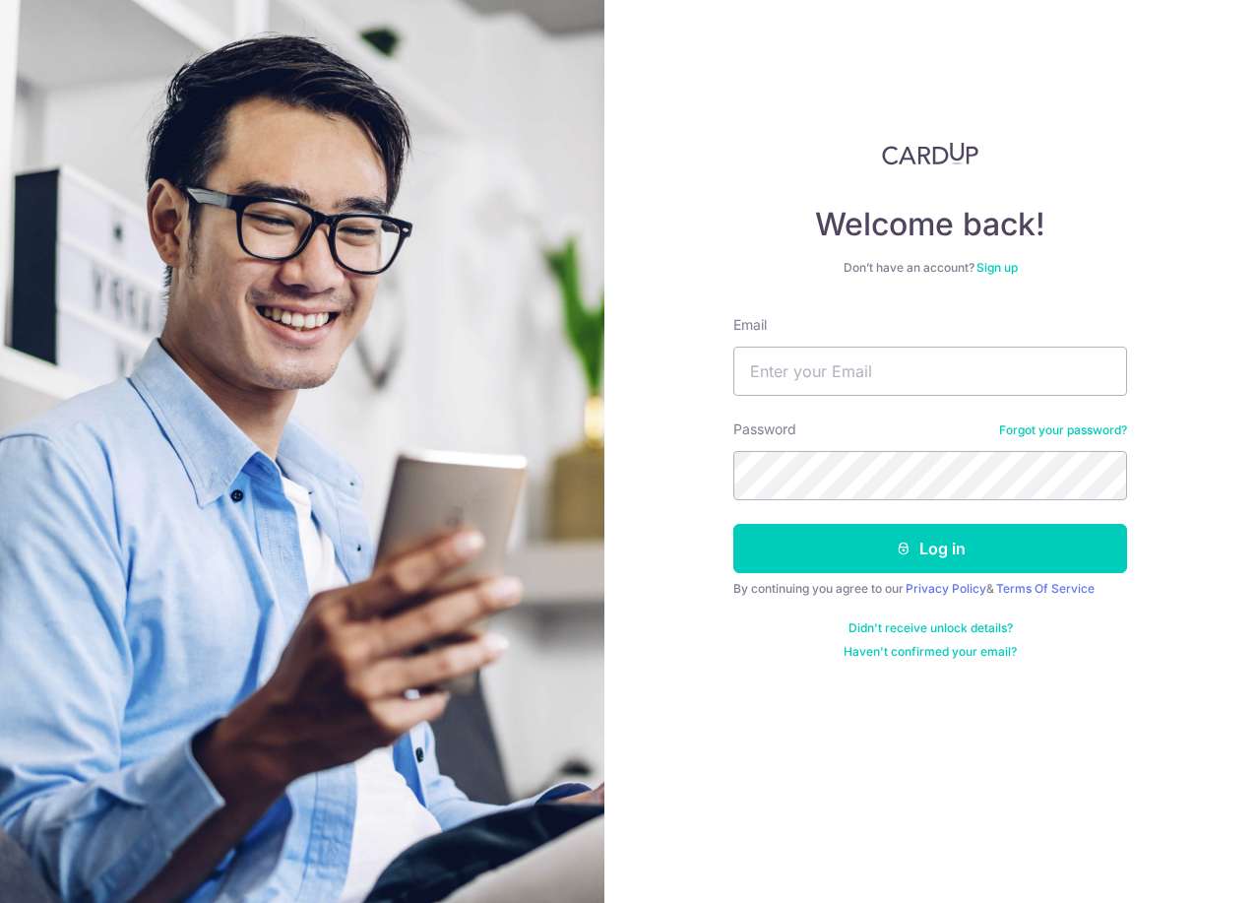
type input "jt.junting@gmail.com"
click at [733, 524] on button "Log in" at bounding box center [930, 548] width 394 height 49
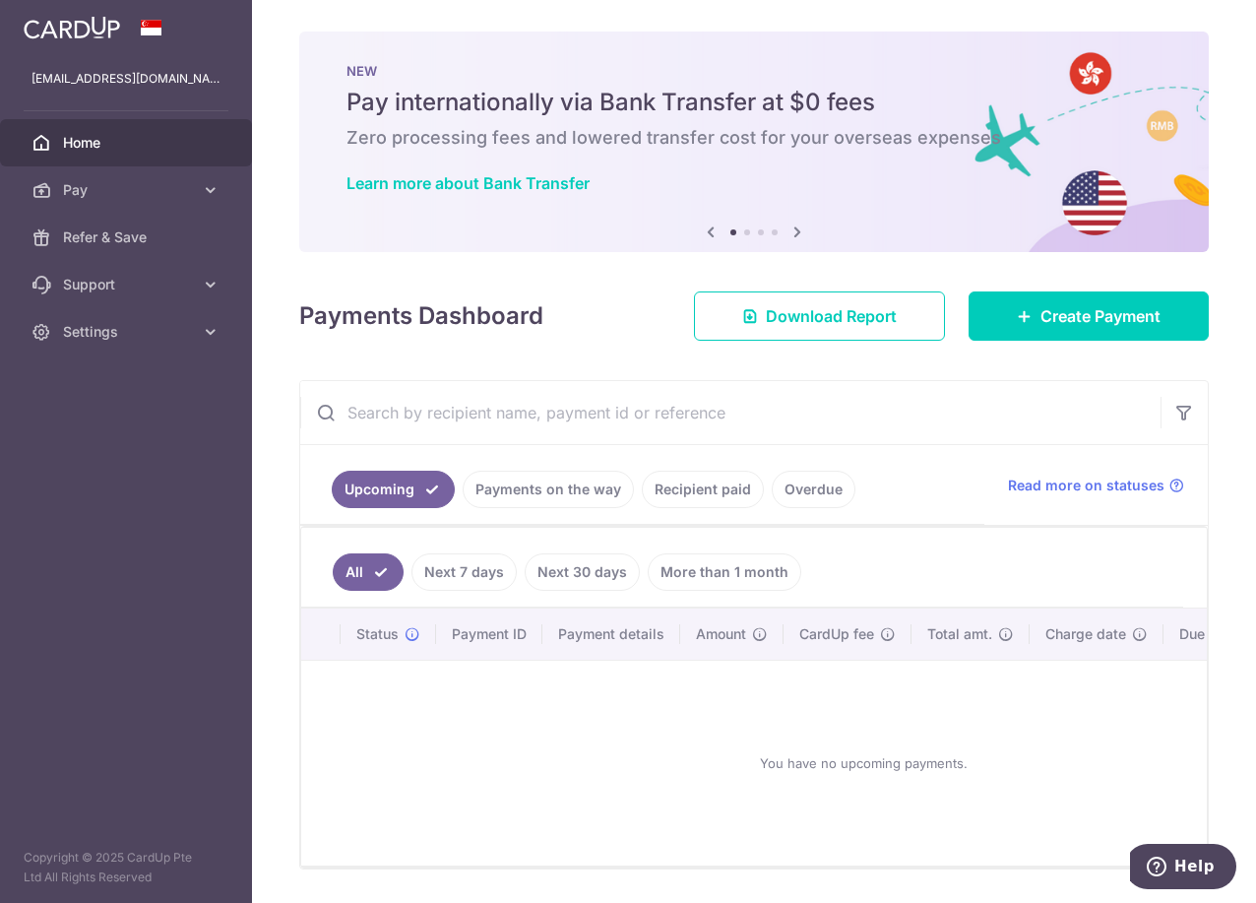
click at [723, 498] on link "Recipient paid" at bounding box center [703, 489] width 122 height 37
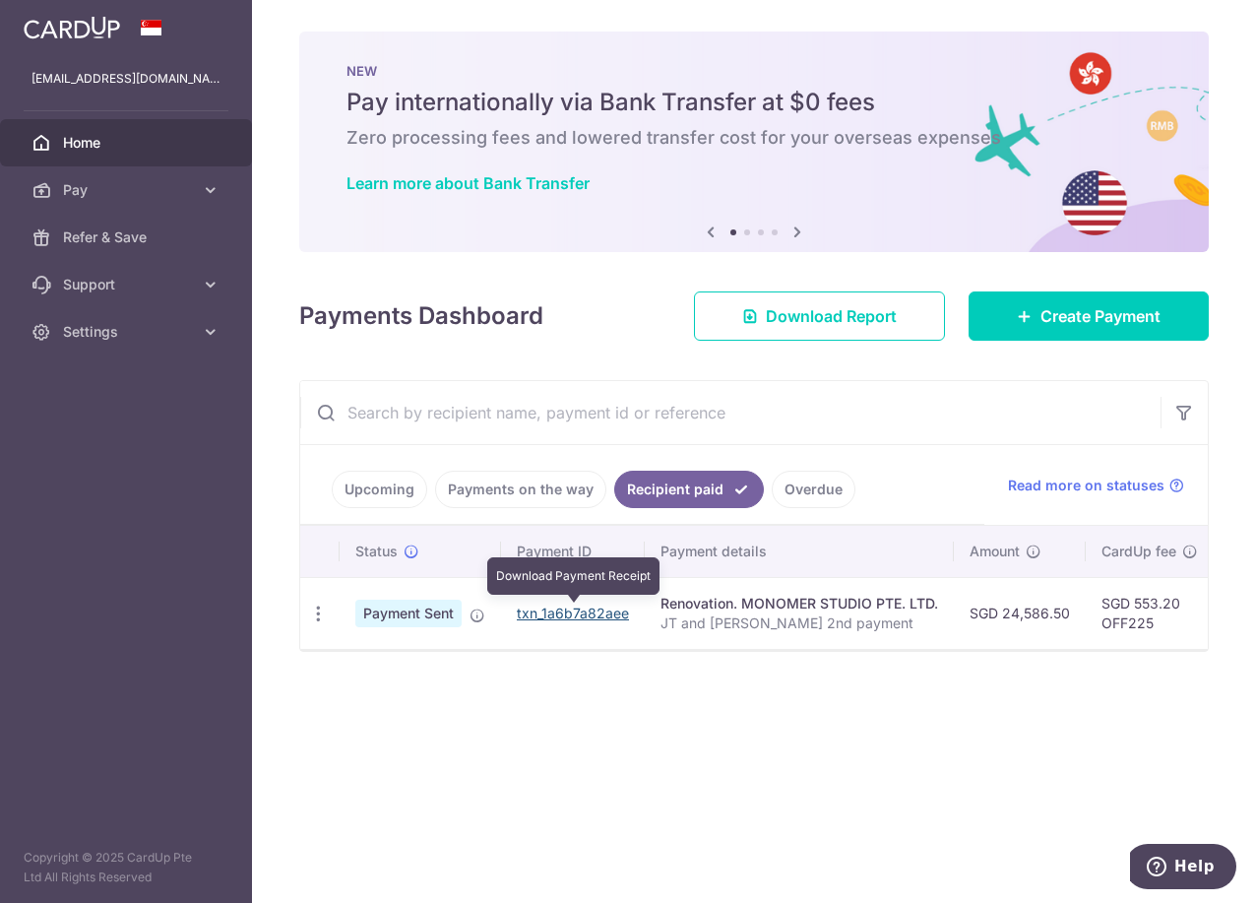
click at [580, 613] on link "txn_1a6b7a82aee" at bounding box center [573, 612] width 112 height 17
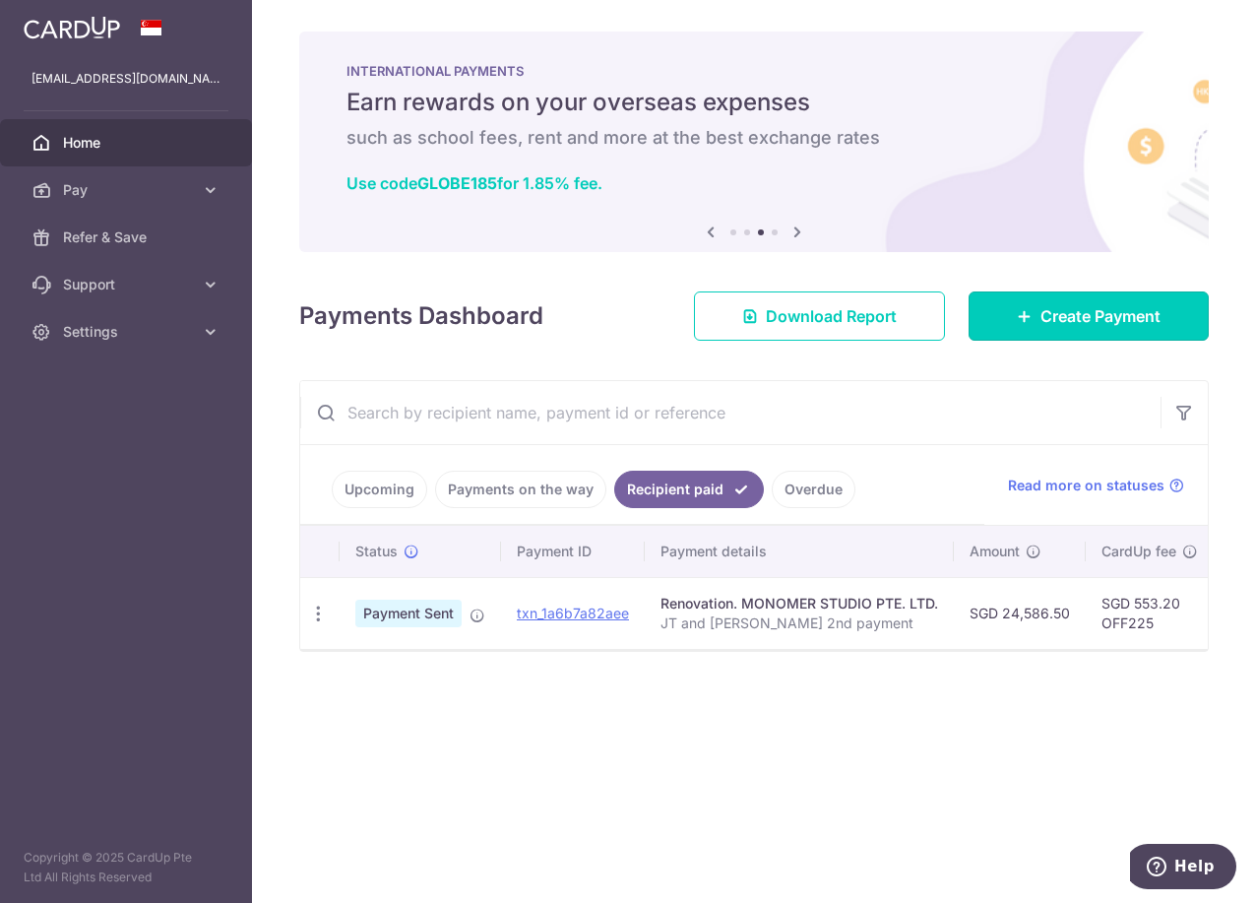
click at [1027, 296] on link "Create Payment" at bounding box center [1089, 315] width 240 height 49
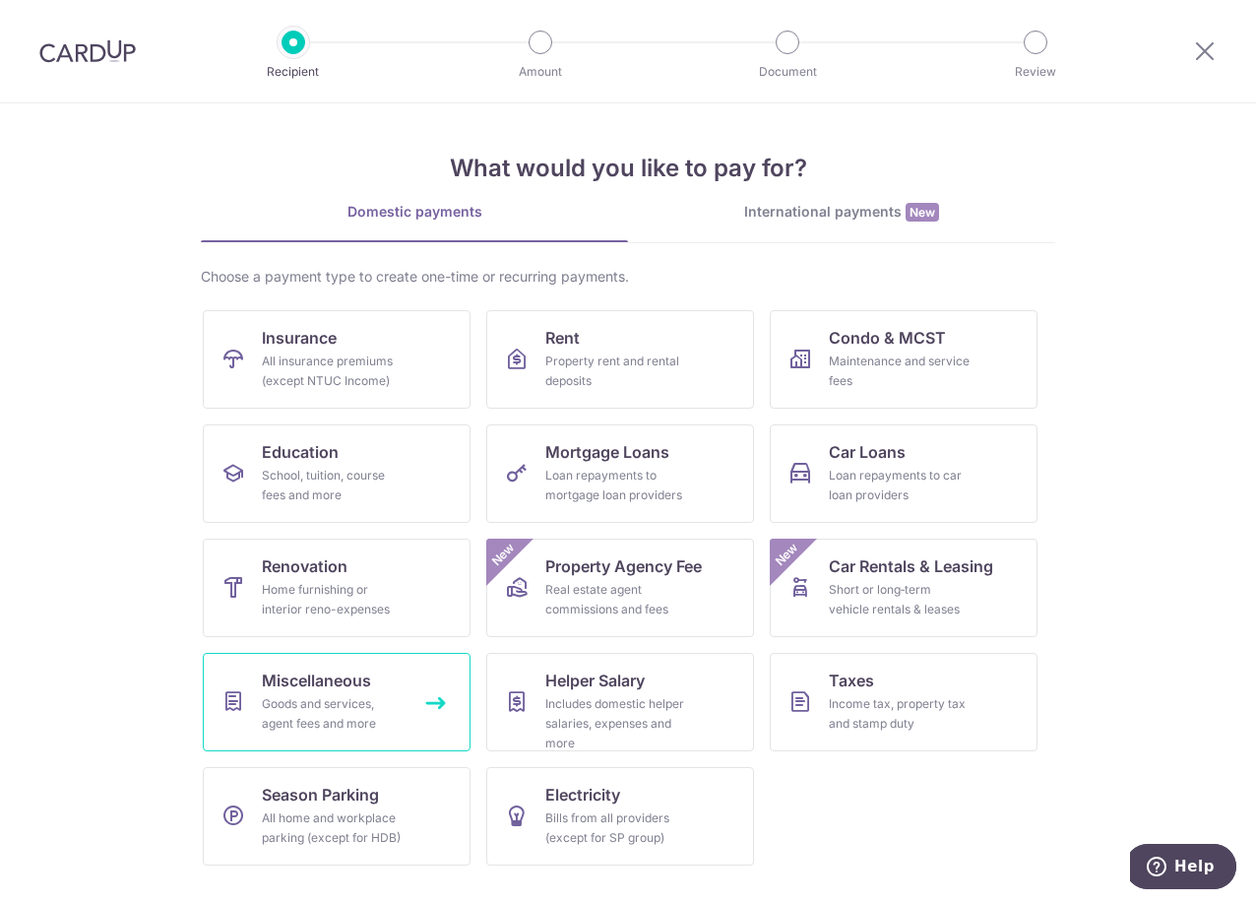
click at [382, 687] on link "Miscellaneous Goods and services, agent fees and more" at bounding box center [337, 702] width 268 height 98
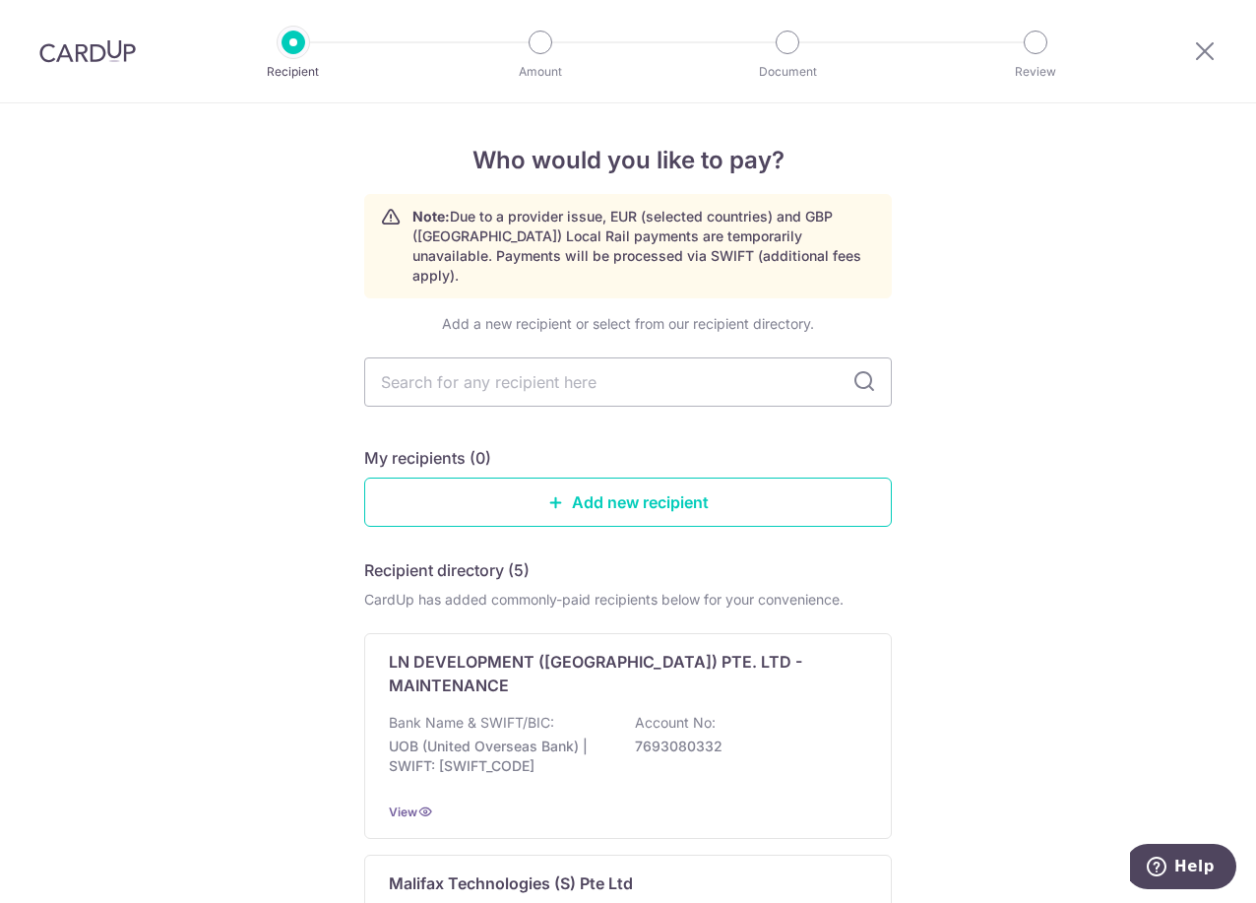
click at [554, 367] on input "text" at bounding box center [628, 381] width 528 height 49
type input "mono"
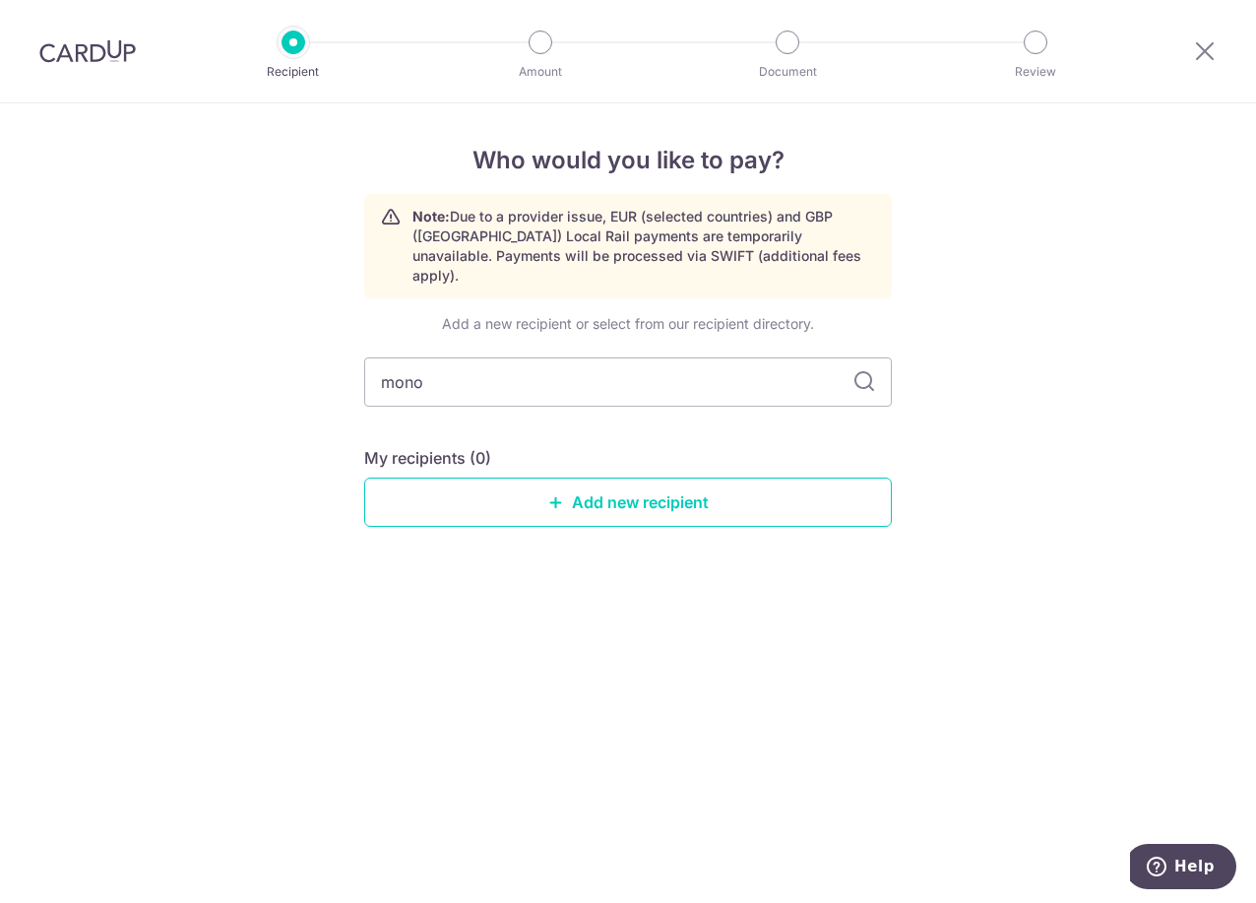
click at [501, 358] on input "mono" at bounding box center [628, 381] width 528 height 49
type input "monomer"
click at [879, 374] on input "monomer" at bounding box center [628, 381] width 528 height 49
click at [564, 357] on input "monomer" at bounding box center [628, 381] width 528 height 49
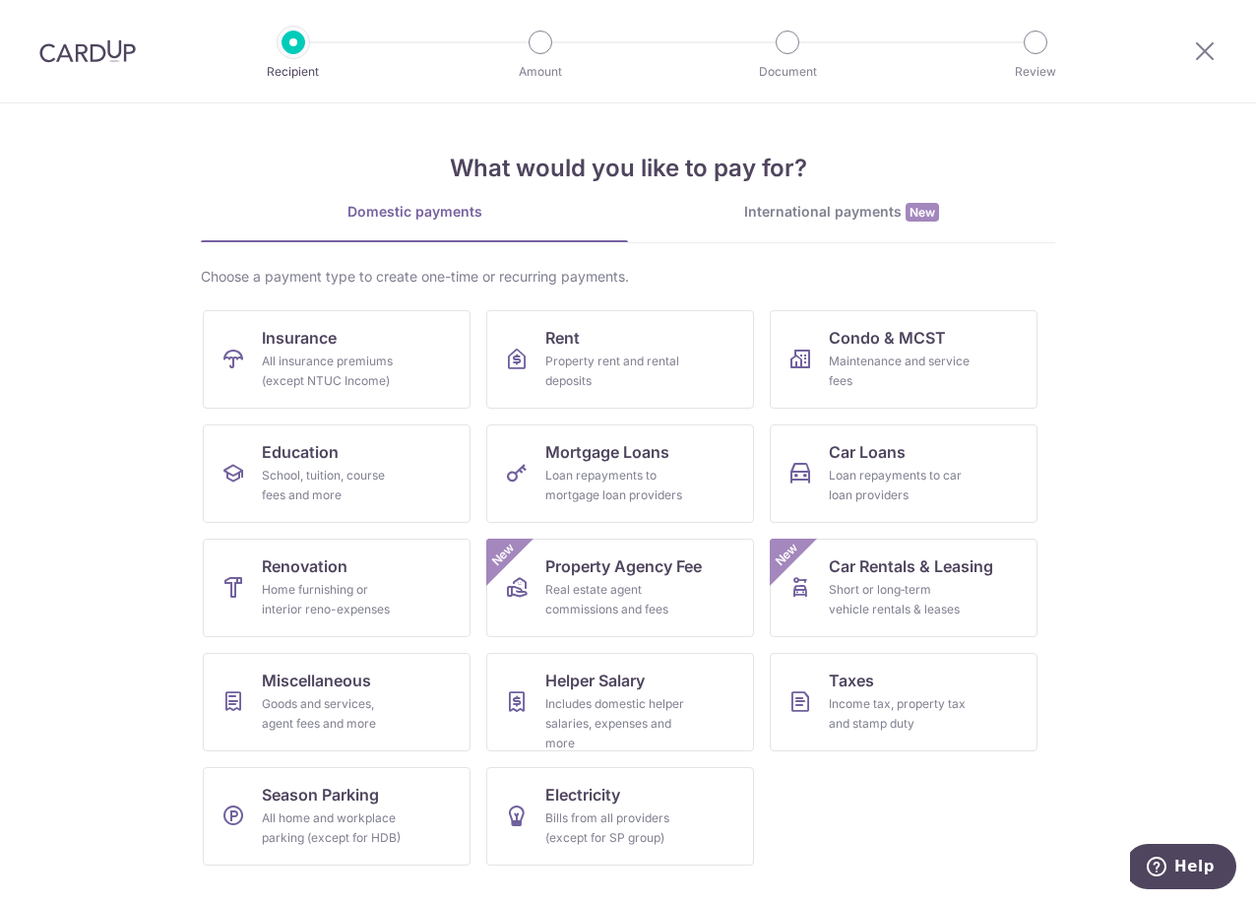
click at [1195, 53] on div at bounding box center [1205, 51] width 102 height 102
click at [1199, 53] on icon at bounding box center [1205, 50] width 24 height 25
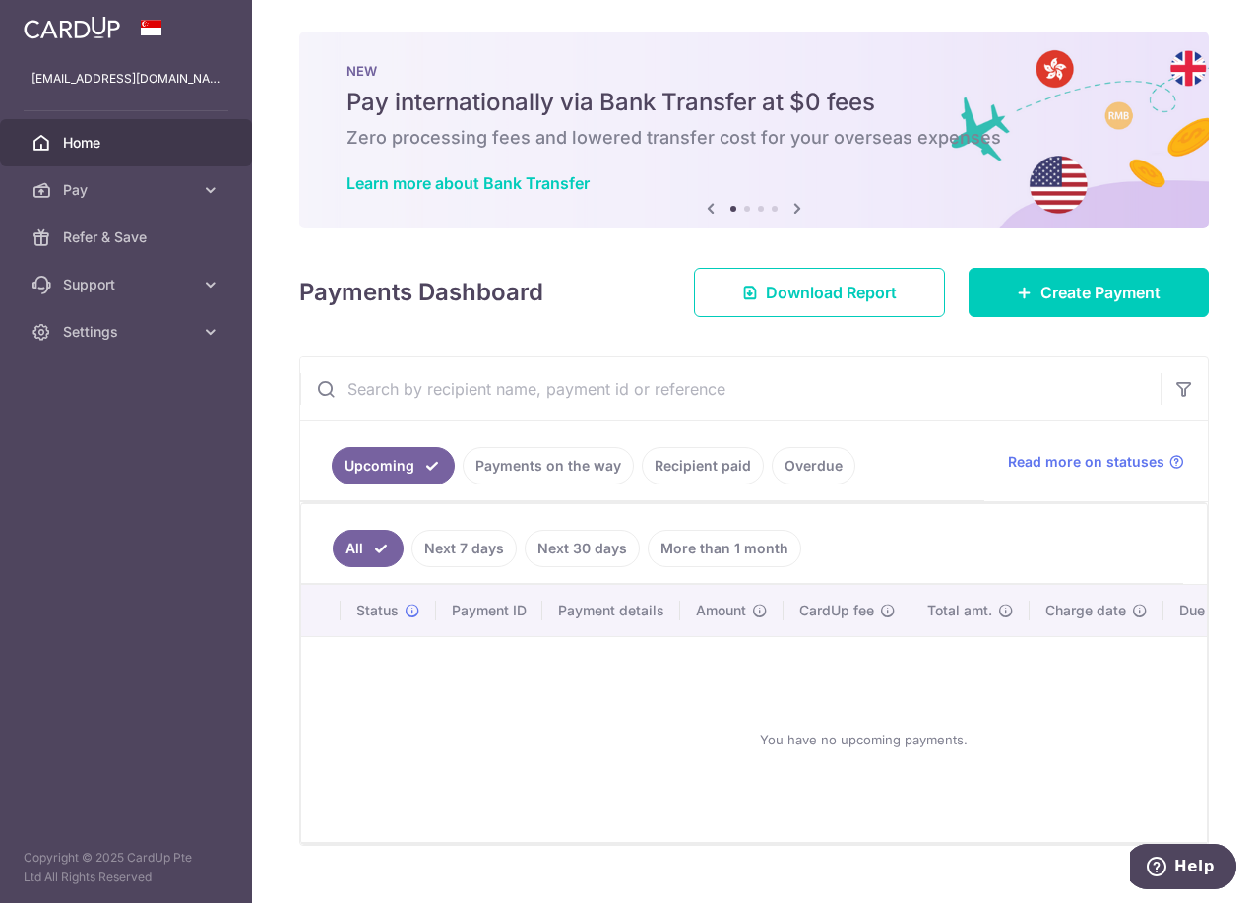
click at [696, 468] on link "Recipient paid" at bounding box center [703, 465] width 122 height 37
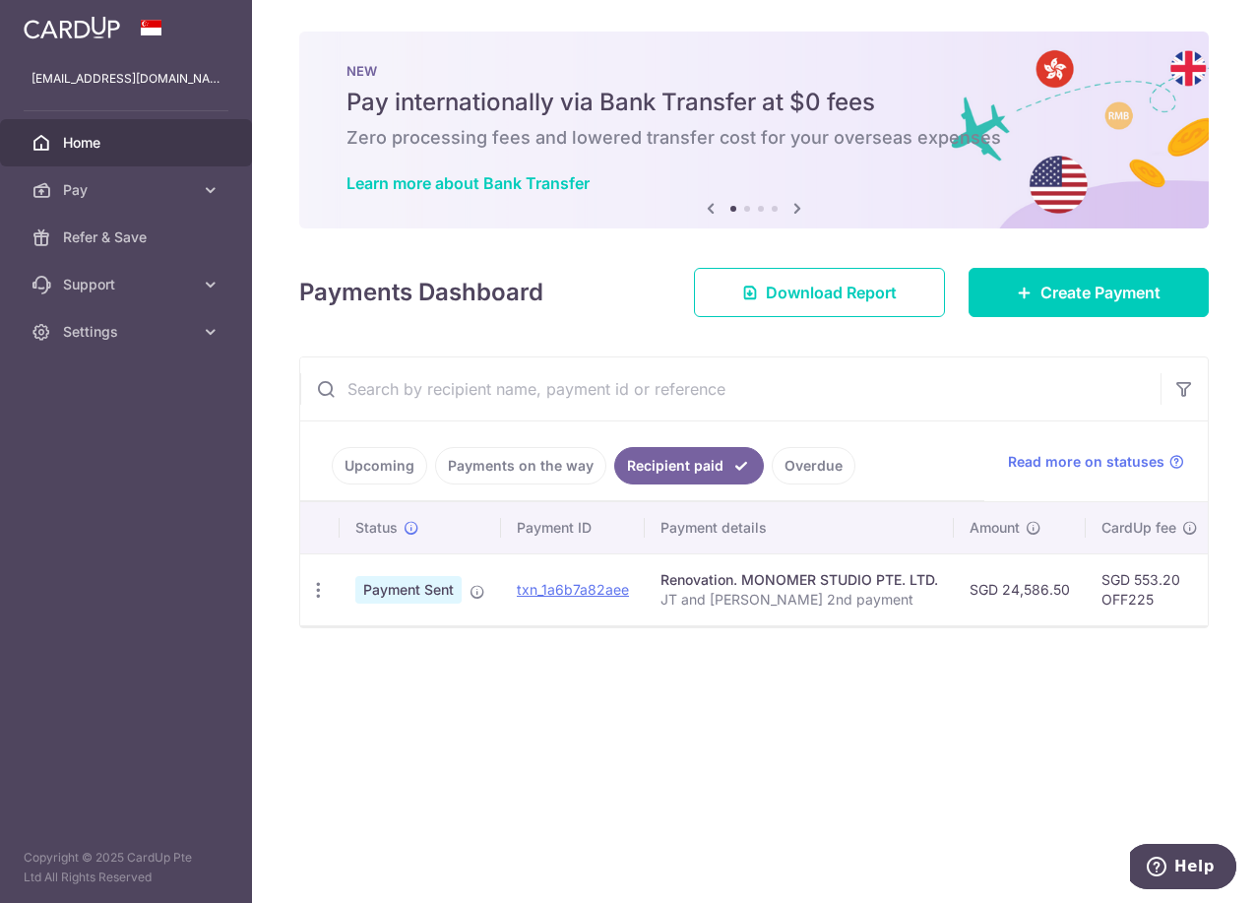
drag, startPoint x: 743, startPoint y: 581, endPoint x: 931, endPoint y: 585, distance: 188.1
click at [931, 585] on div "Renovation. MONOMER STUDIO PTE. LTD." at bounding box center [800, 580] width 278 height 20
copy div "MONOMER STUDIO PTE. LTD"
click at [1068, 288] on span "Create Payment" at bounding box center [1101, 293] width 120 height 24
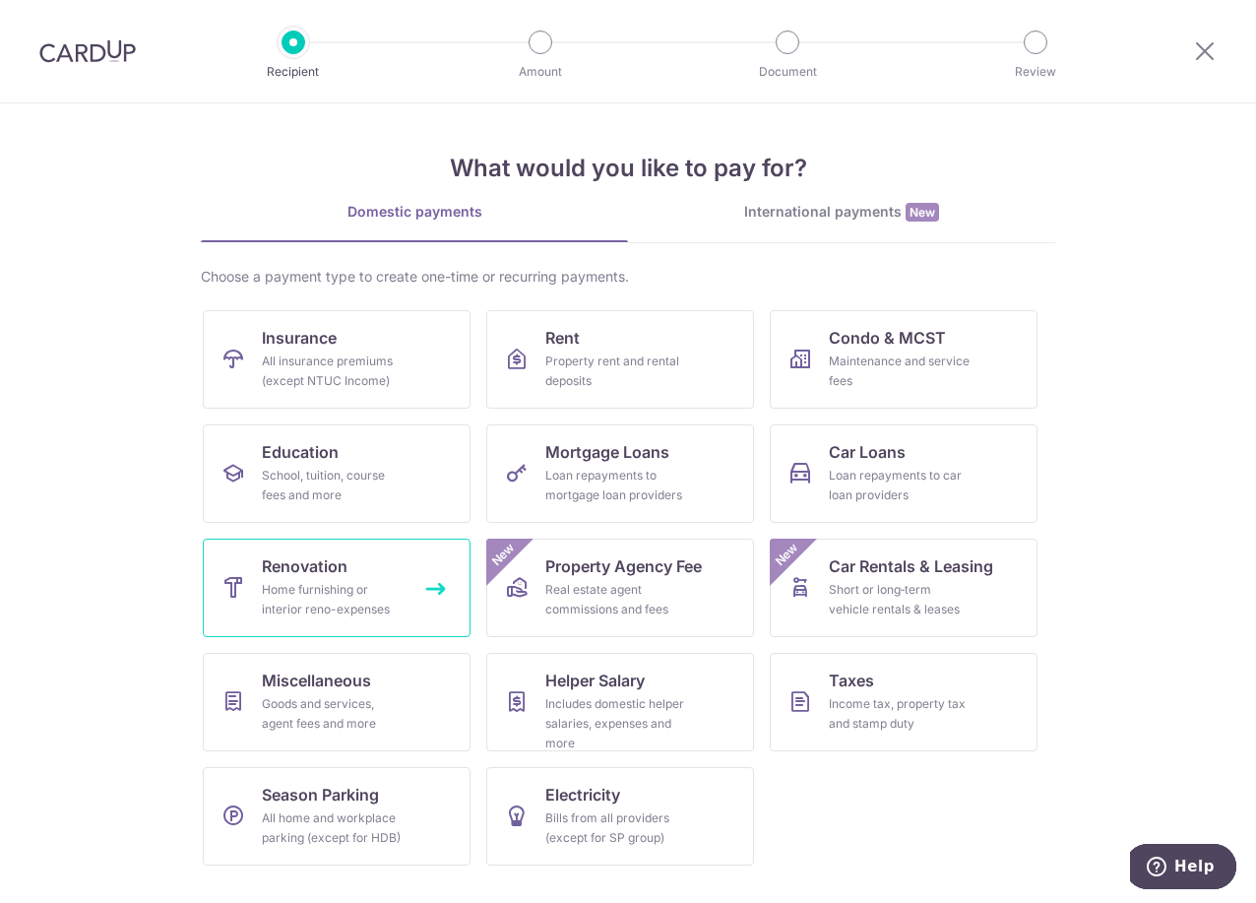
click at [340, 587] on div "Home furnishing or interior reno-expenses" at bounding box center [333, 599] width 142 height 39
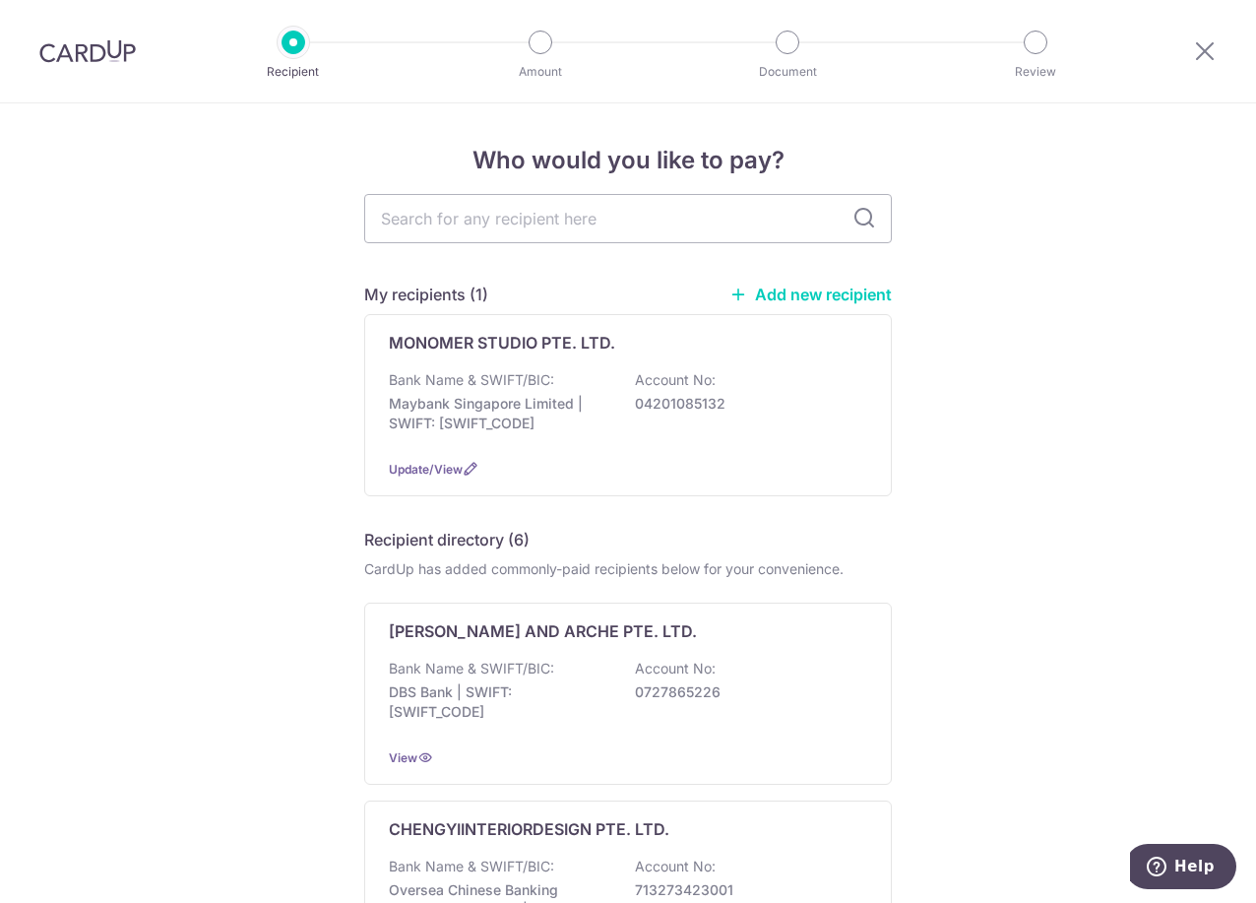
click at [494, 404] on p "Maybank Singapore Limited | SWIFT: [SWIFT_CODE]" at bounding box center [499, 413] width 221 height 39
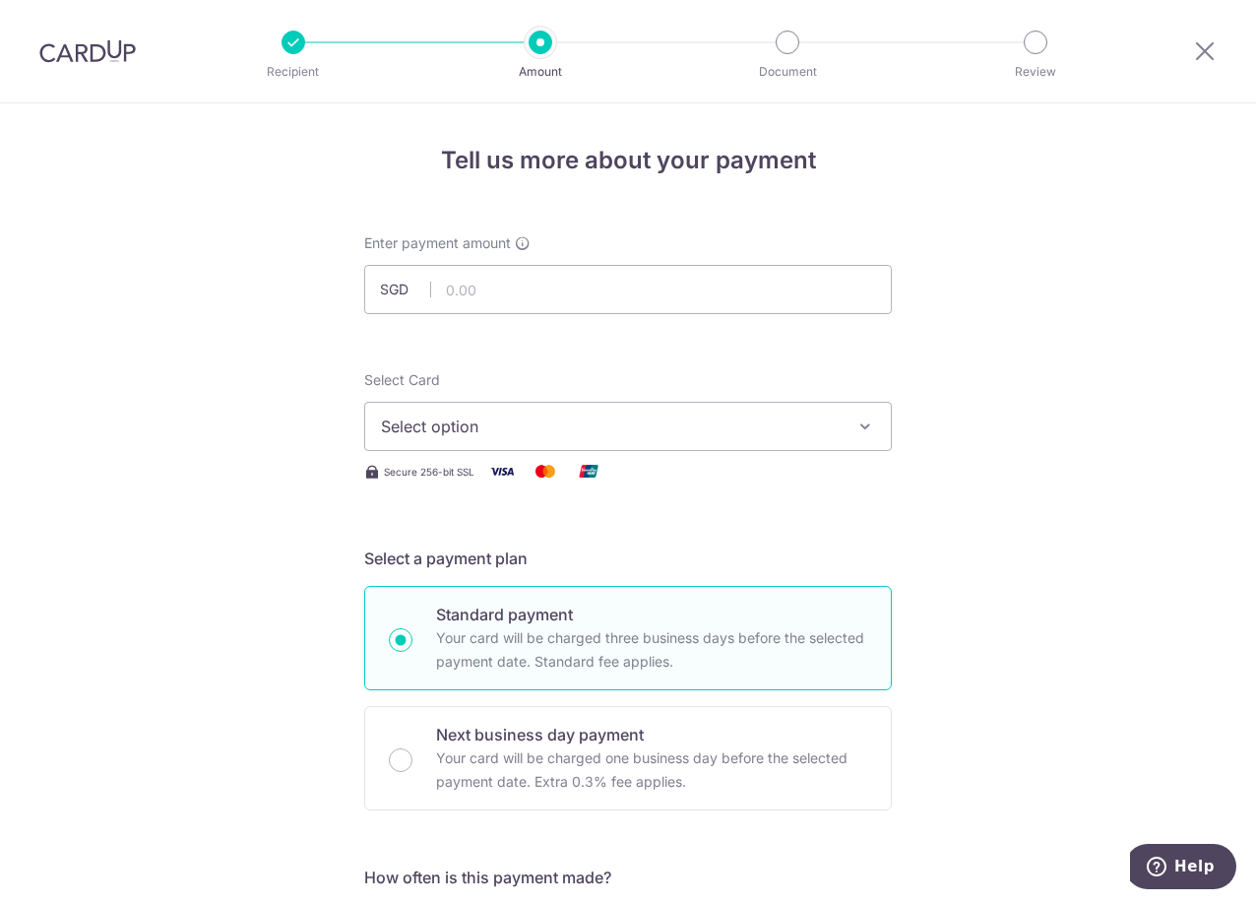
click at [494, 424] on span "Select option" at bounding box center [610, 426] width 459 height 24
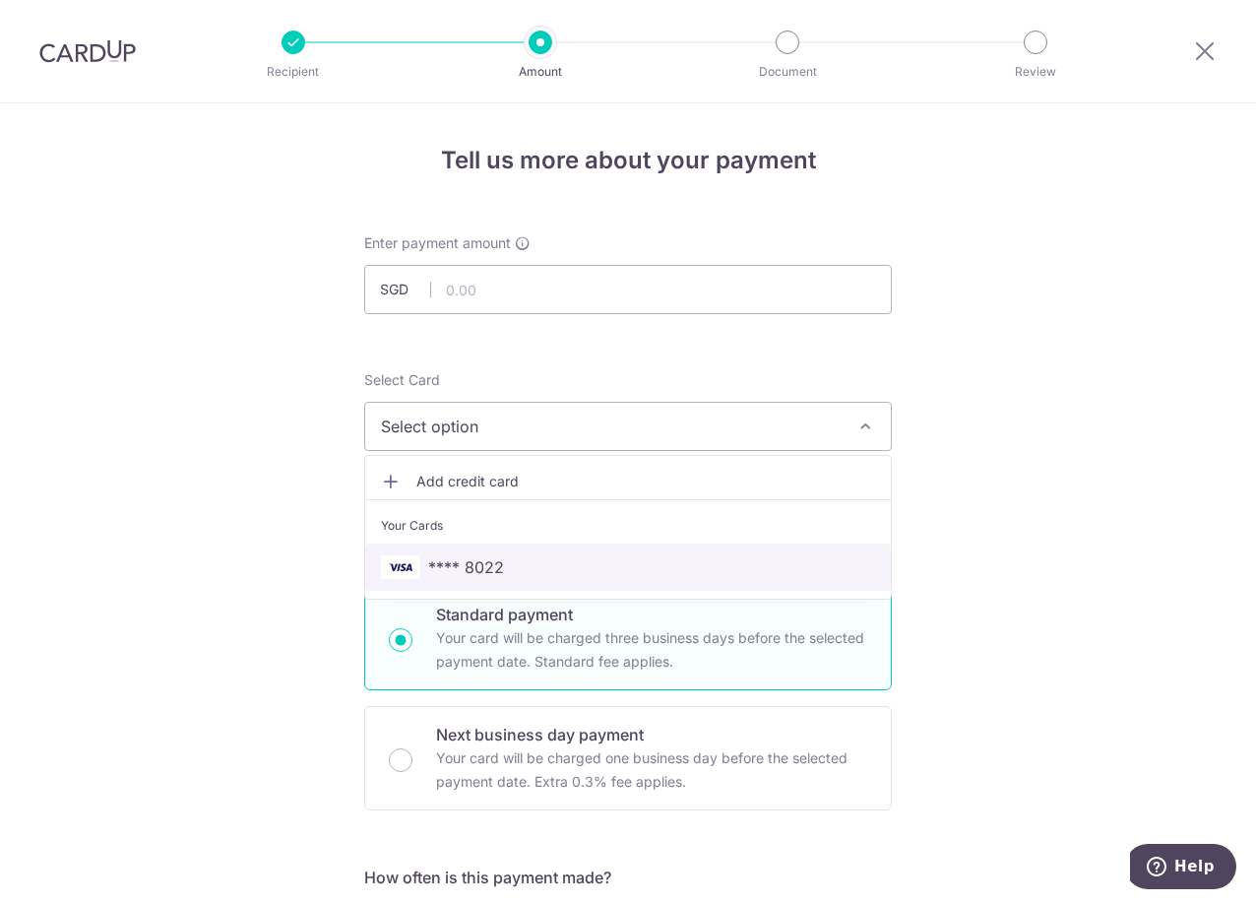
click at [475, 572] on span "**** 8022" at bounding box center [466, 567] width 76 height 24
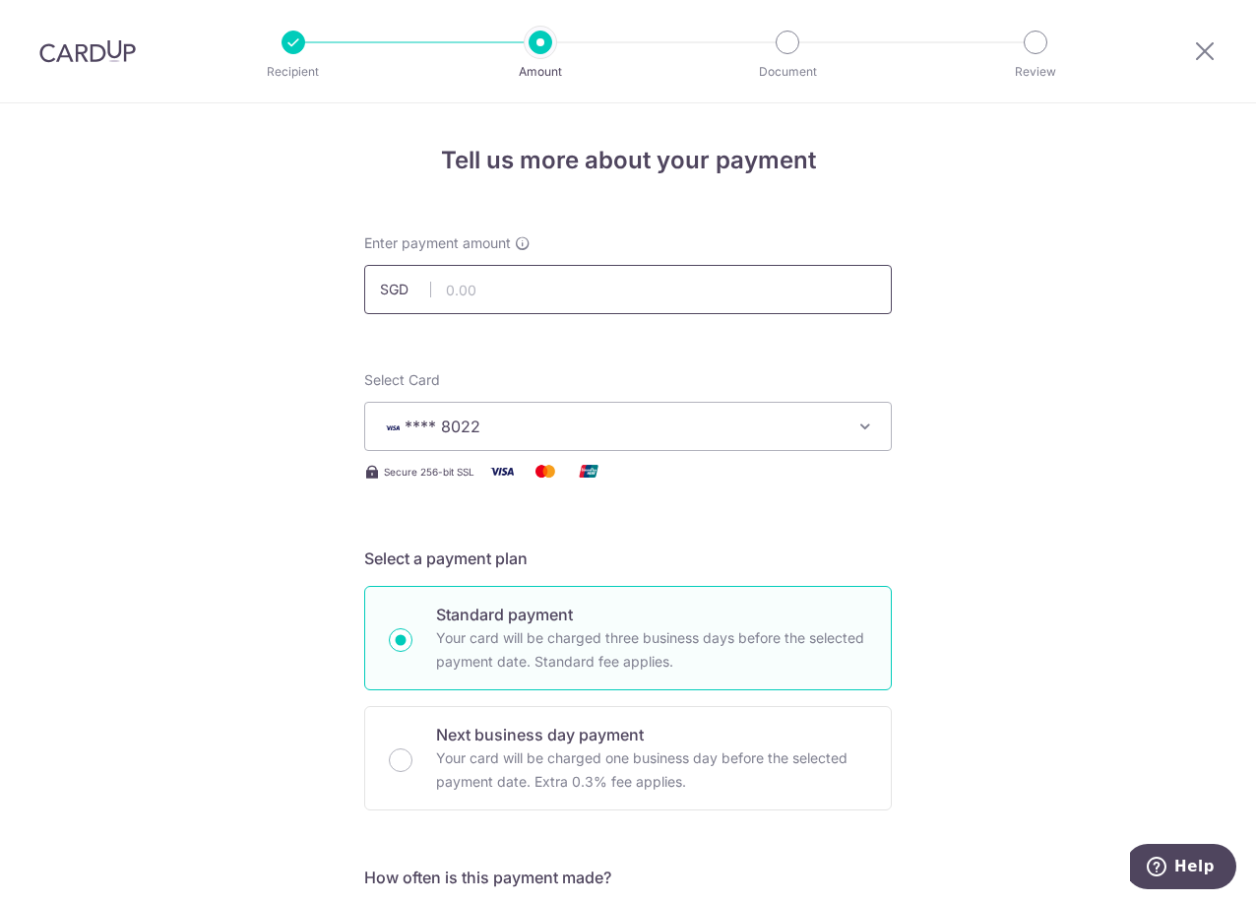
click at [518, 288] on input "text" at bounding box center [628, 289] width 528 height 49
click at [489, 298] on input "320000" at bounding box center [628, 289] width 528 height 49
click at [566, 294] on input "29.00" at bounding box center [628, 289] width 528 height 49
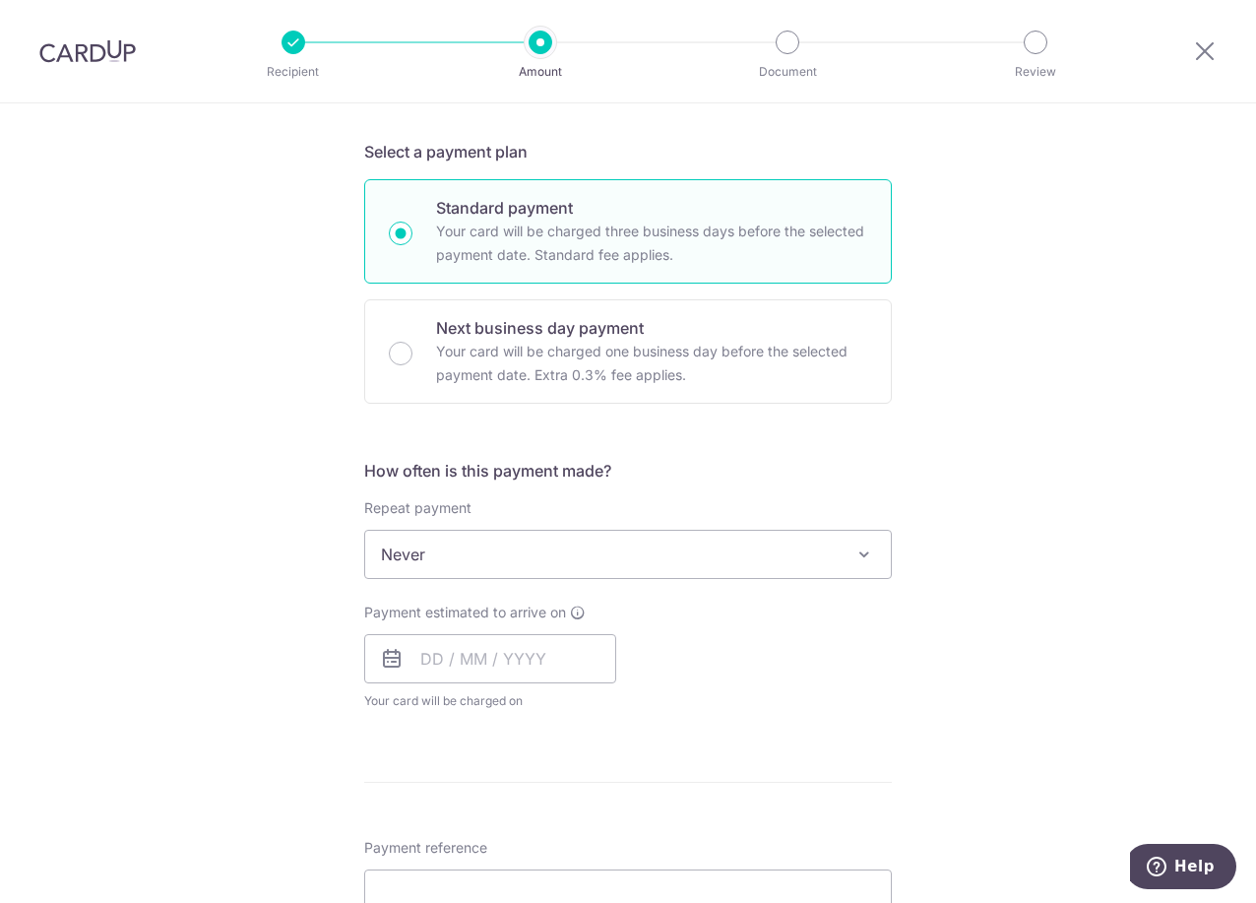
scroll to position [492, 0]
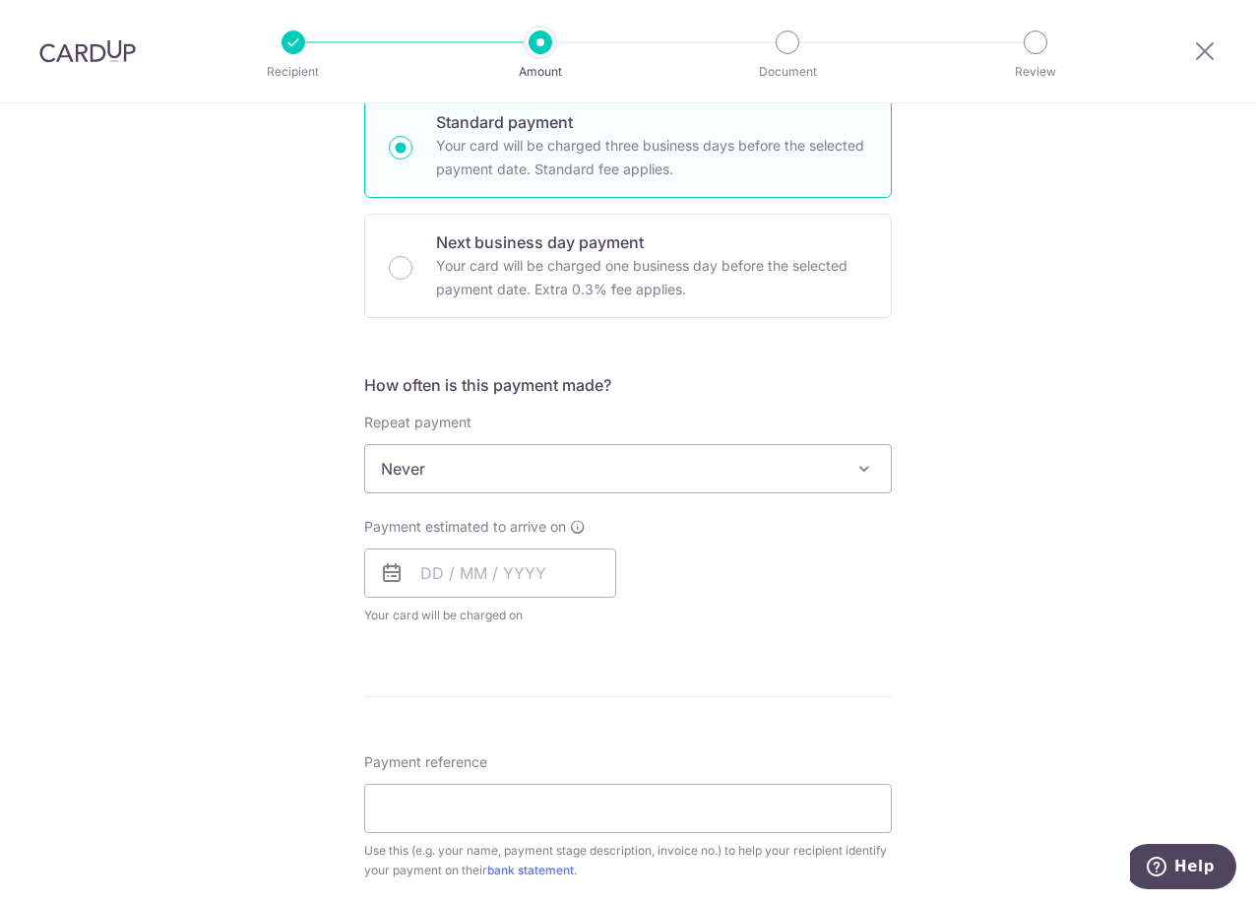
type input "29,435.50"
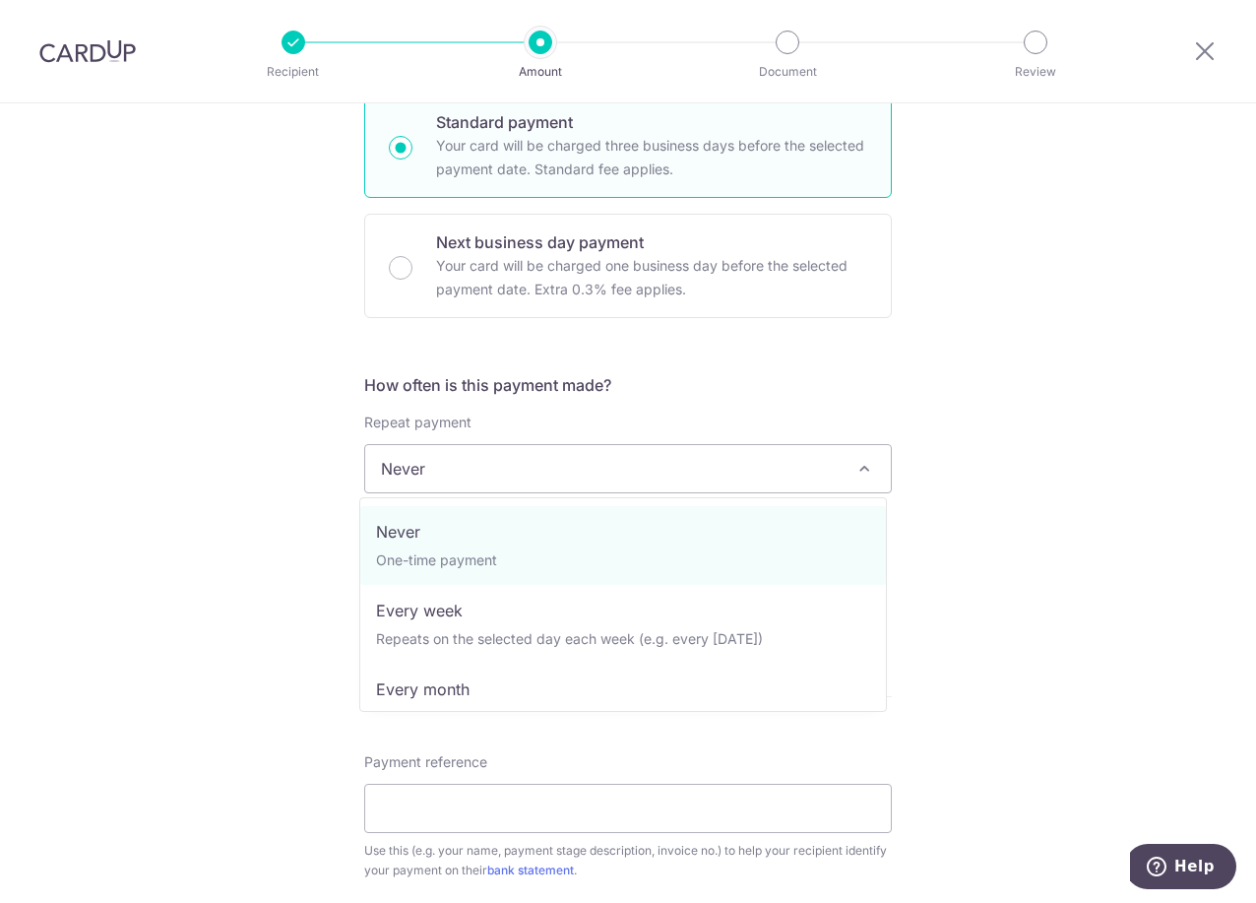
click at [416, 467] on span "Never" at bounding box center [628, 468] width 526 height 47
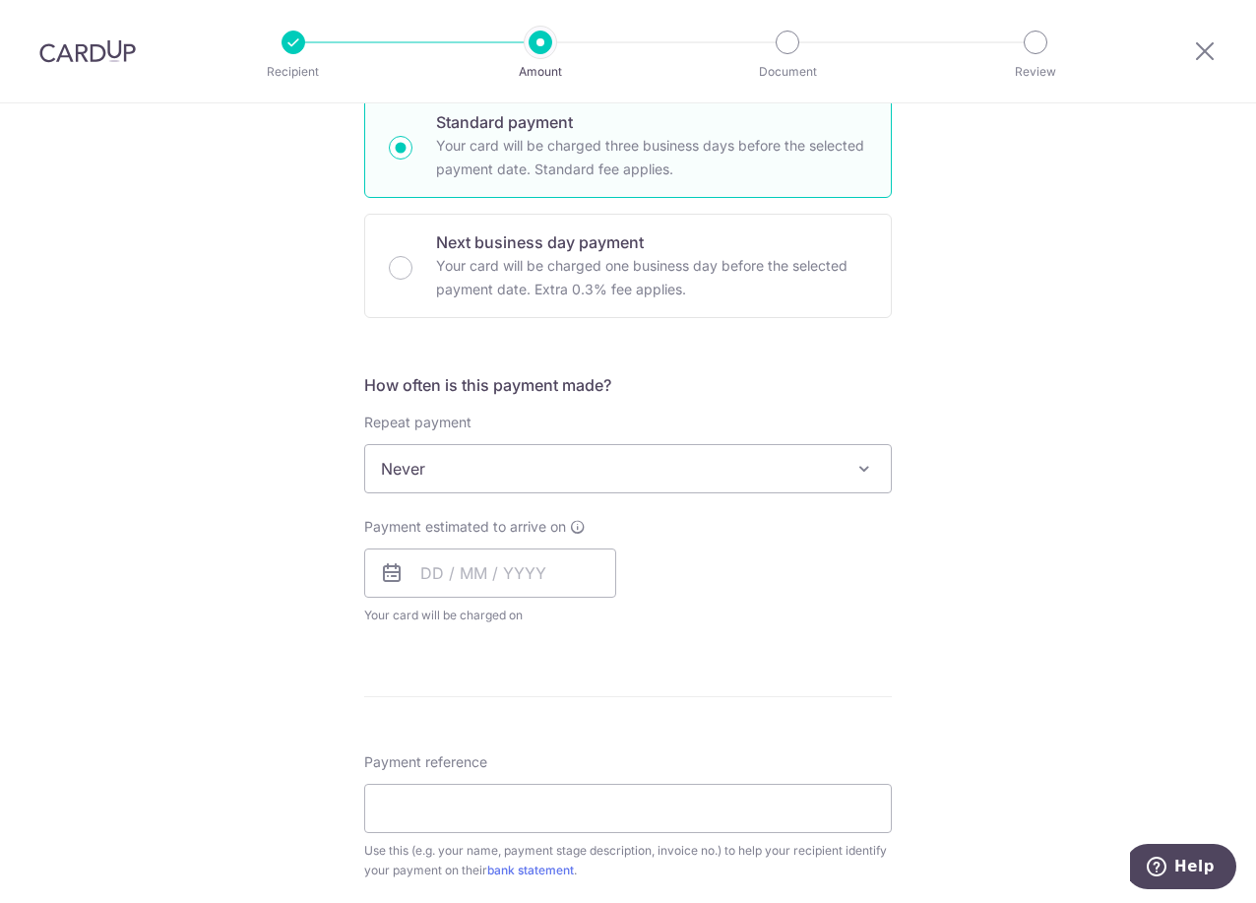
click at [416, 467] on span "Never" at bounding box center [628, 468] width 526 height 47
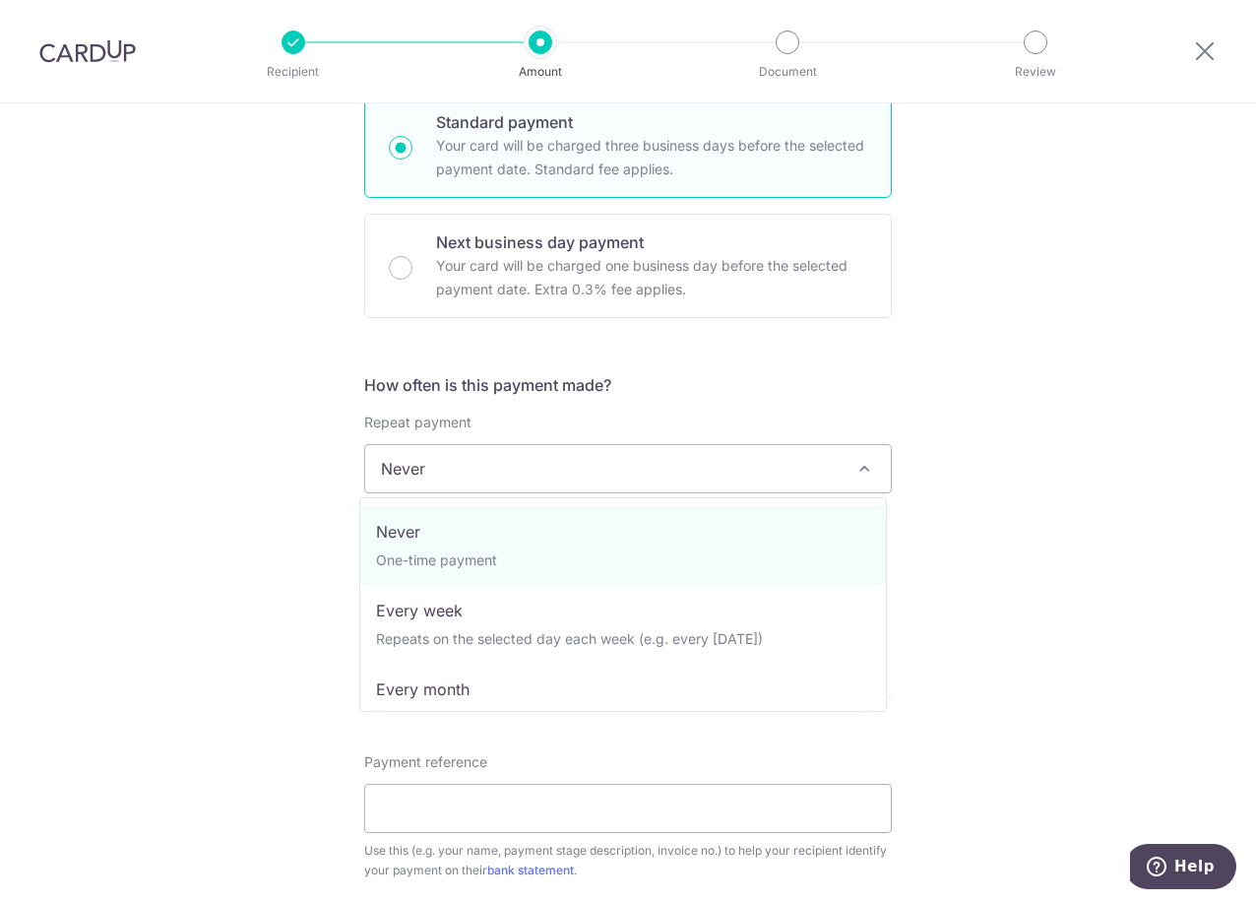
click at [416, 467] on span "Never" at bounding box center [628, 468] width 526 height 47
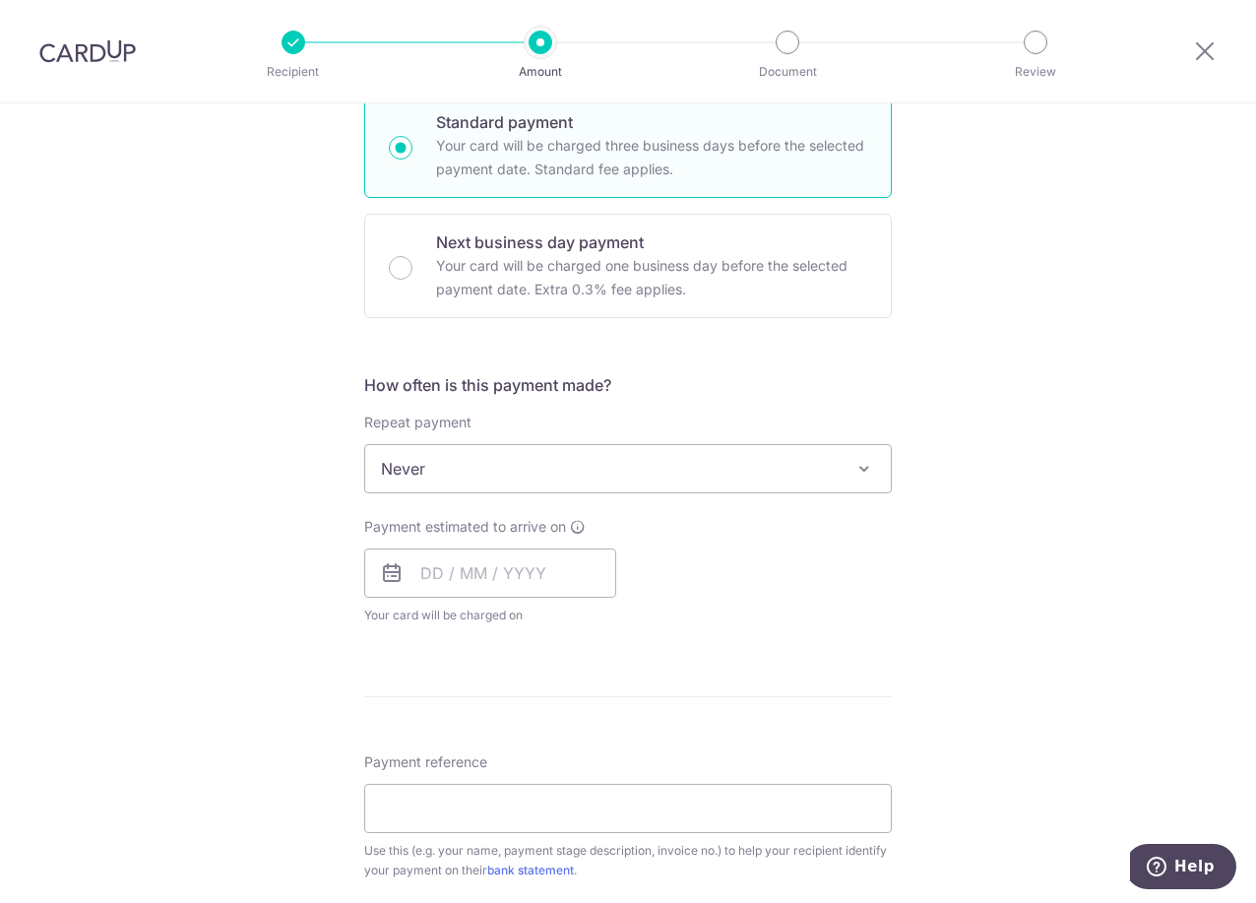
click at [416, 467] on span "Never" at bounding box center [628, 468] width 526 height 47
click at [414, 569] on input "text" at bounding box center [490, 572] width 252 height 49
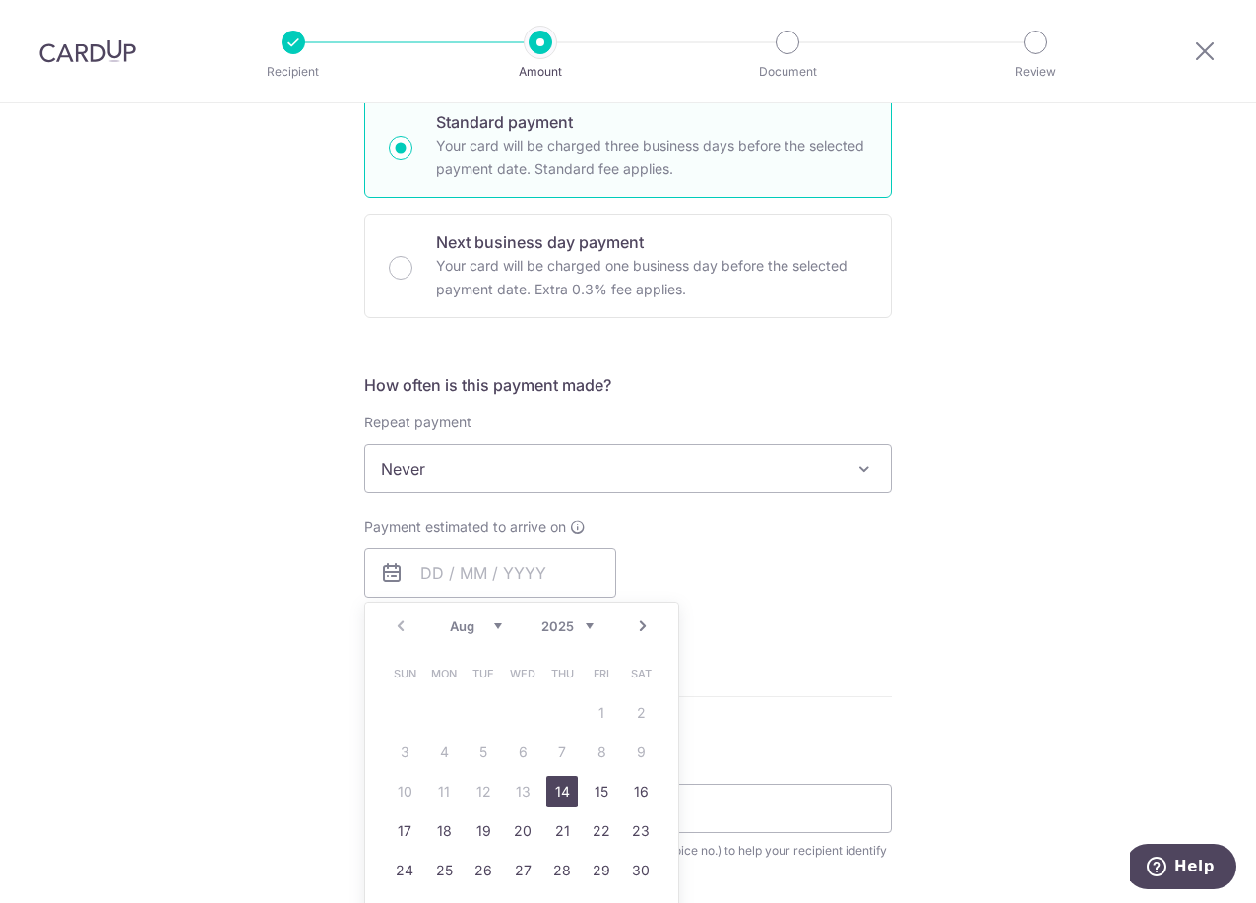
click at [558, 795] on link "14" at bounding box center [562, 792] width 32 height 32
type input "[DATE]"
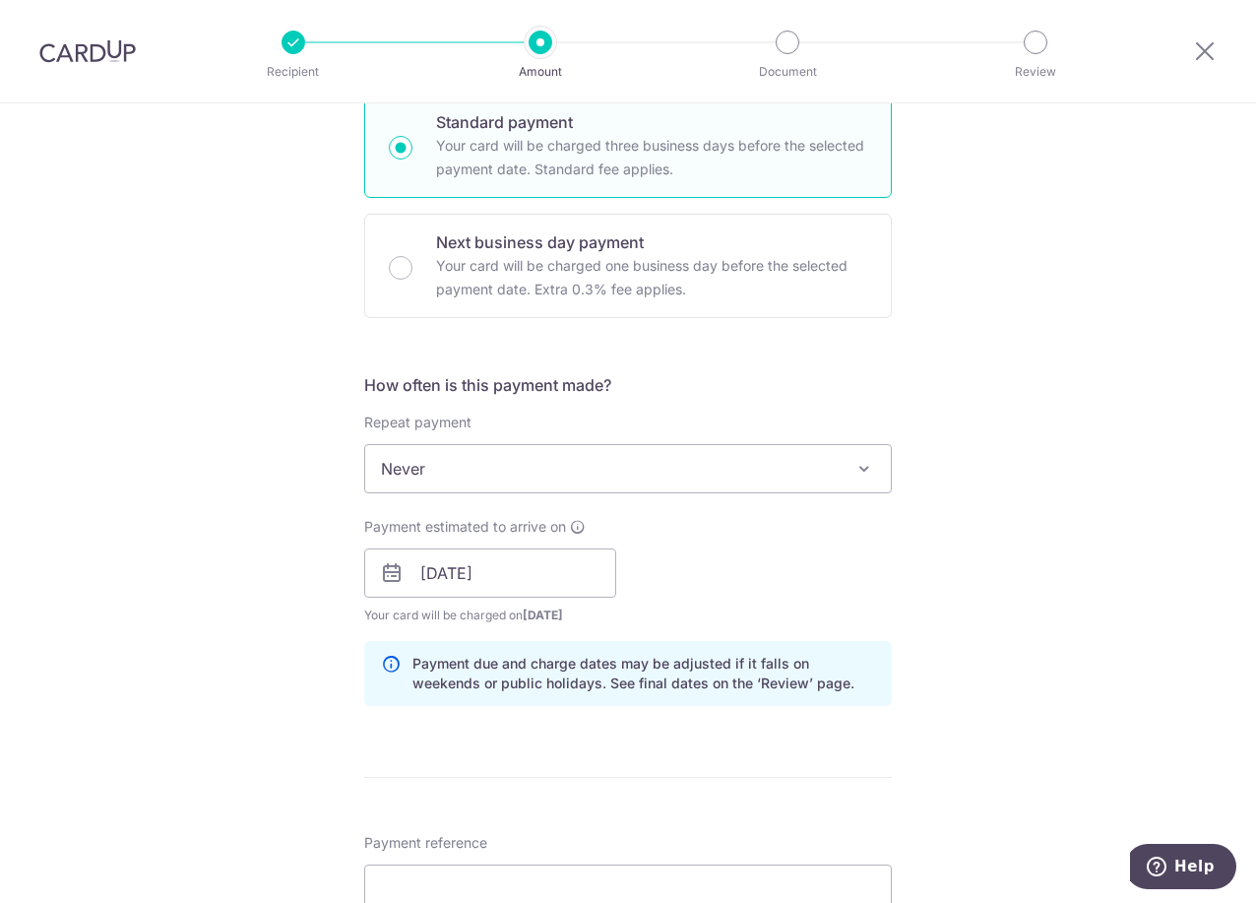
scroll to position [886, 0]
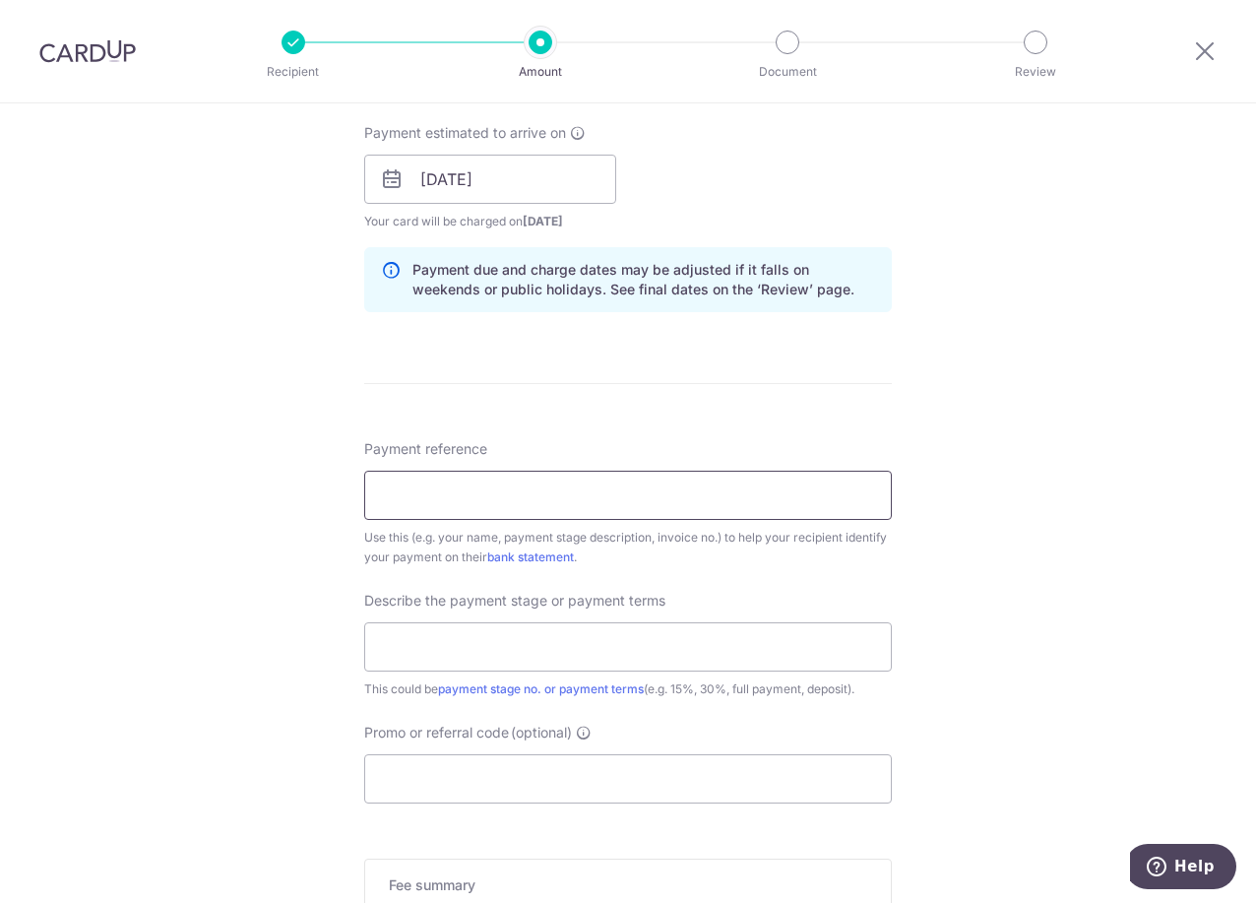
click at [576, 497] on input "Payment reference" at bounding box center [628, 495] width 528 height 49
type input "JT and [PERSON_NAME] 3rd payment (45%)"
click at [600, 665] on input "text" at bounding box center [628, 646] width 528 height 49
click at [1138, 715] on div "Tell us more about your payment Enter payment amount SGD 29,435.50 29435.50 Sel…" at bounding box center [628, 213] width 1256 height 1993
click at [637, 617] on div "Describe the payment stage or payment terms This could be payment stage no. or …" at bounding box center [628, 645] width 528 height 108
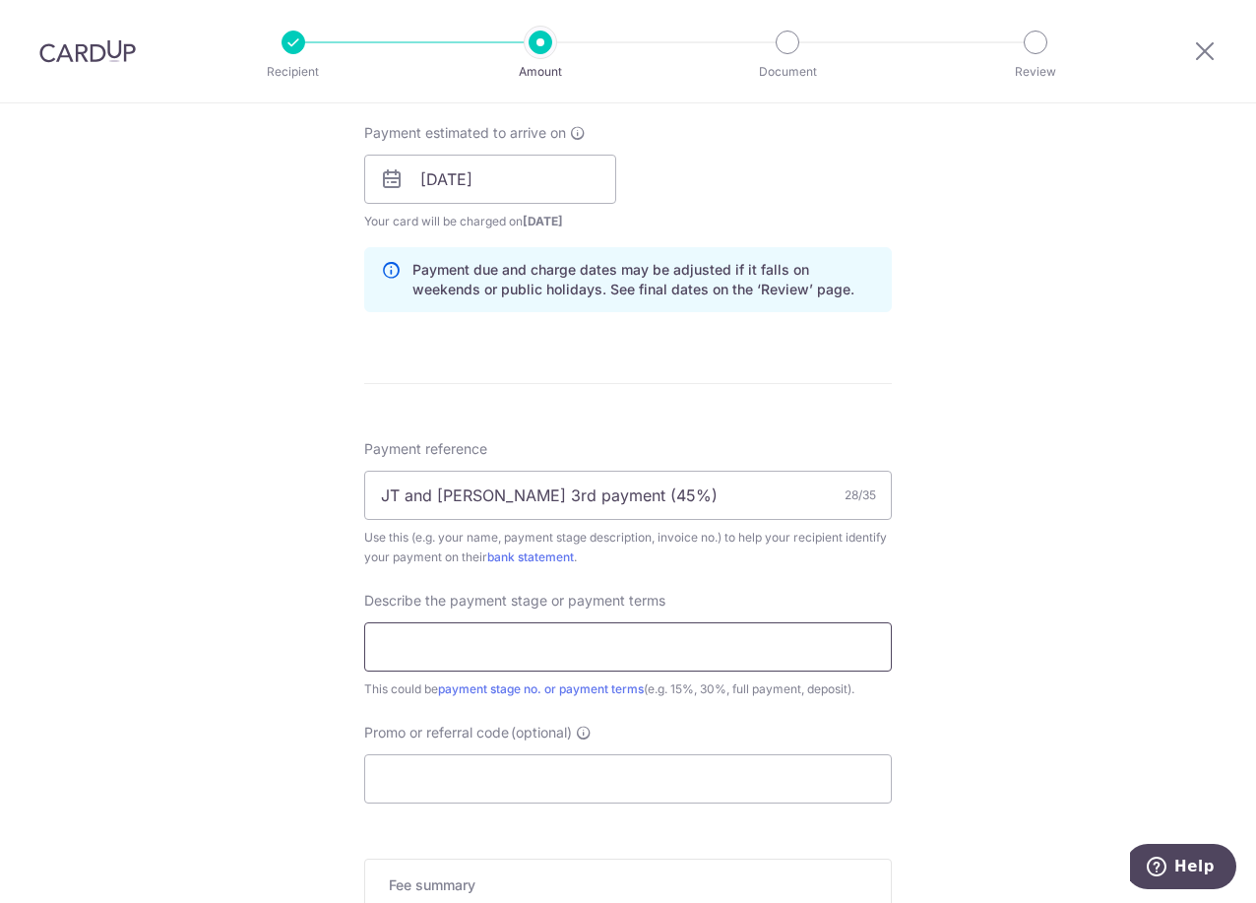
click at [637, 626] on input "text" at bounding box center [628, 646] width 528 height 49
type input "45%"
click at [518, 774] on input "Promo or referral code (optional)" at bounding box center [628, 778] width 528 height 49
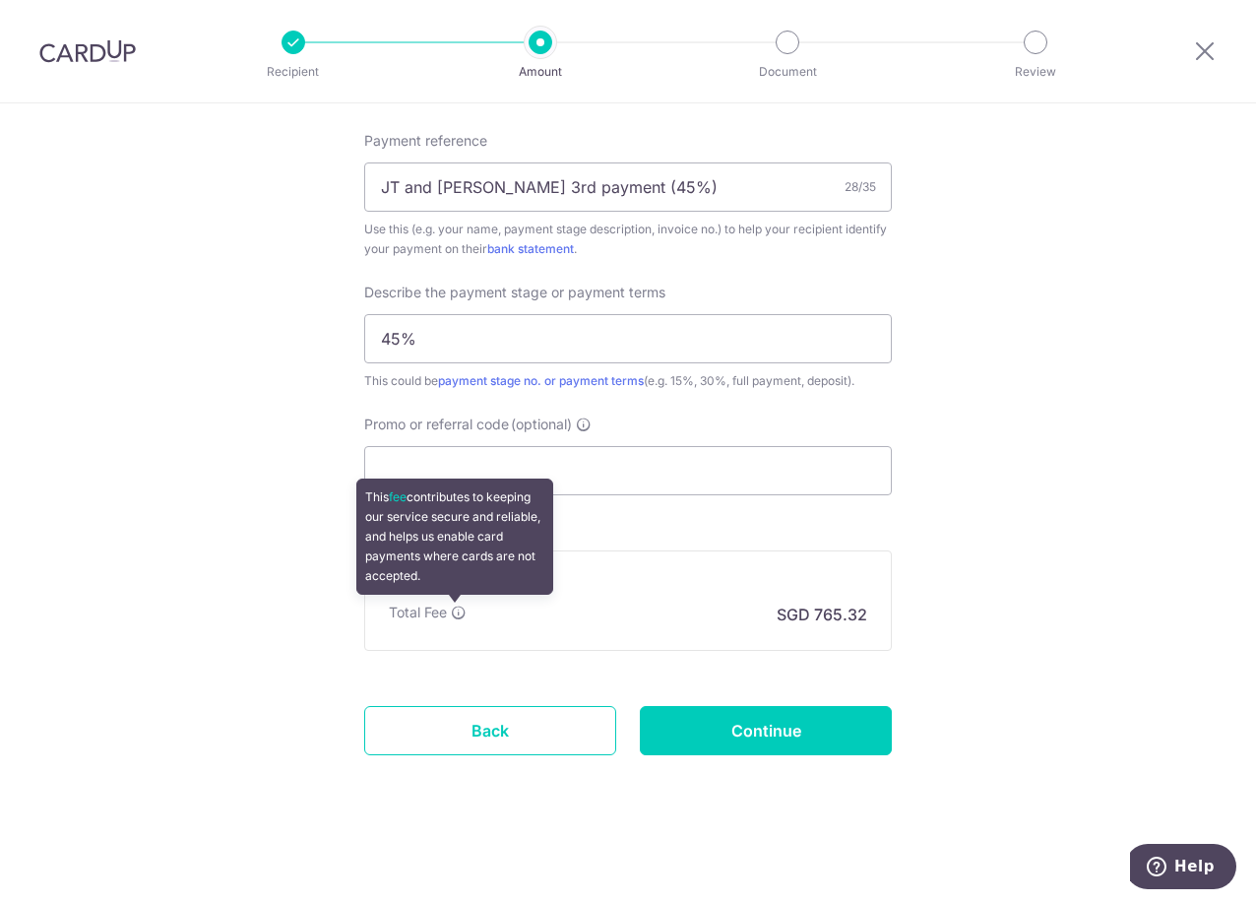
click at [456, 613] on icon at bounding box center [459, 612] width 16 height 16
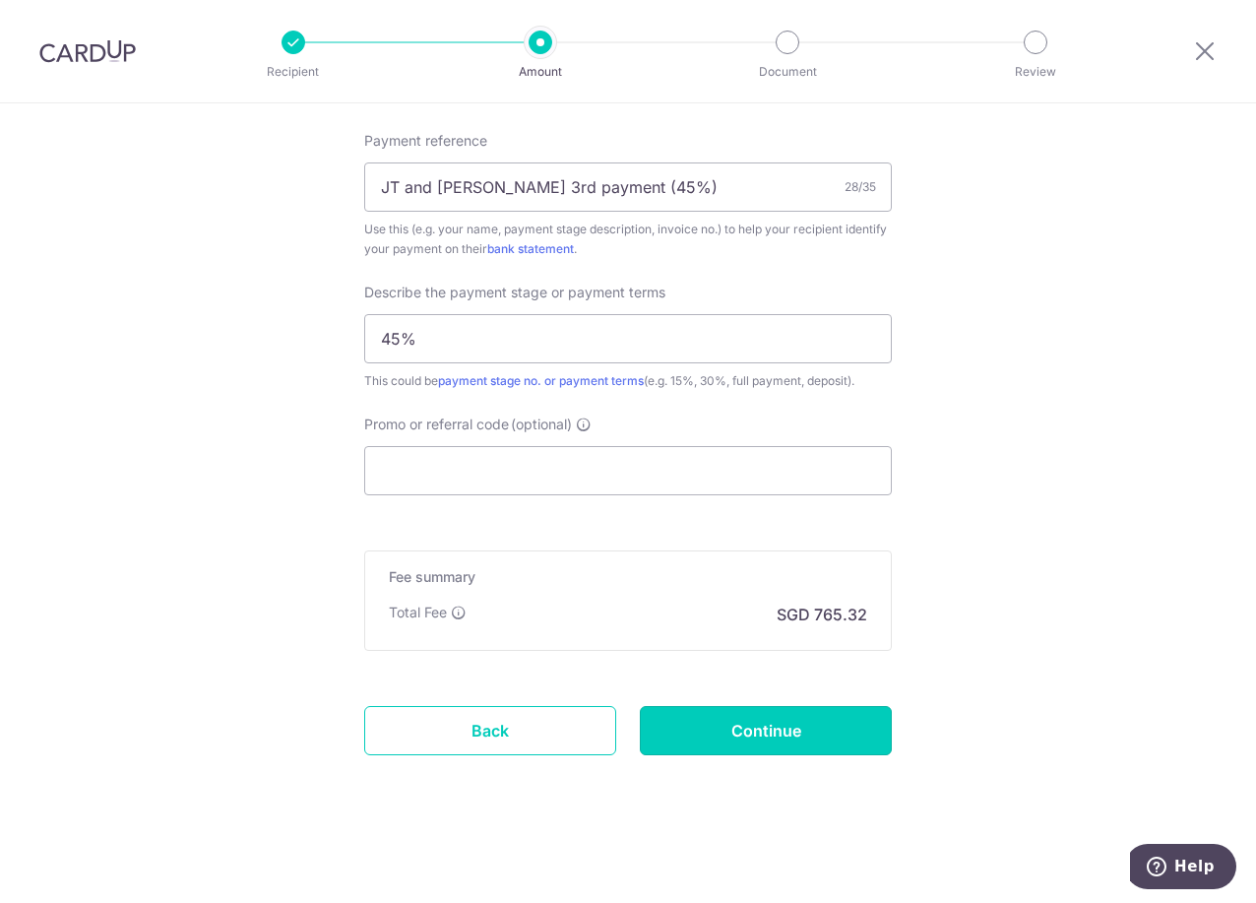
drag, startPoint x: 658, startPoint y: 722, endPoint x: 665, endPoint y: 642, distance: 80.1
click at [508, 730] on link "Back" at bounding box center [490, 730] width 252 height 49
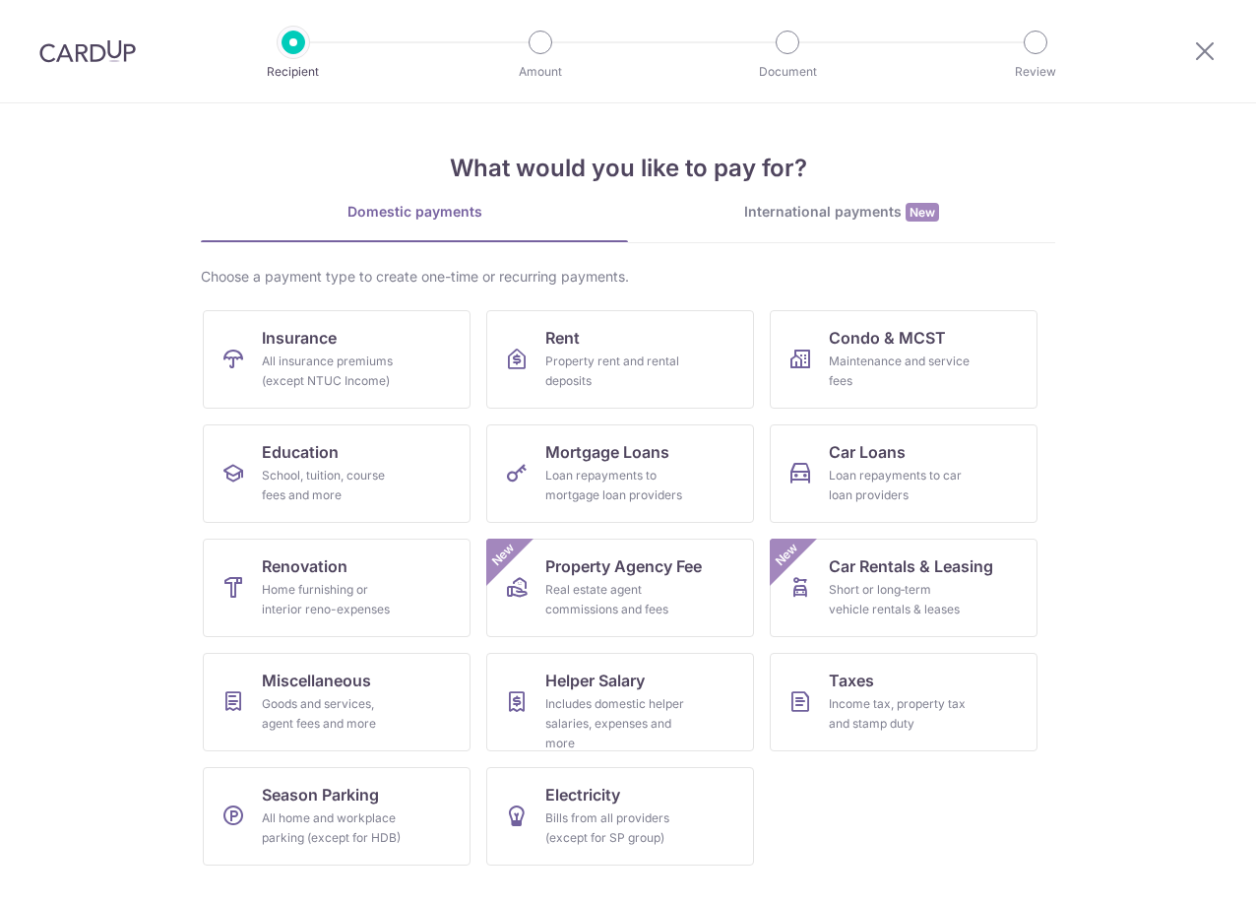
click at [1186, 47] on div at bounding box center [1205, 51] width 102 height 102
click at [1197, 48] on icon at bounding box center [1205, 50] width 24 height 25
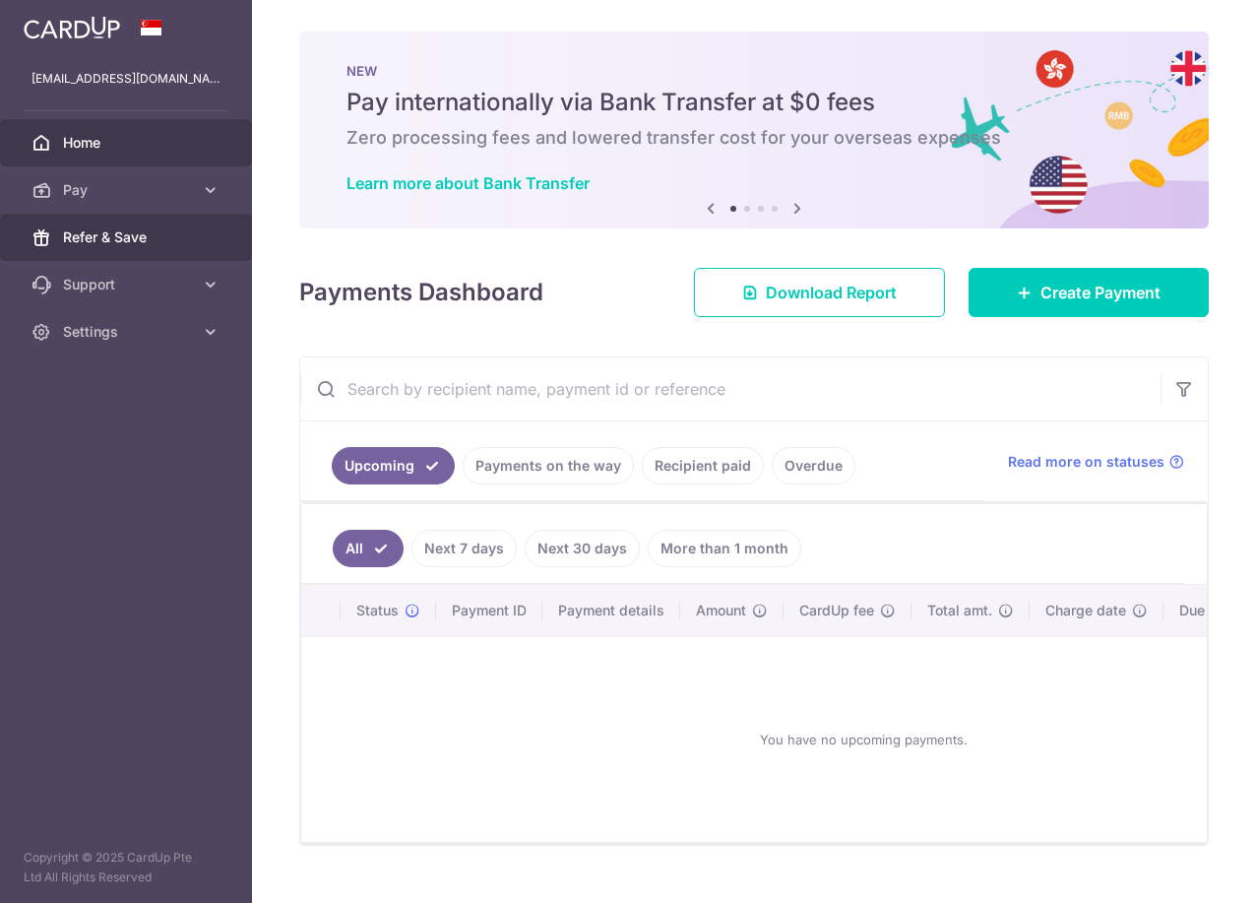
click at [162, 246] on span "Refer & Save" at bounding box center [128, 237] width 130 height 20
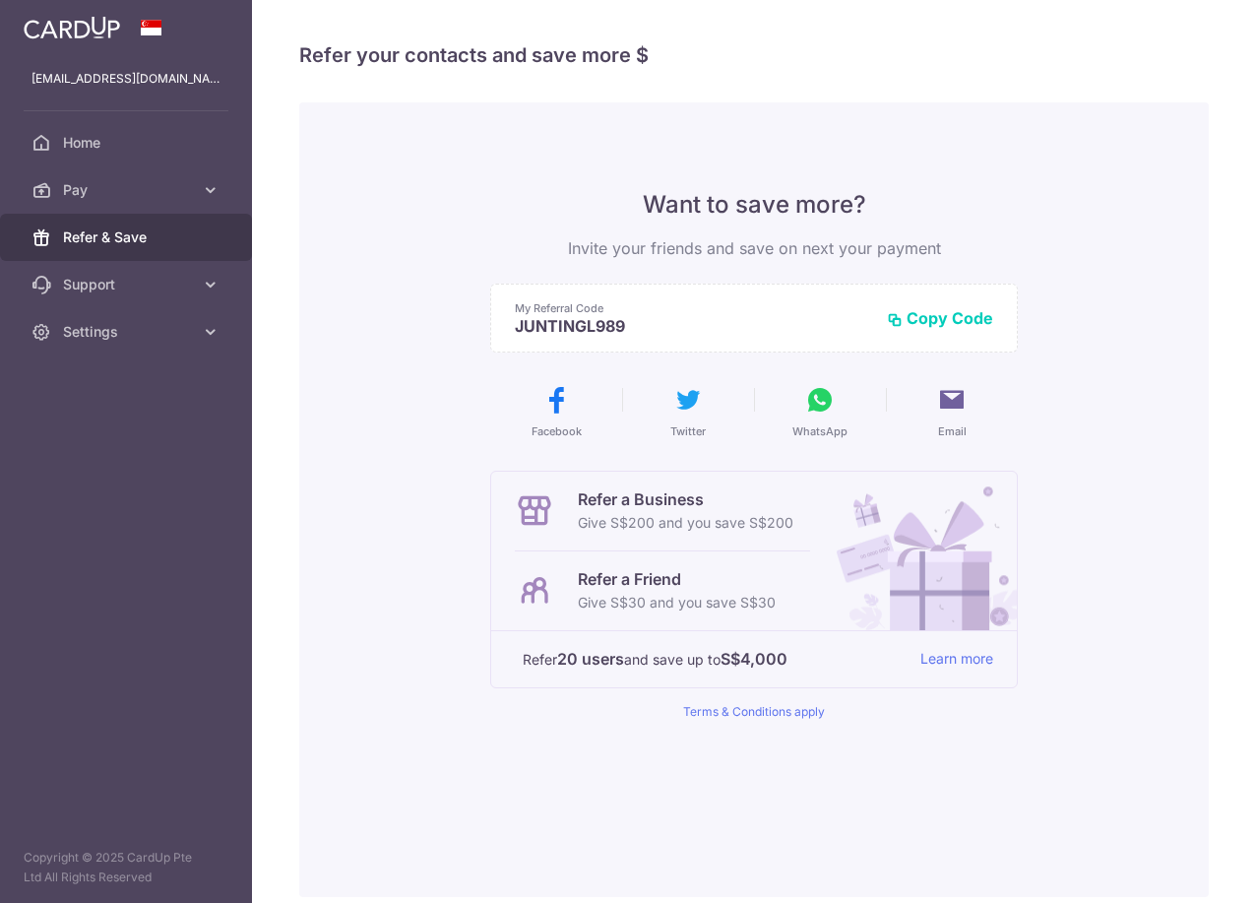
click at [921, 323] on button "Copy Code" at bounding box center [940, 318] width 106 height 20
click at [101, 147] on span "Home" at bounding box center [128, 143] width 130 height 20
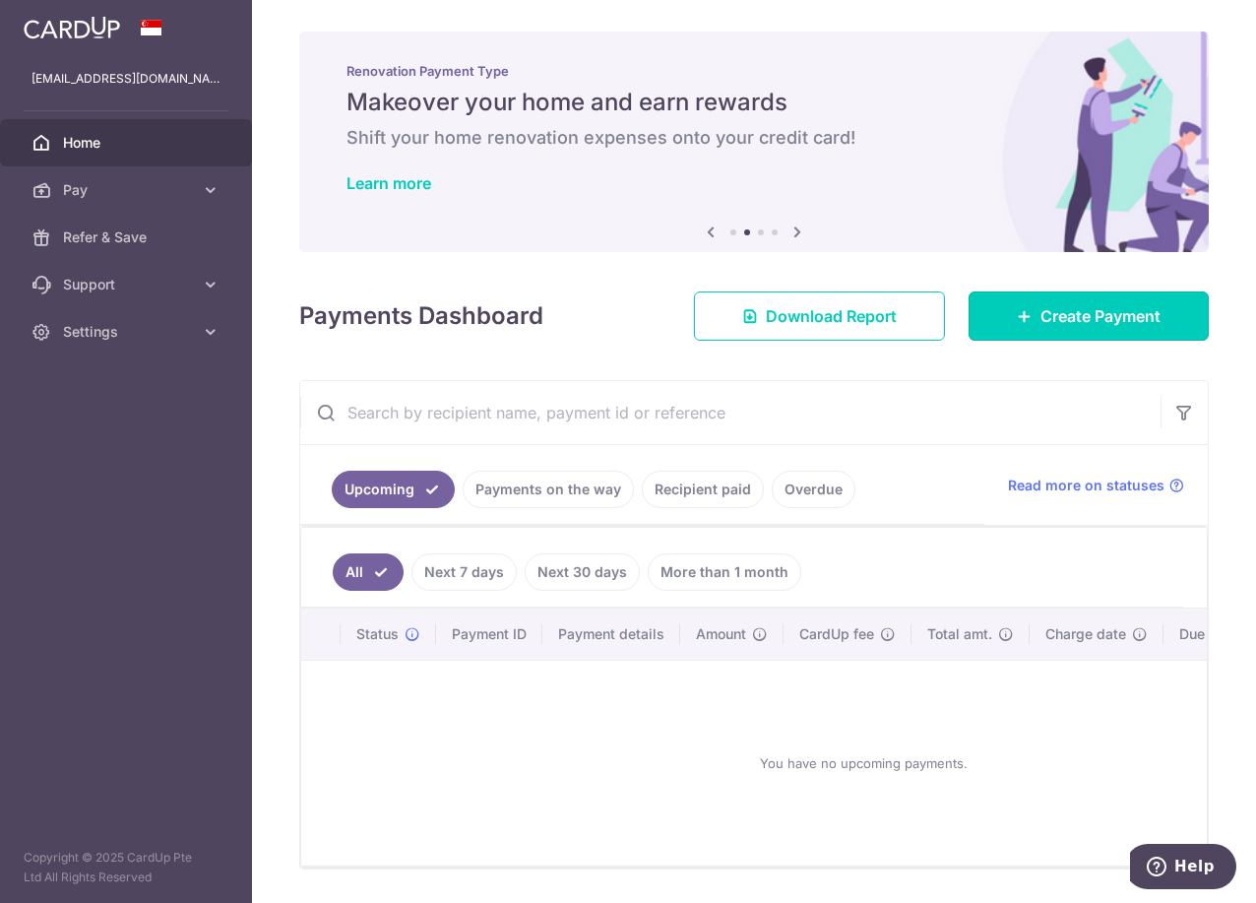
click at [999, 324] on link "Create Payment" at bounding box center [1089, 315] width 240 height 49
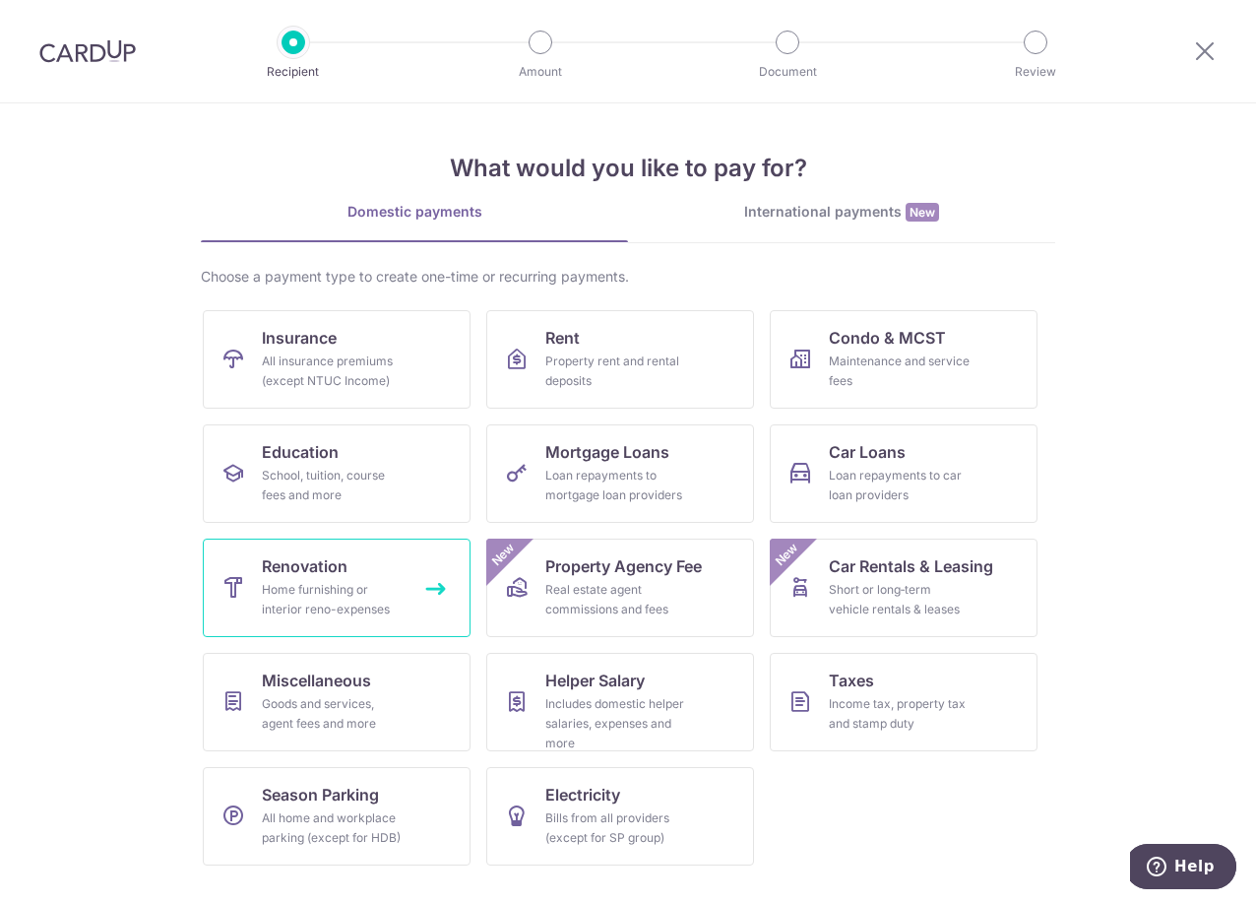
click at [332, 590] on div "Home furnishing or interior reno-expenses" at bounding box center [333, 599] width 142 height 39
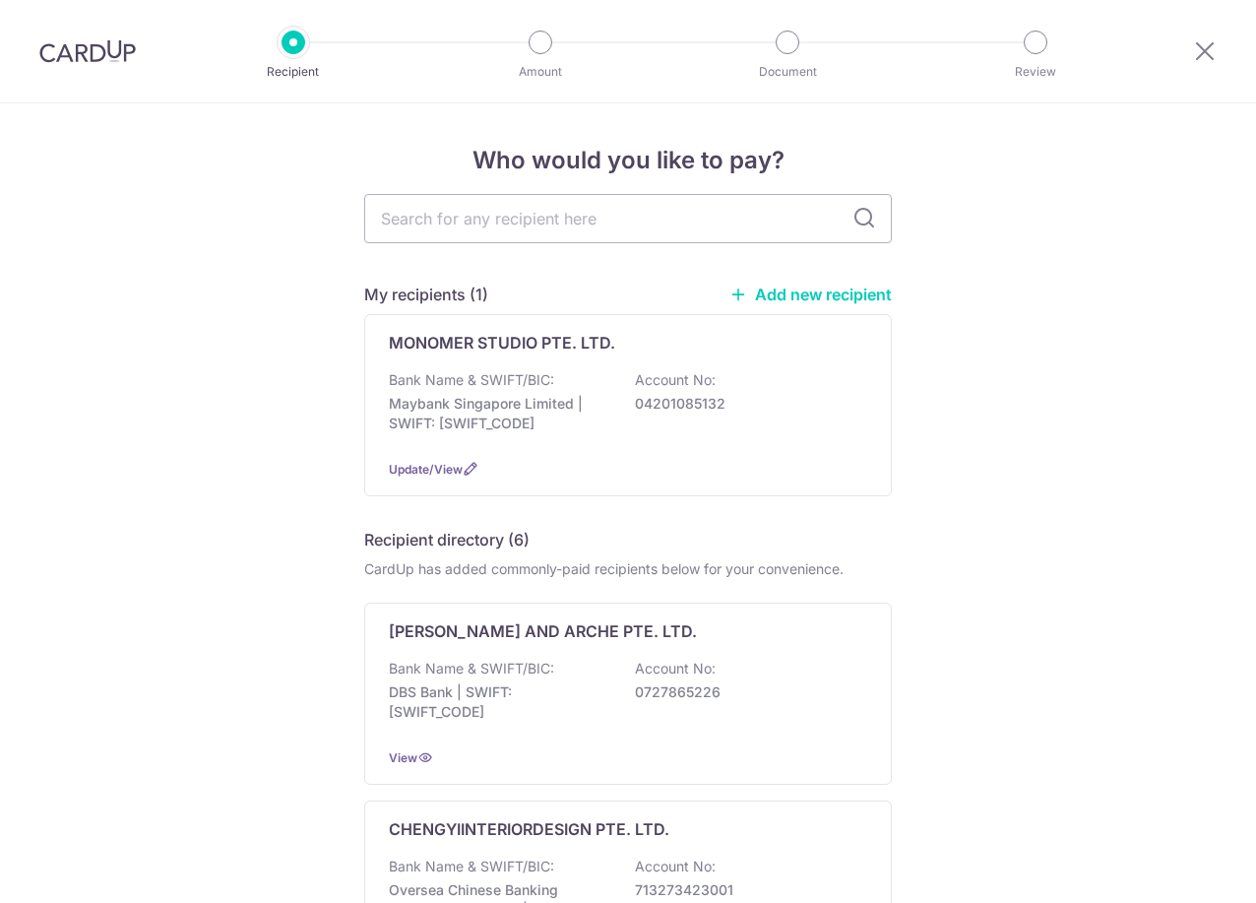
click at [542, 382] on p "Bank Name & SWIFT/BIC:" at bounding box center [471, 380] width 165 height 20
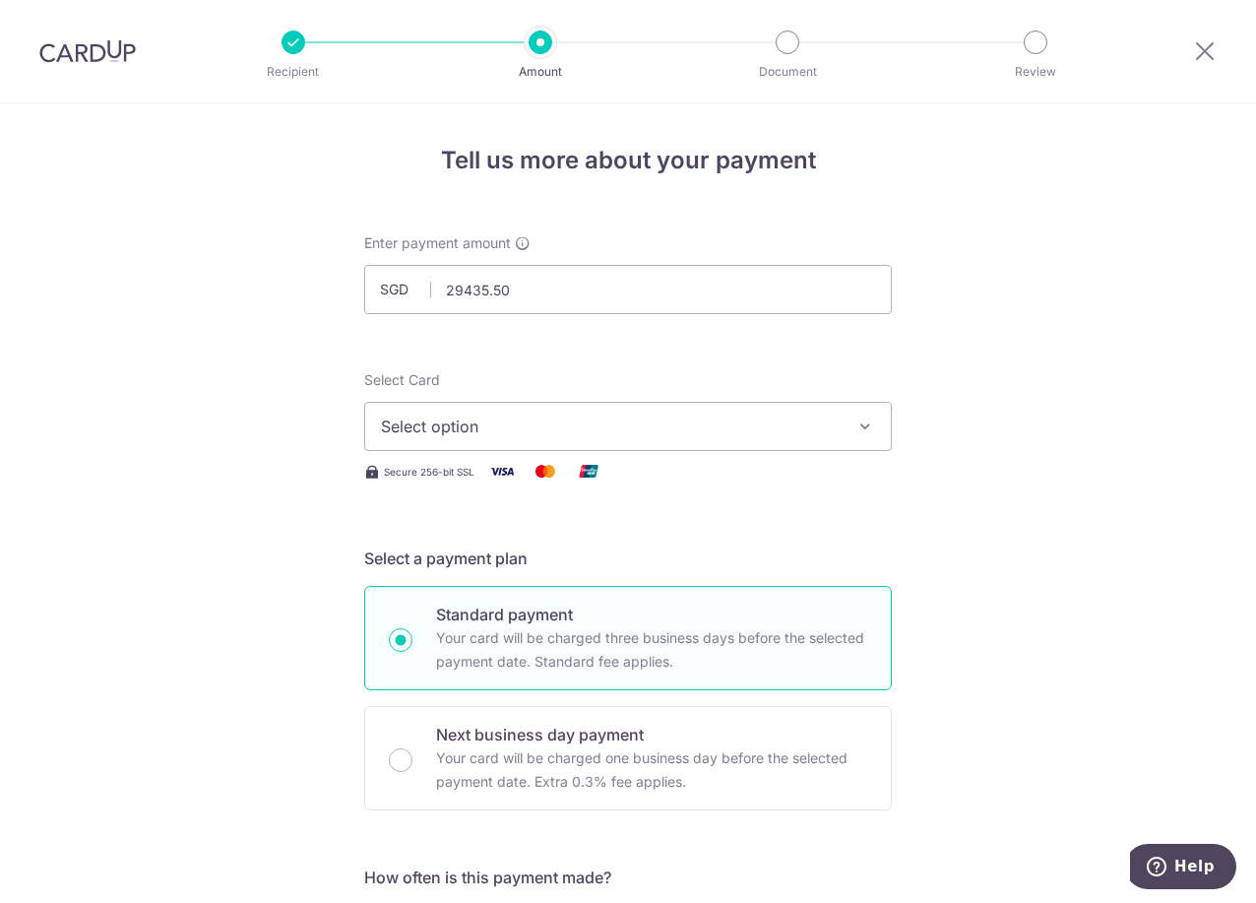
type input "29,435.50"
click at [513, 419] on span "Select option" at bounding box center [610, 426] width 459 height 24
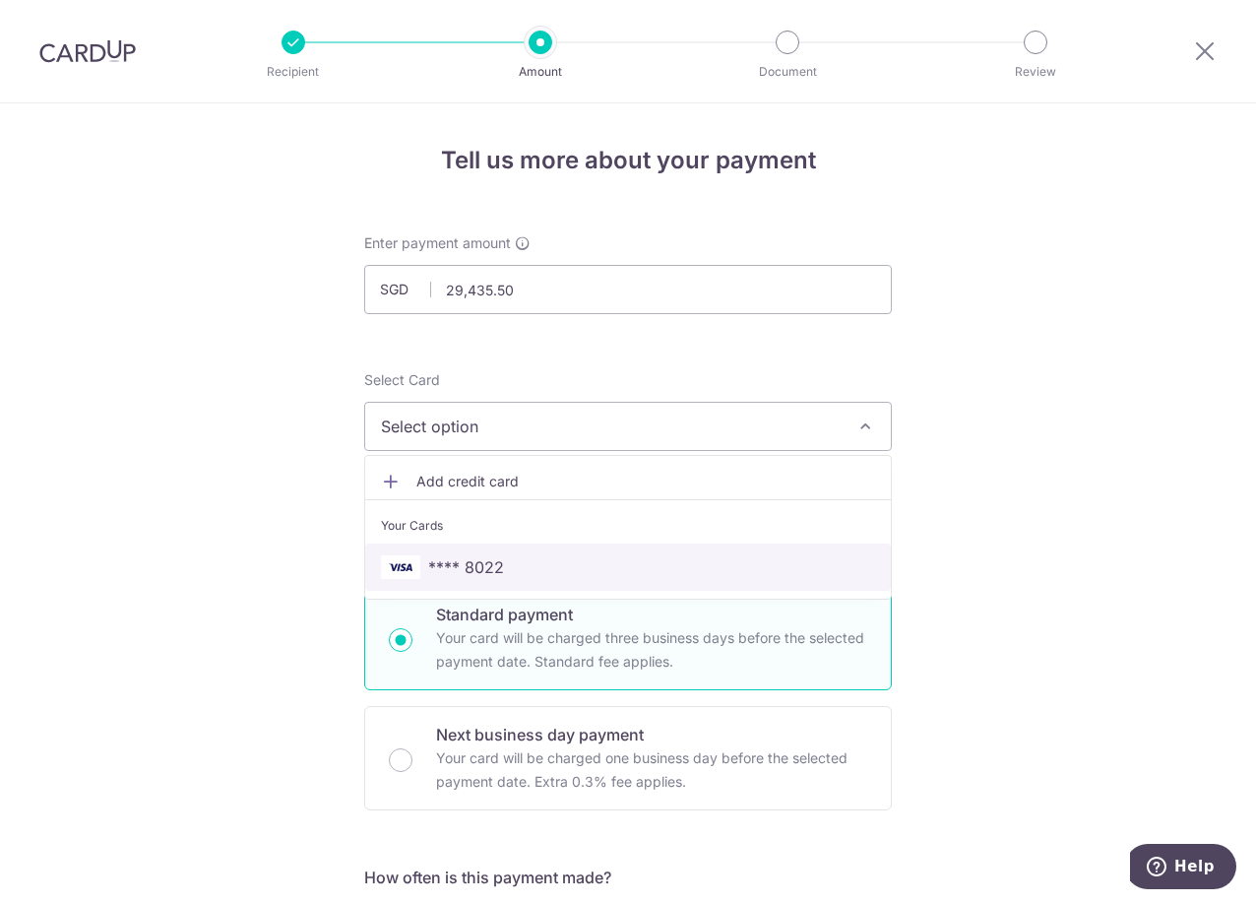
click at [481, 557] on span "**** 8022" at bounding box center [466, 567] width 76 height 24
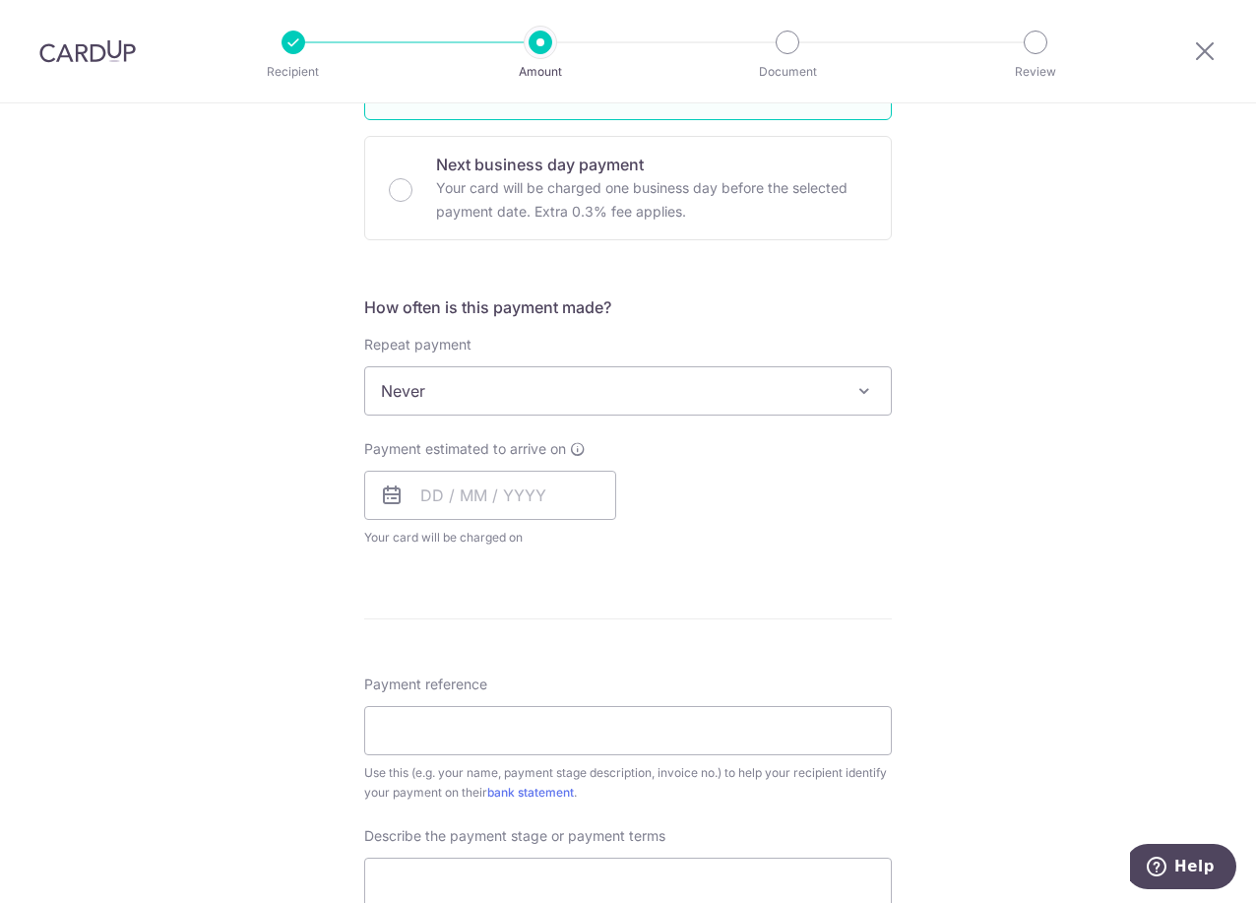
scroll to position [591, 0]
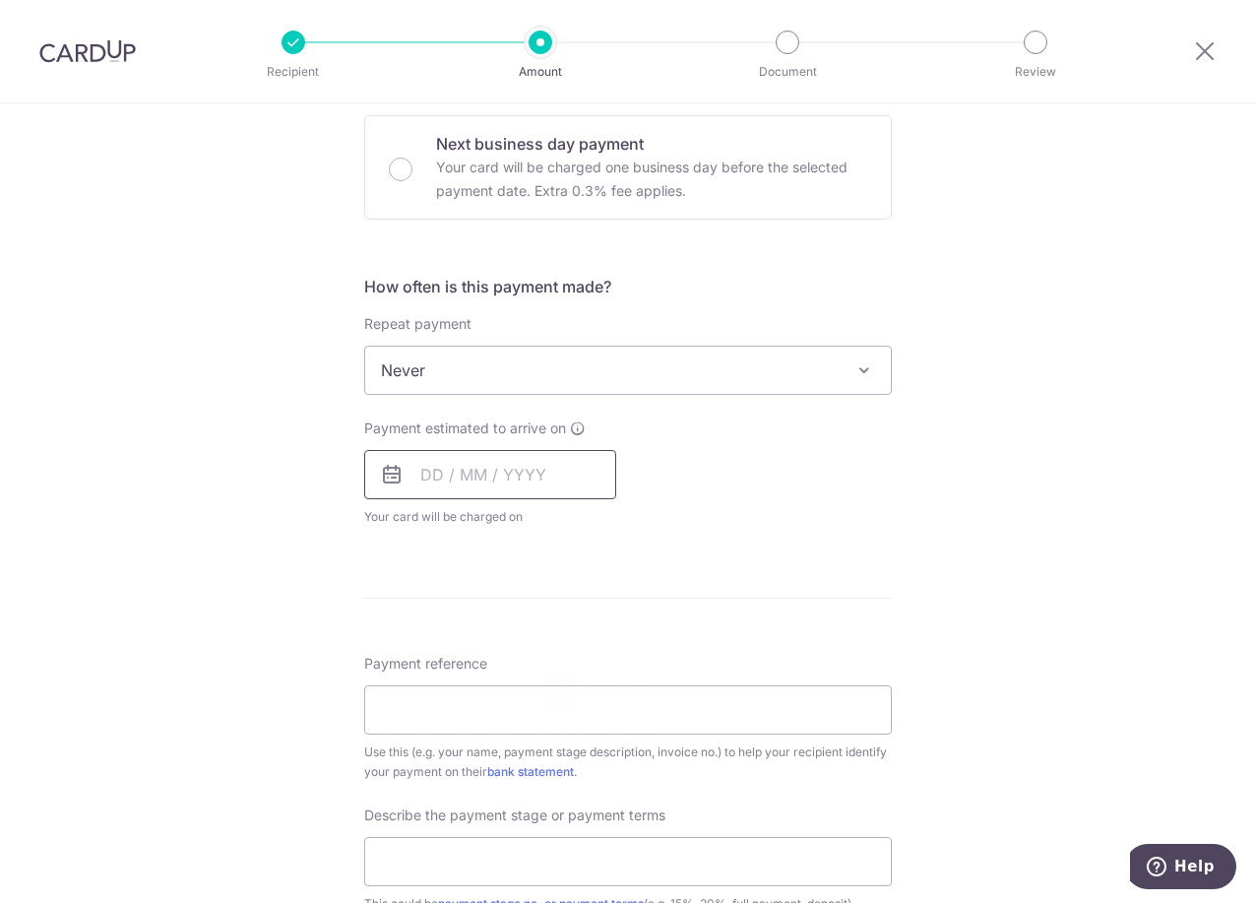
click at [449, 472] on input "text" at bounding box center [490, 474] width 252 height 49
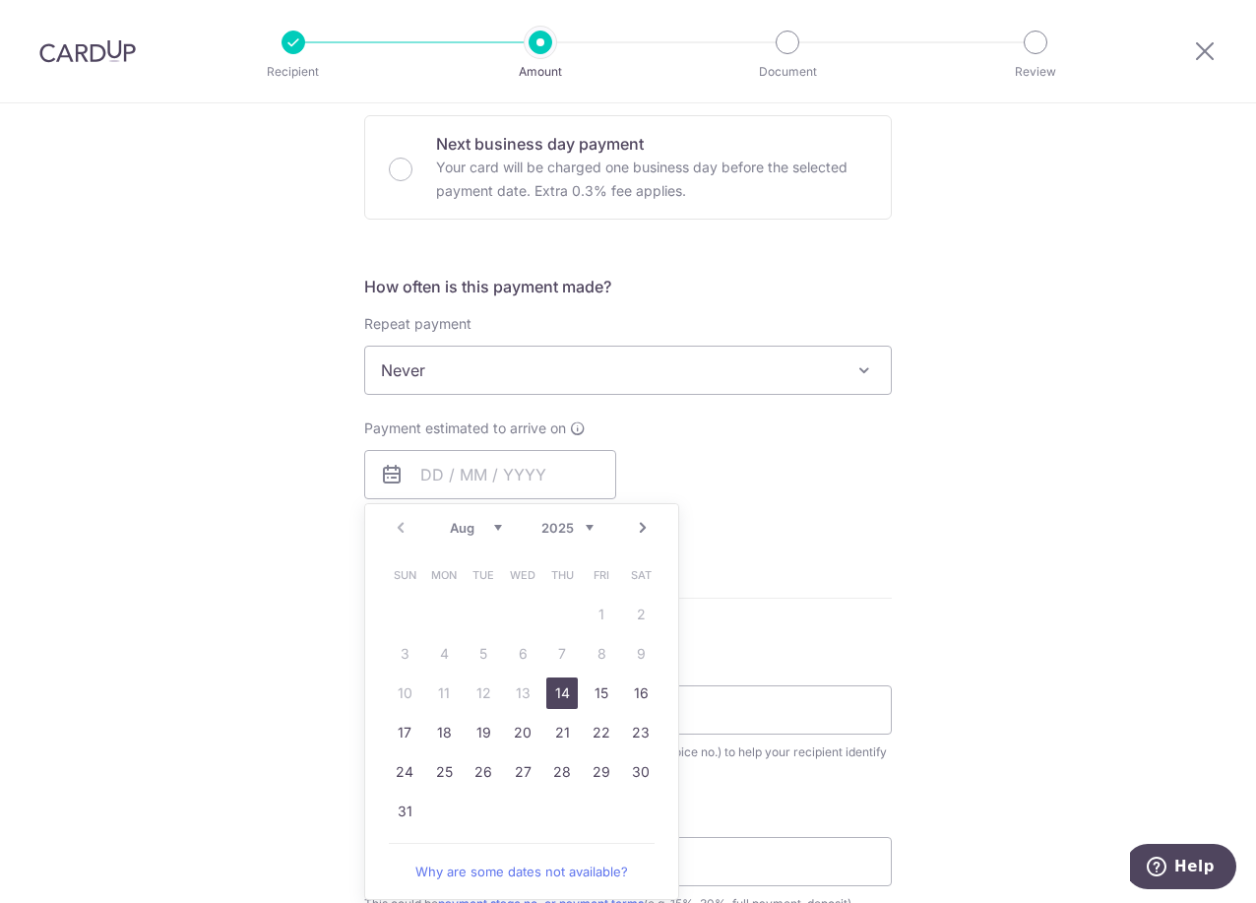
click at [565, 697] on link "14" at bounding box center [562, 693] width 32 height 32
type input "[DATE]"
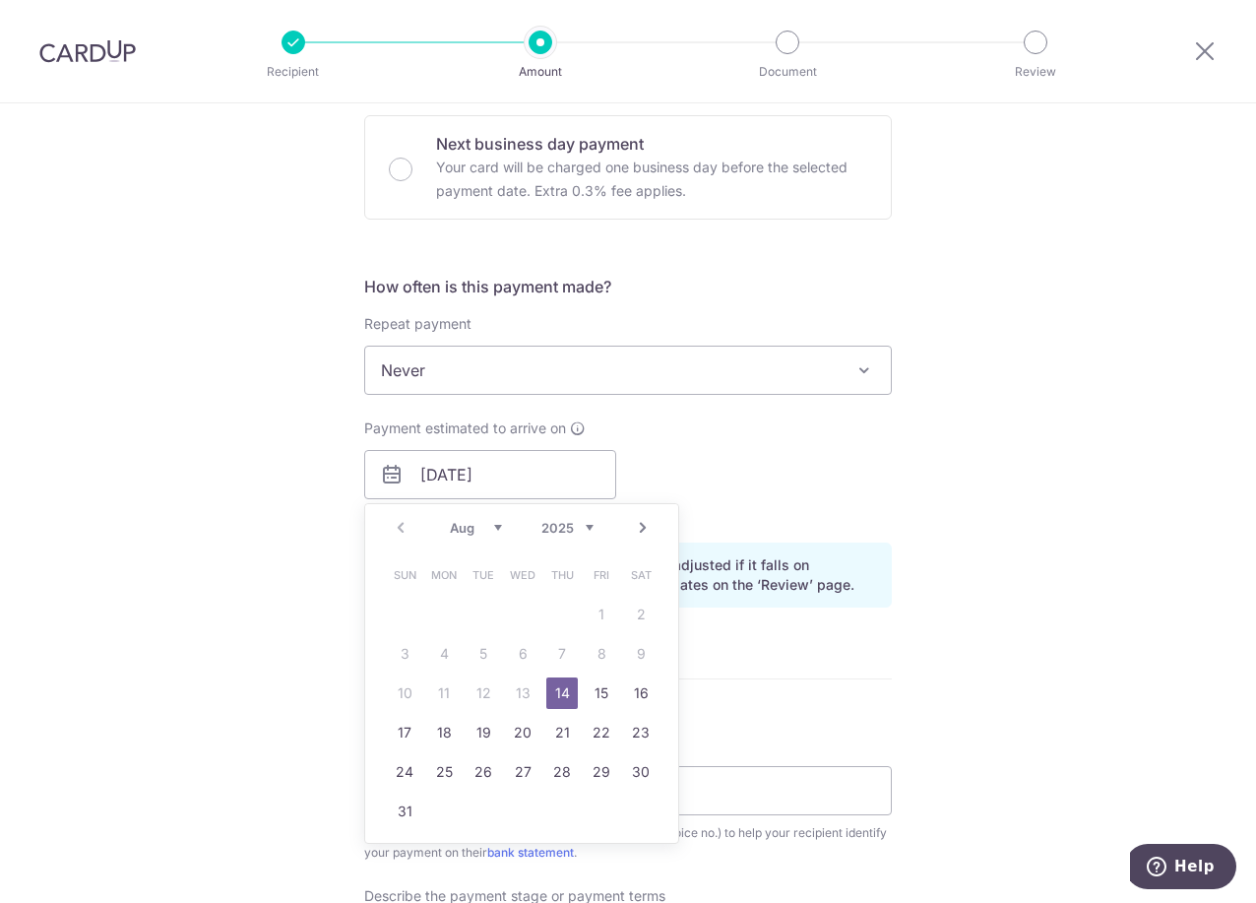
click at [781, 721] on form "Enter payment amount SGD 29,435.50 29435.50 Select Card **** 8022 Add credit ca…" at bounding box center [628, 528] width 528 height 1771
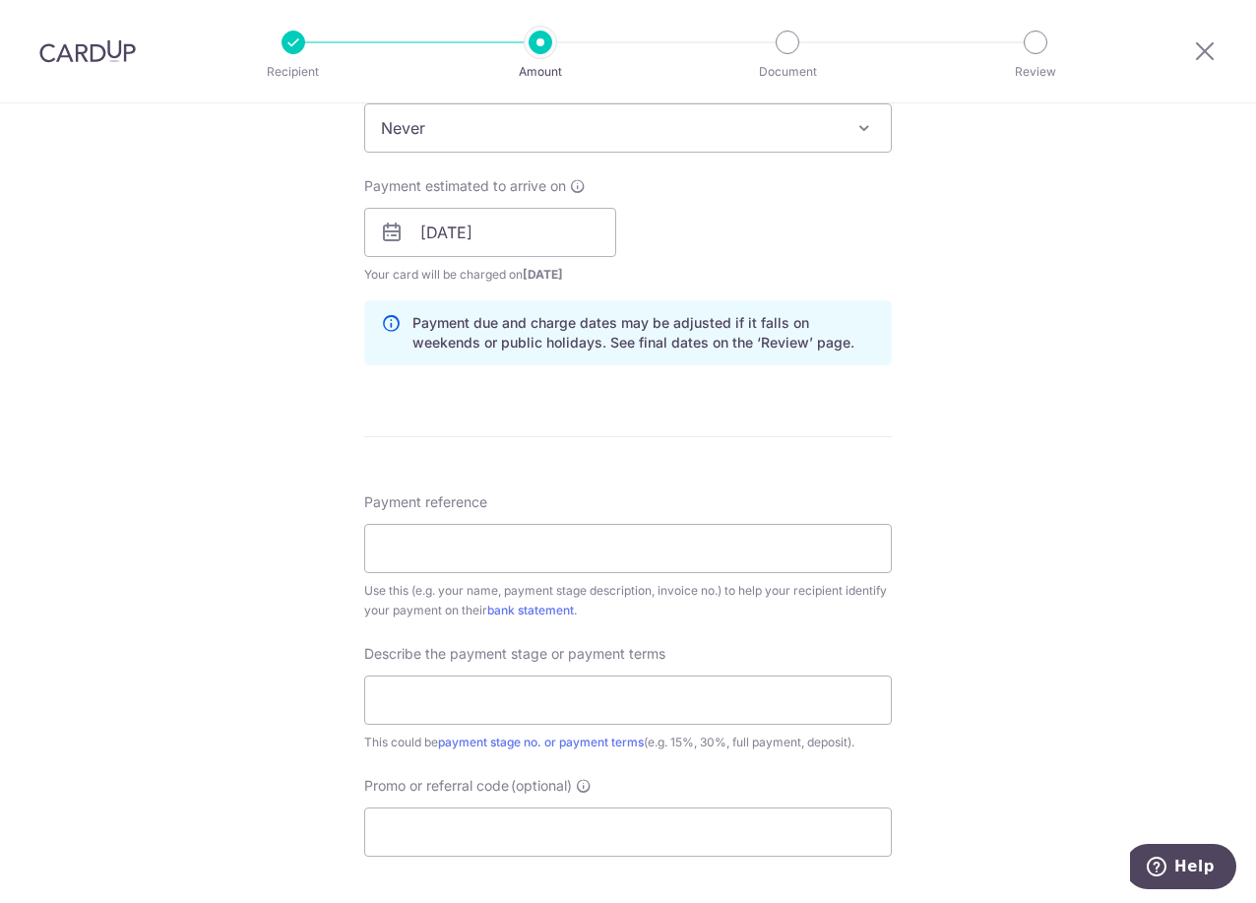
scroll to position [886, 0]
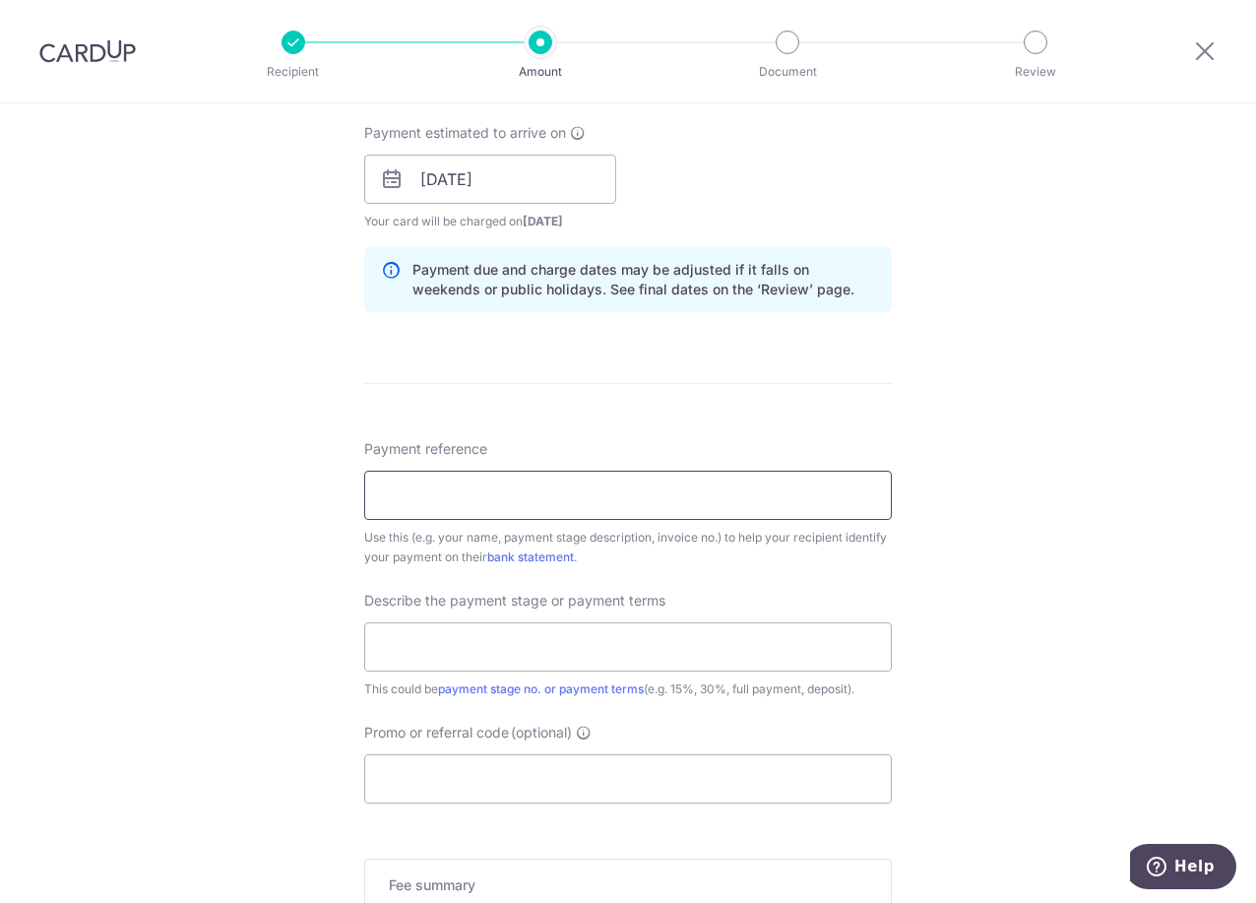
click at [573, 491] on input "Payment reference" at bounding box center [628, 495] width 528 height 49
type input "JT and [PERSON_NAME] 3rd payment (45%)"
click at [507, 648] on input "text" at bounding box center [628, 646] width 528 height 49
type input "45%"
click at [481, 767] on input "Promo or referral code (optional)" at bounding box center [628, 778] width 528 height 49
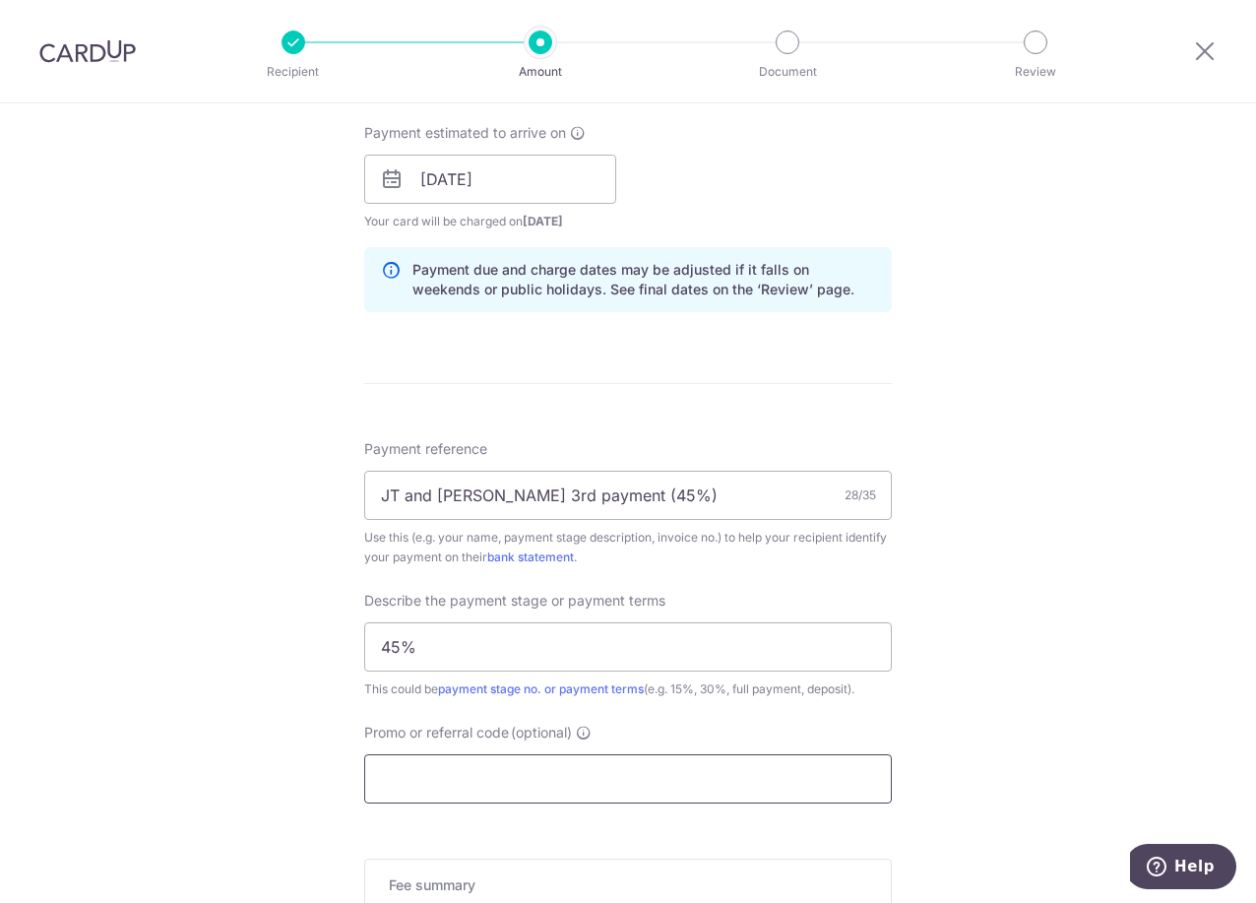
paste input "RENO25ONE"
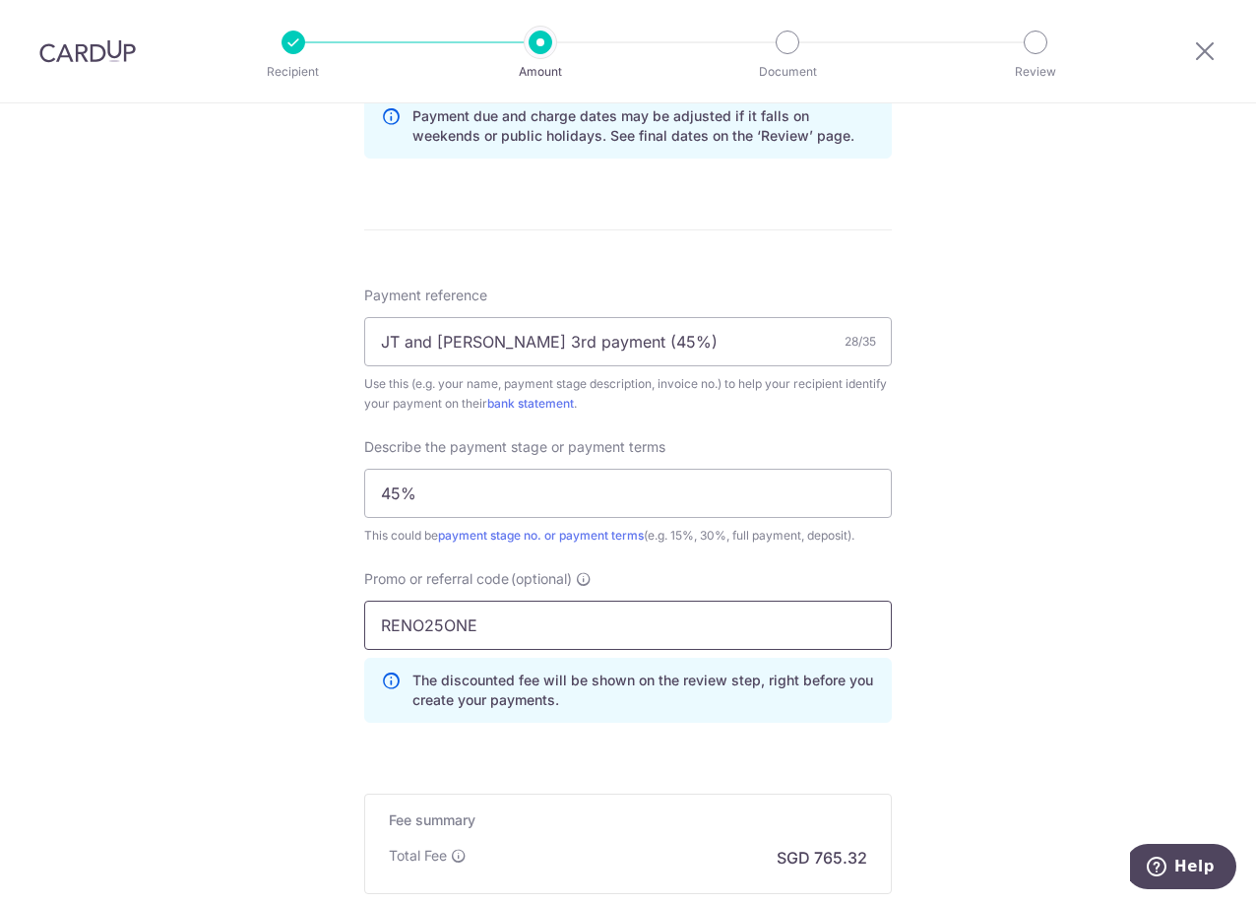
scroll to position [1181, 0]
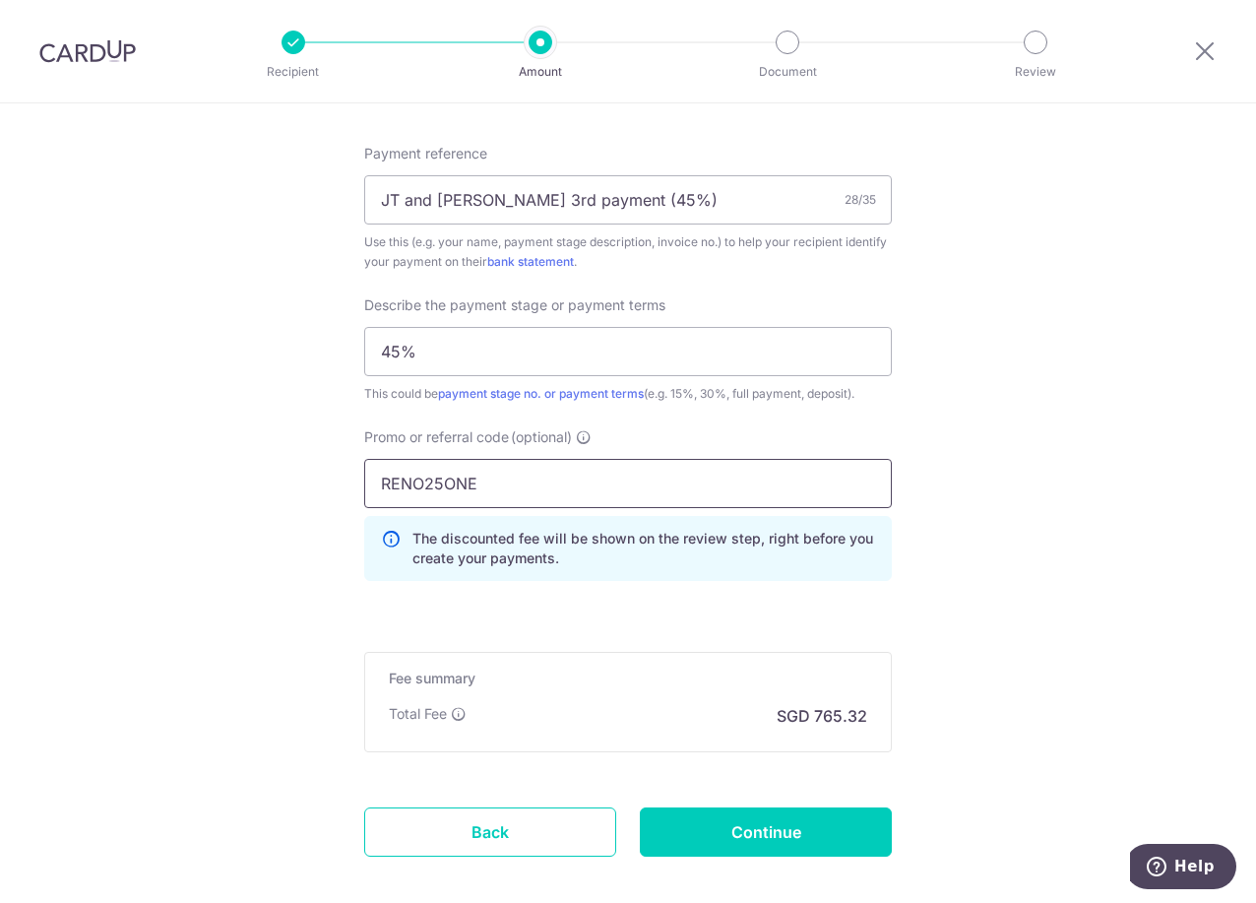
type input "RENO25ONE"
click at [717, 832] on input "Continue" at bounding box center [766, 831] width 252 height 49
type input "Create Schedule"
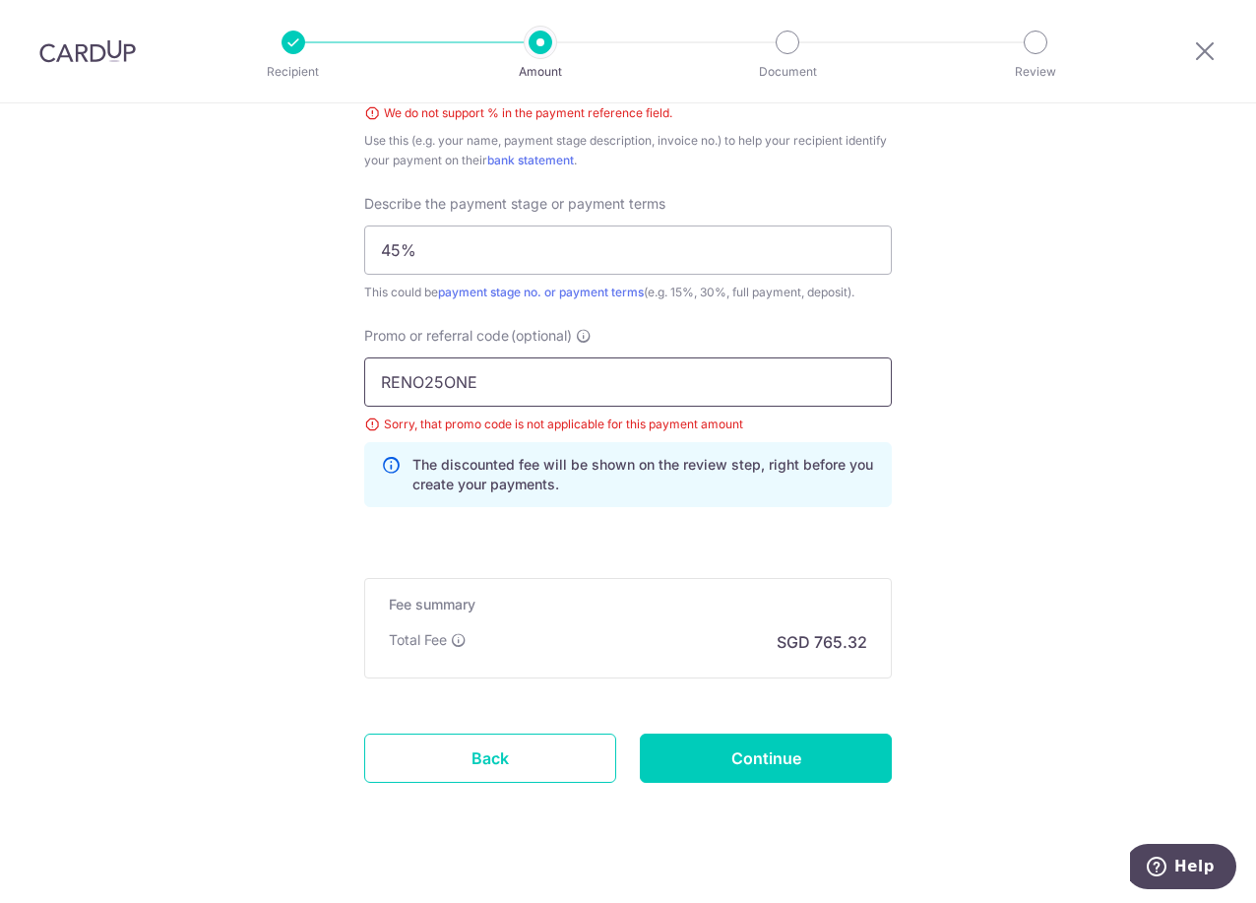
click at [481, 384] on input "RENO25ONE" at bounding box center [628, 381] width 528 height 49
click at [486, 393] on input "RENO25ONE" at bounding box center [628, 381] width 528 height 49
click at [729, 771] on input "Continue" at bounding box center [766, 757] width 252 height 49
type input "Create Schedule"
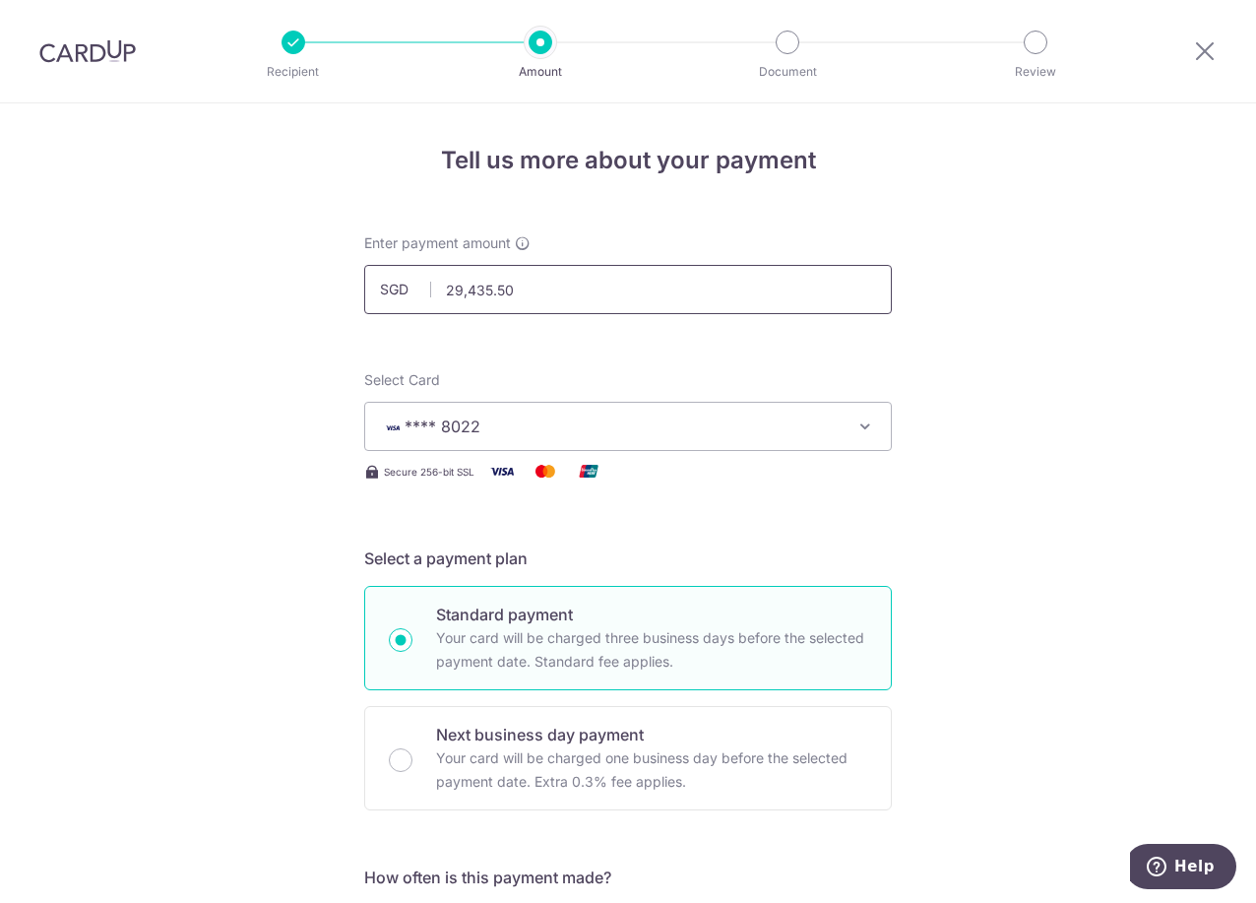
drag, startPoint x: 537, startPoint y: 292, endPoint x: 448, endPoint y: 287, distance: 89.7
click at [448, 287] on input "29,435.50" at bounding box center [628, 289] width 528 height 49
type input "20,000.00"
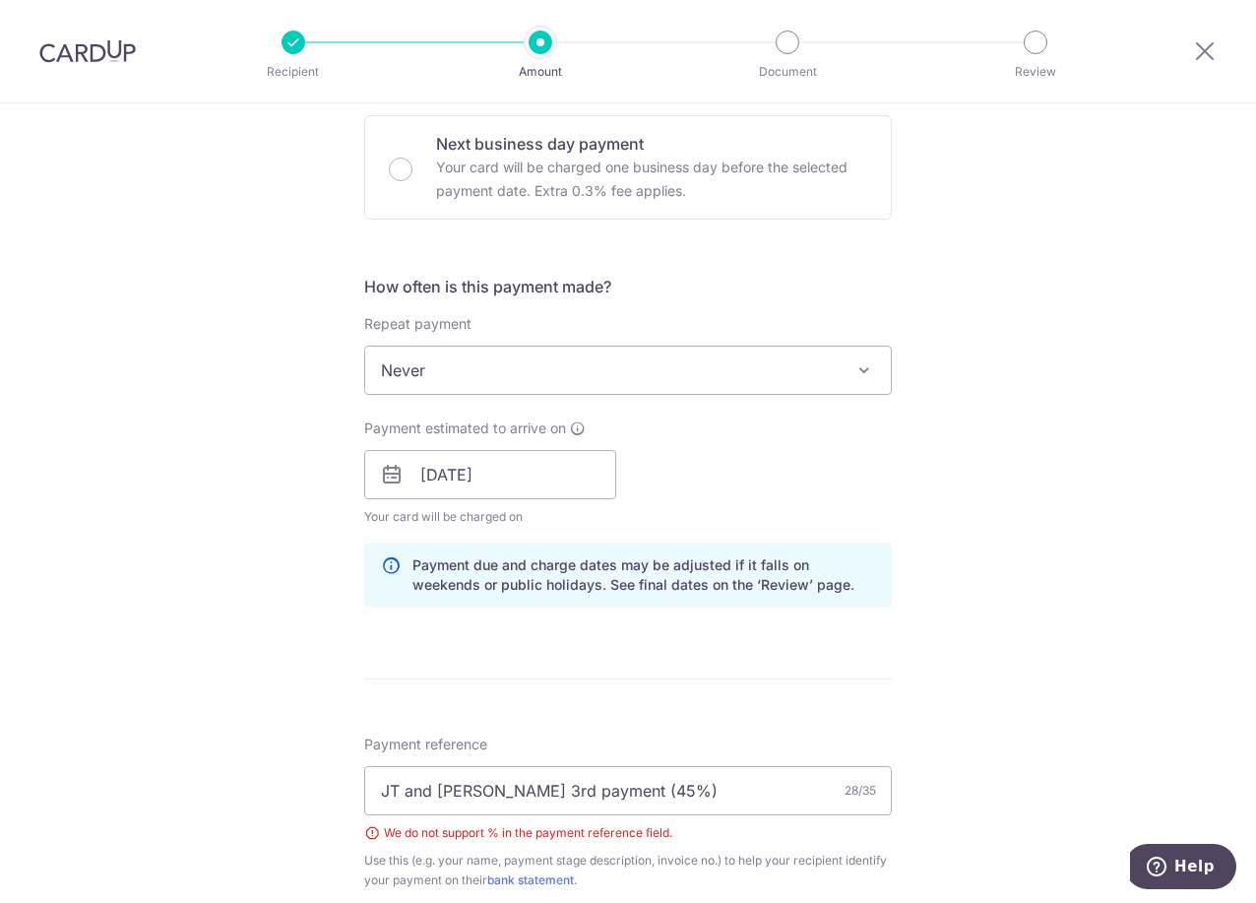
scroll to position [1280, 0]
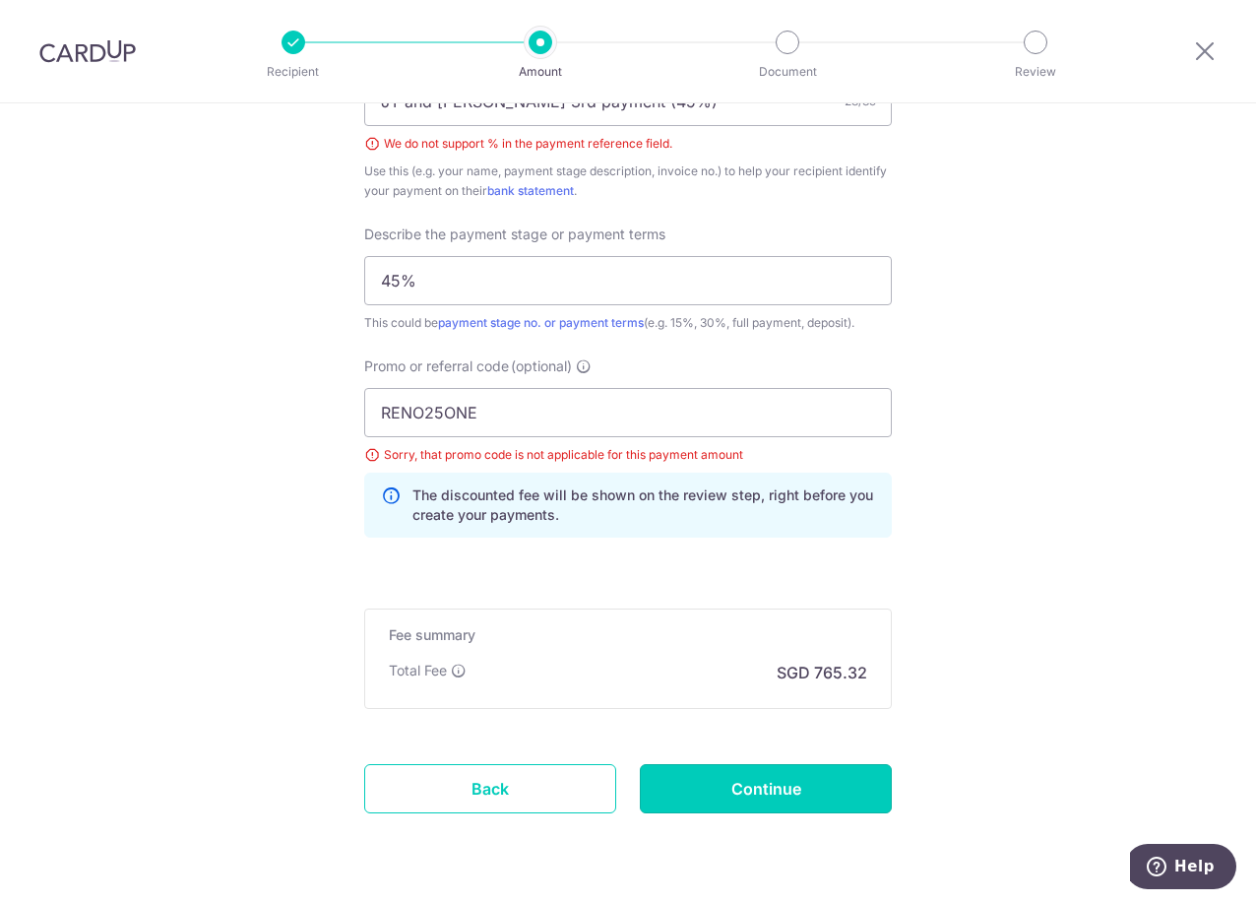
click at [745, 801] on input "Continue" at bounding box center [766, 788] width 252 height 49
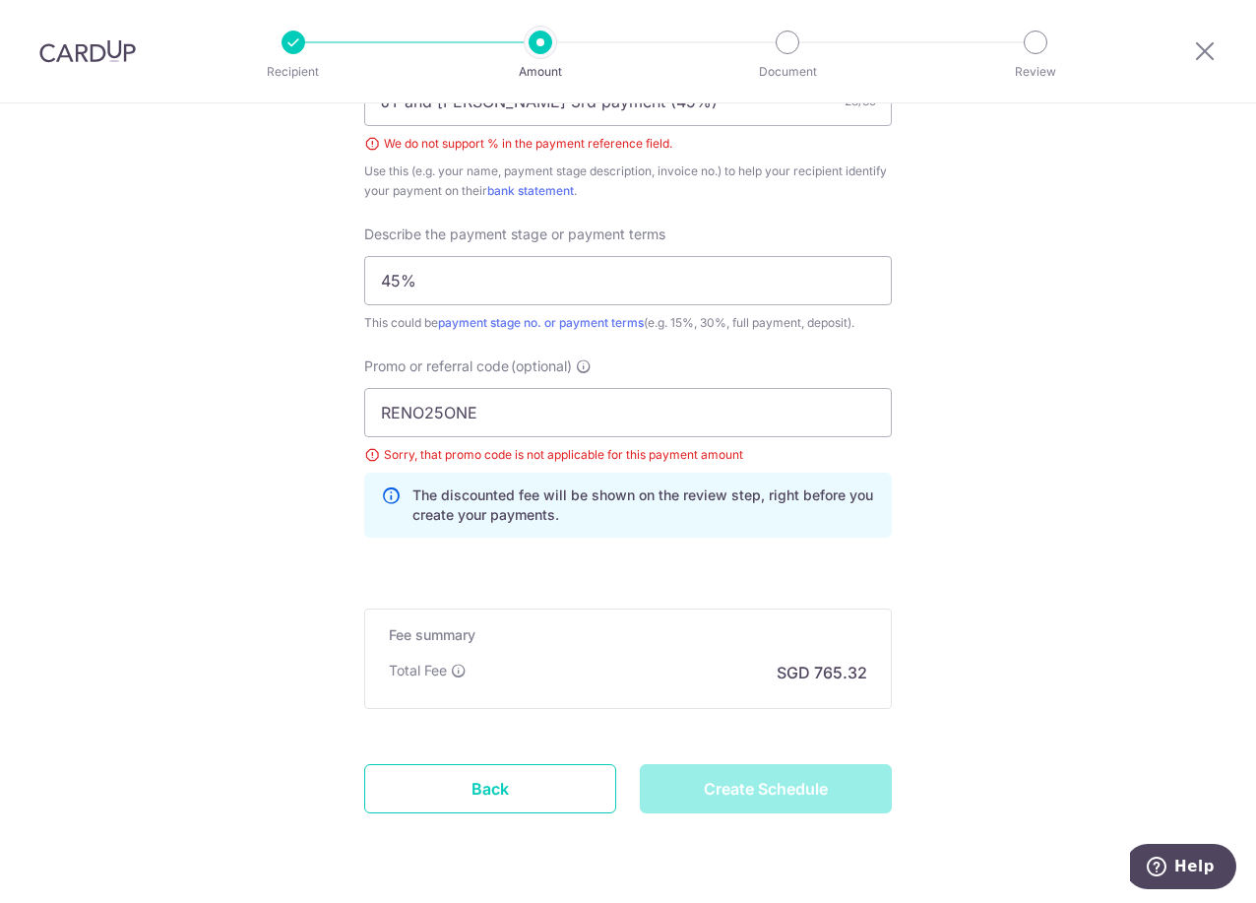
type input "Create Schedule"
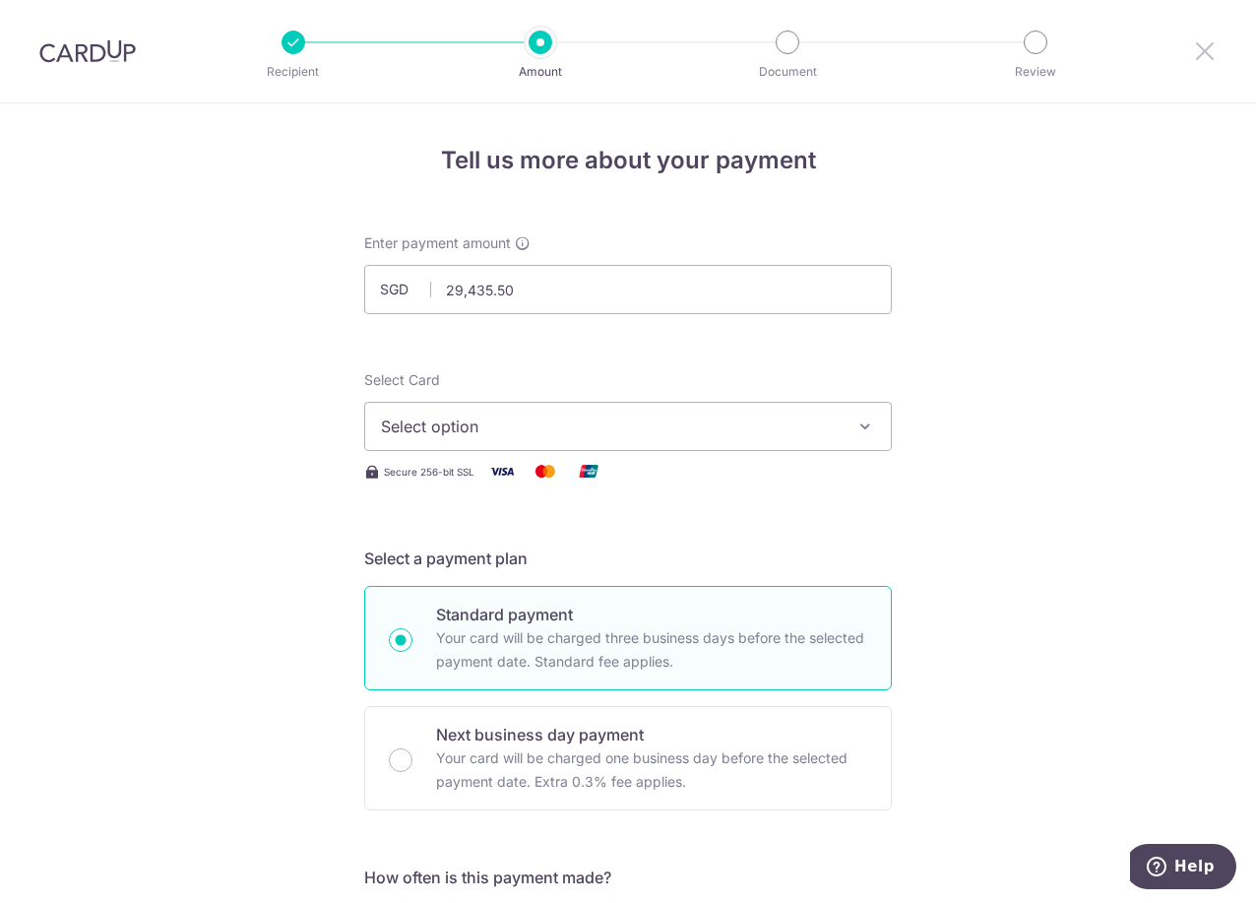
click at [1200, 49] on icon at bounding box center [1205, 50] width 24 height 25
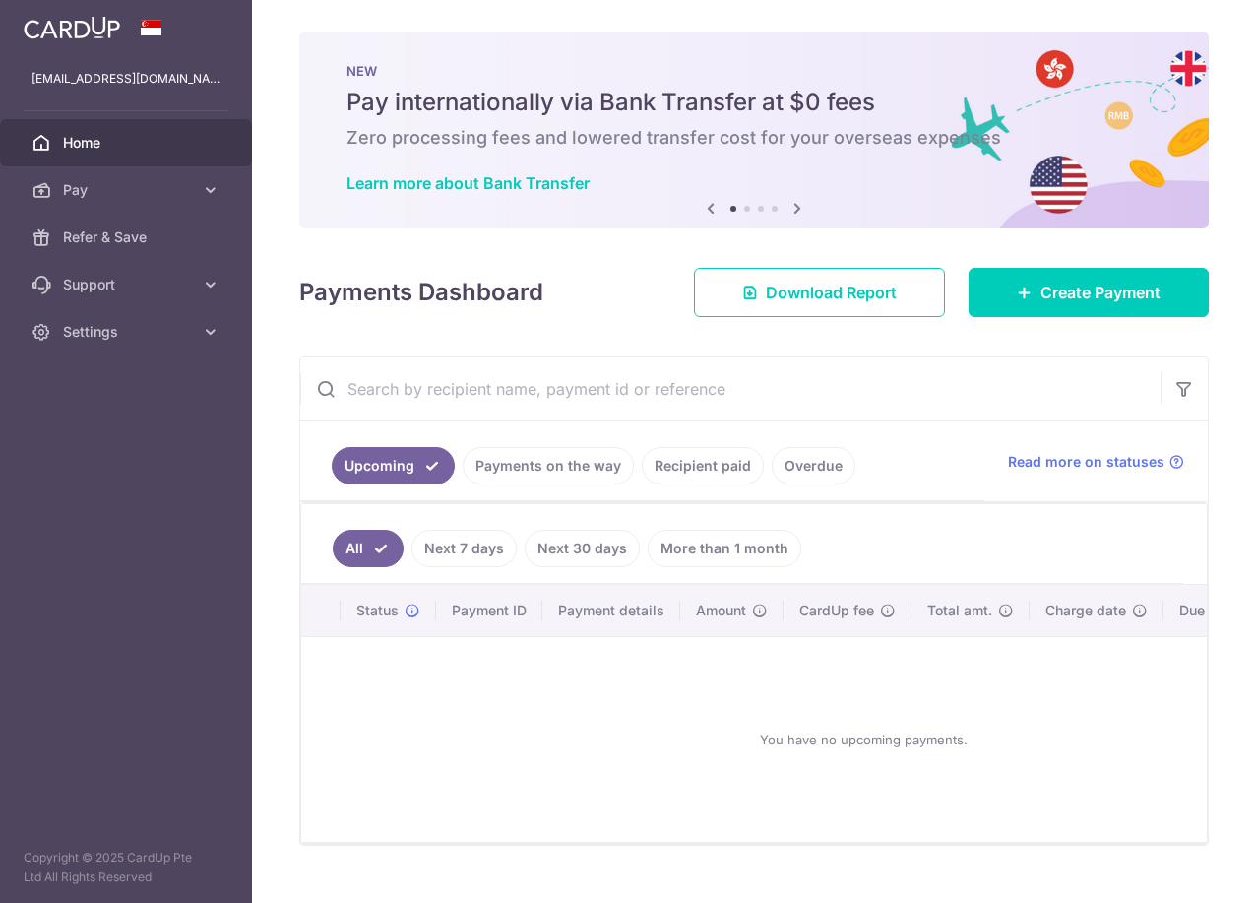
click at [204, 289] on icon at bounding box center [211, 285] width 20 height 20
click at [206, 462] on link "Settings" at bounding box center [126, 450] width 252 height 47
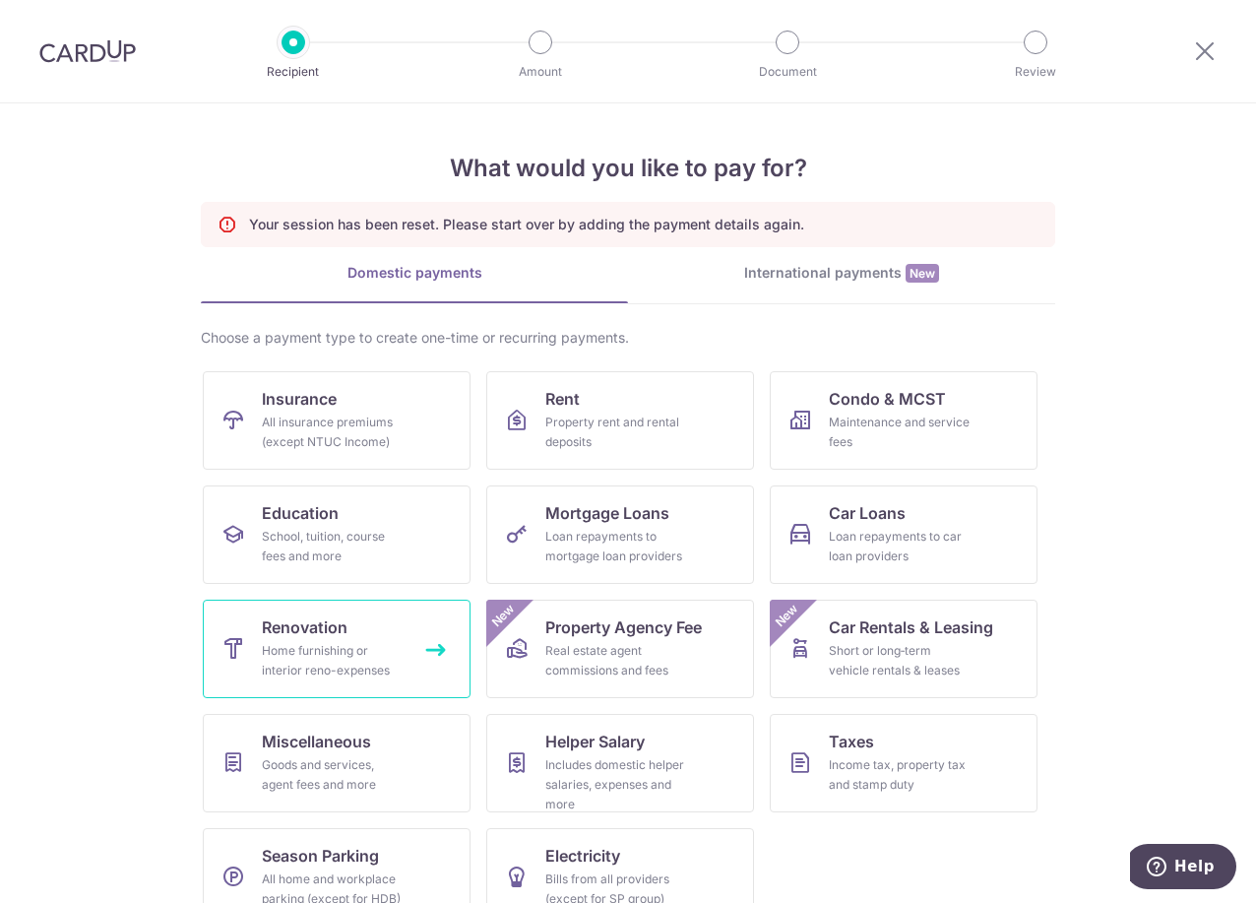
click at [337, 627] on span "Renovation" at bounding box center [305, 627] width 86 height 24
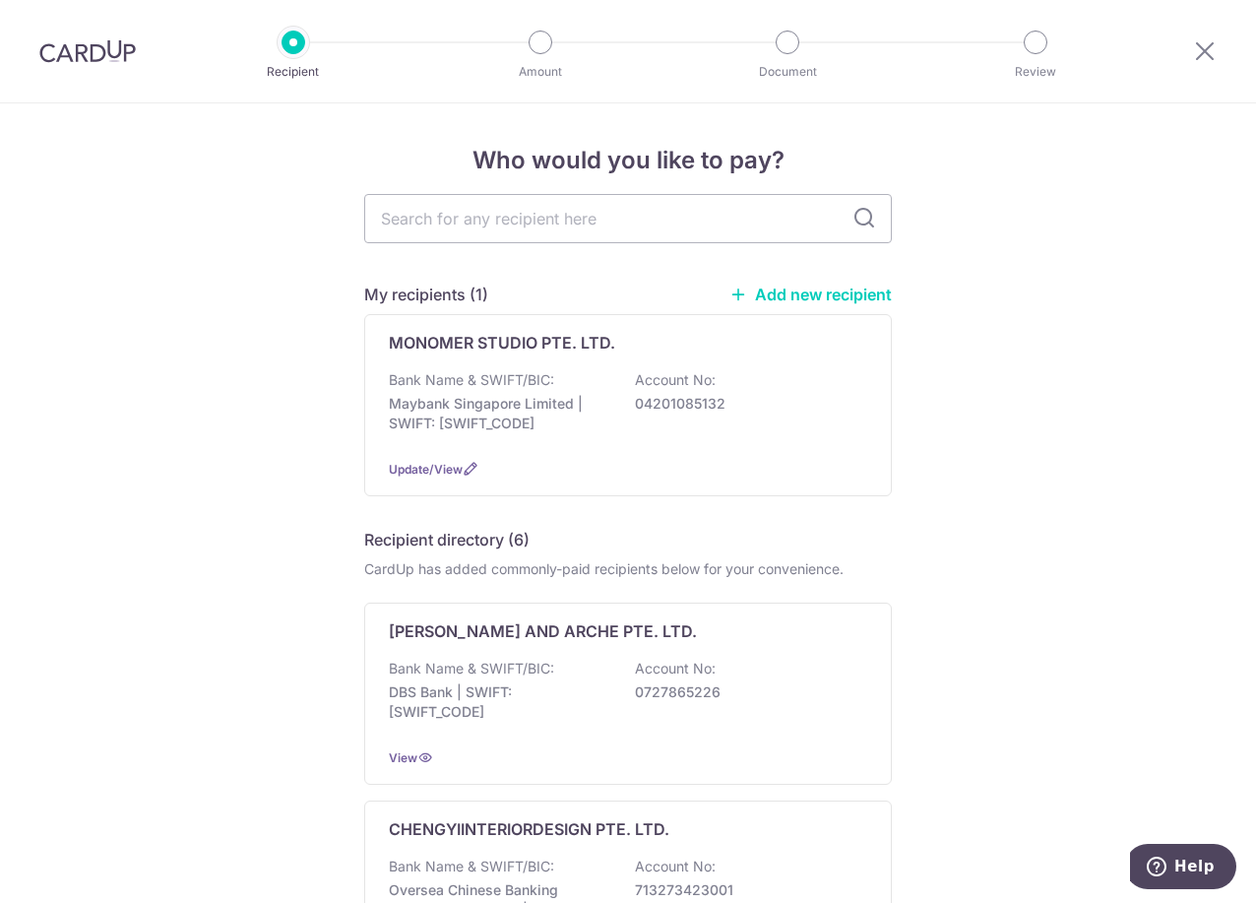
click at [516, 225] on input "text" at bounding box center [628, 218] width 528 height 49
click at [491, 426] on p "Maybank Singapore Limited | SWIFT: MBBESGS2XXX" at bounding box center [499, 413] width 221 height 39
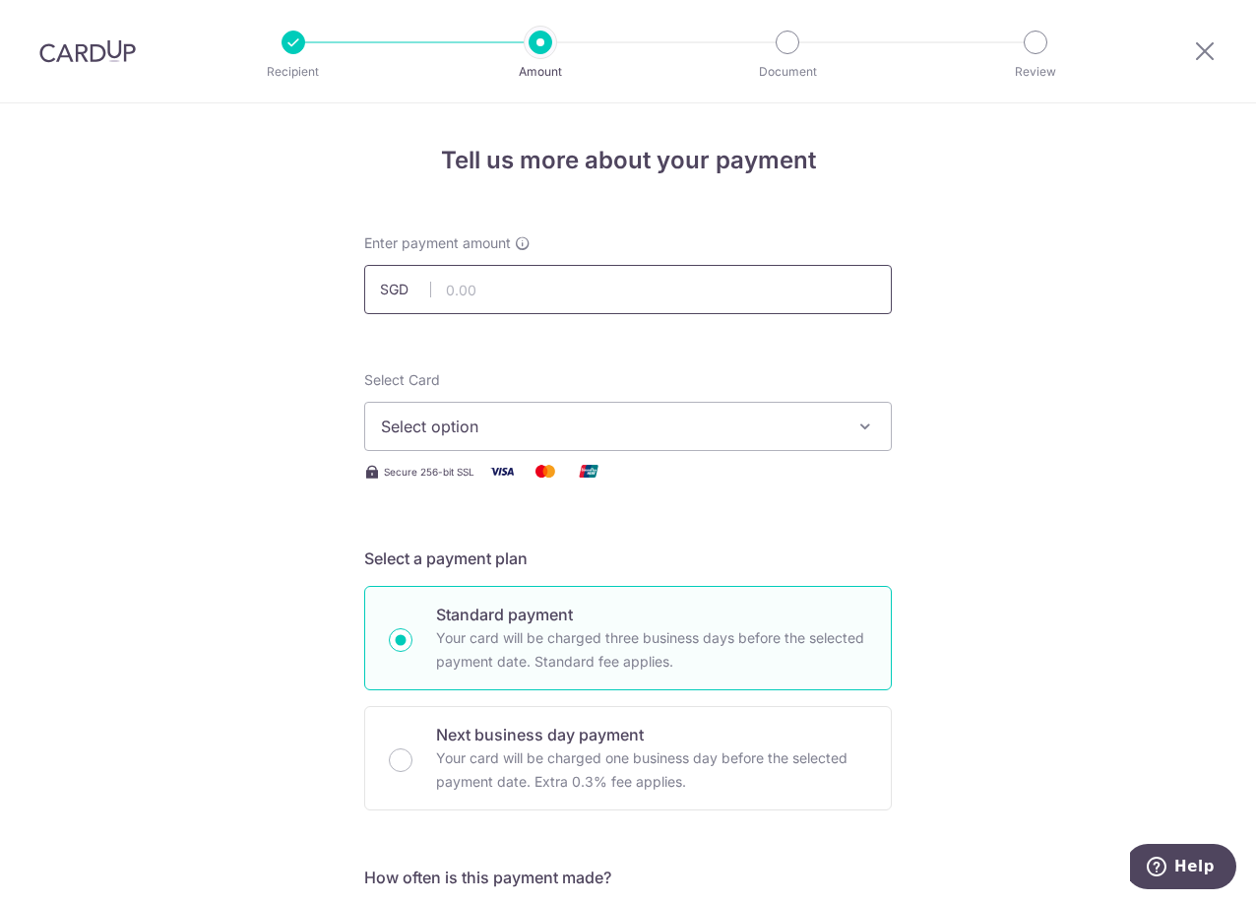
click at [454, 289] on input "text" at bounding box center [628, 289] width 528 height 49
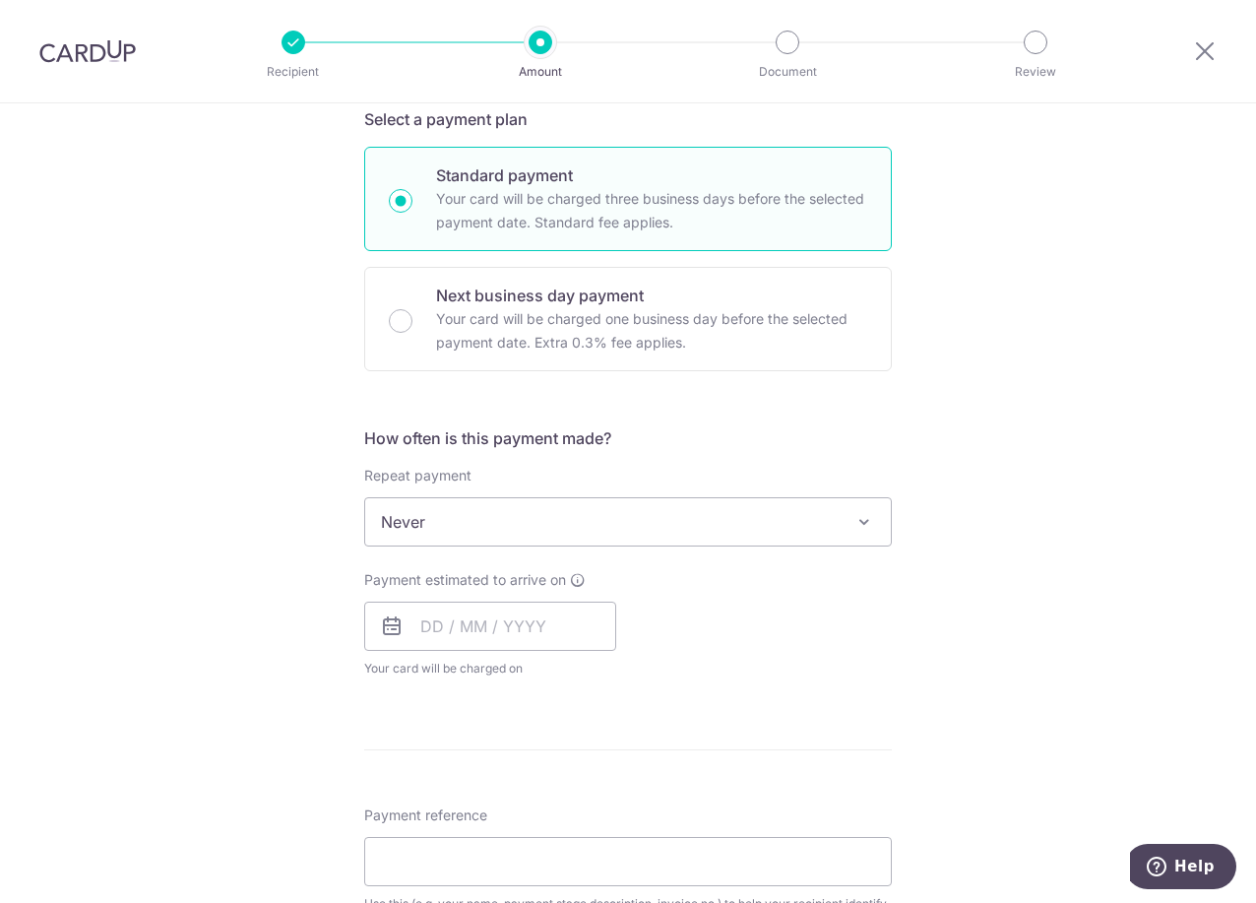
scroll to position [492, 0]
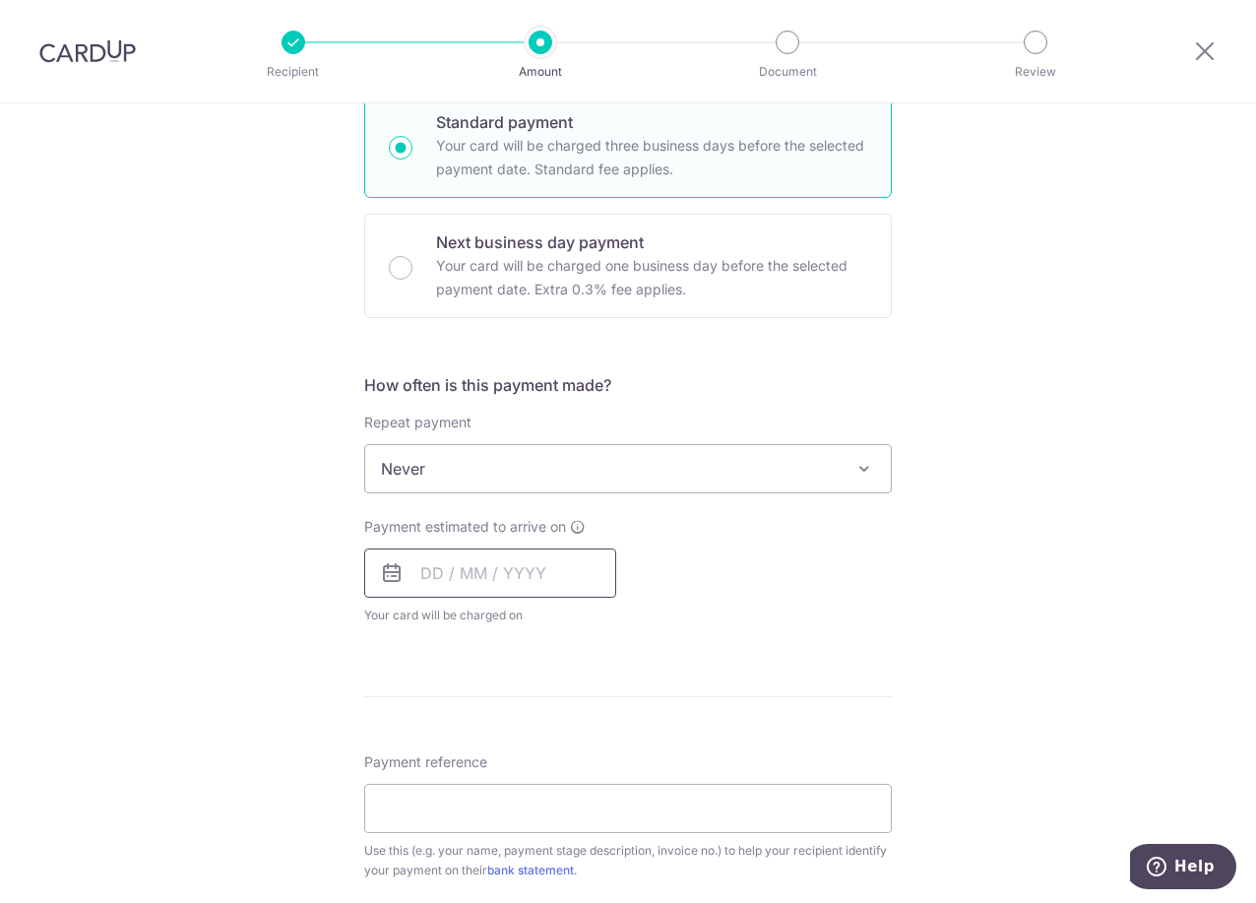
type input "29,435.50"
click at [442, 564] on input "text" at bounding box center [490, 572] width 252 height 49
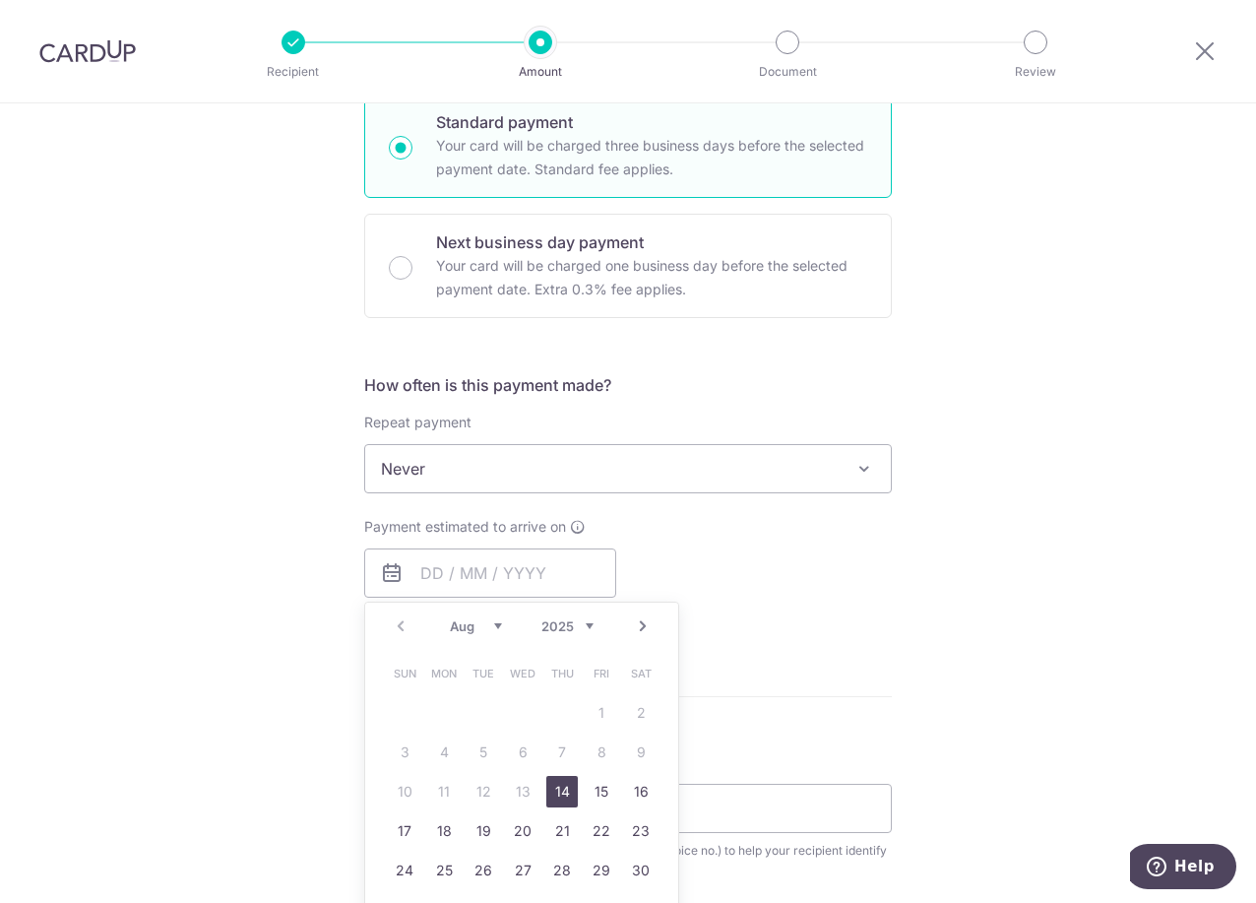
click at [554, 788] on link "14" at bounding box center [562, 792] width 32 height 32
type input "[DATE]"
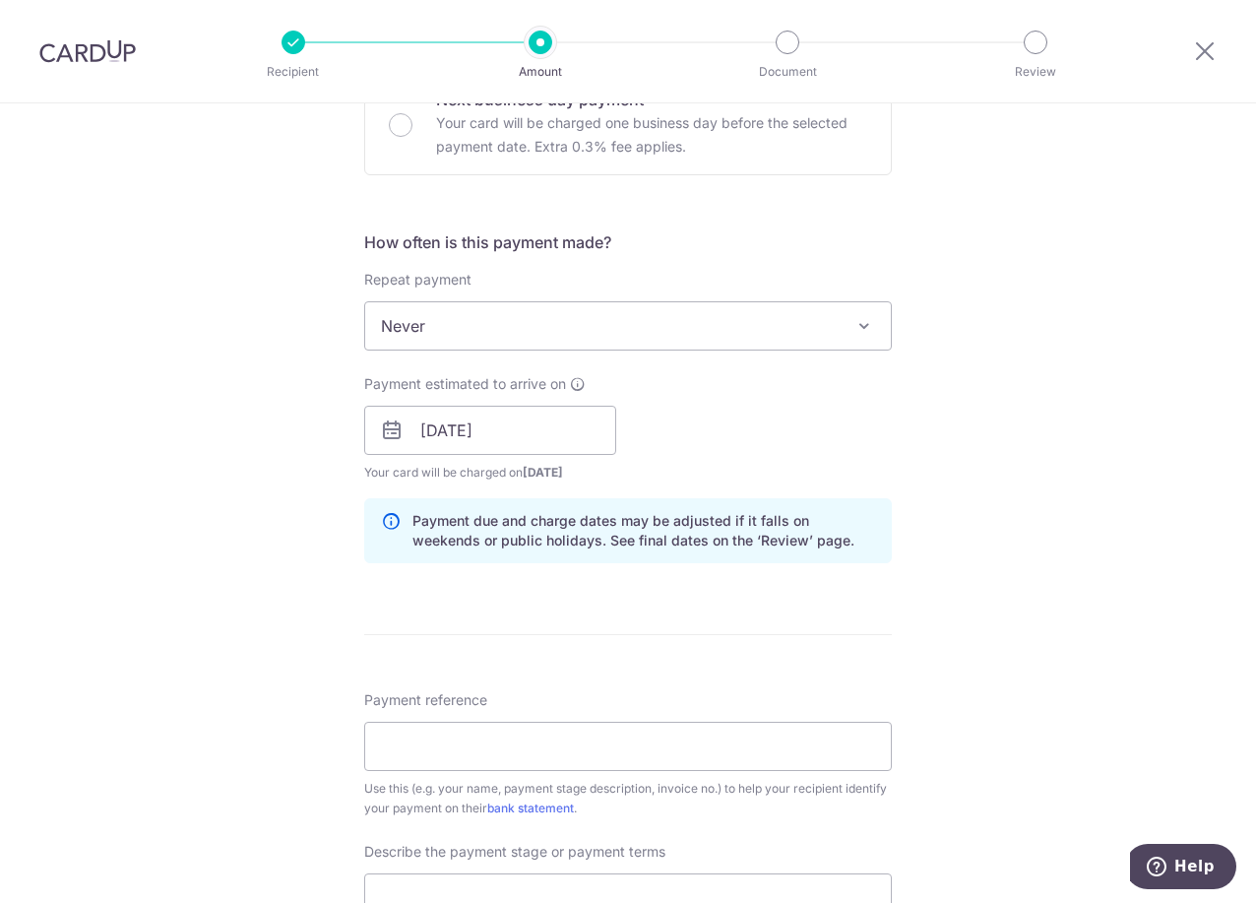
scroll to position [886, 0]
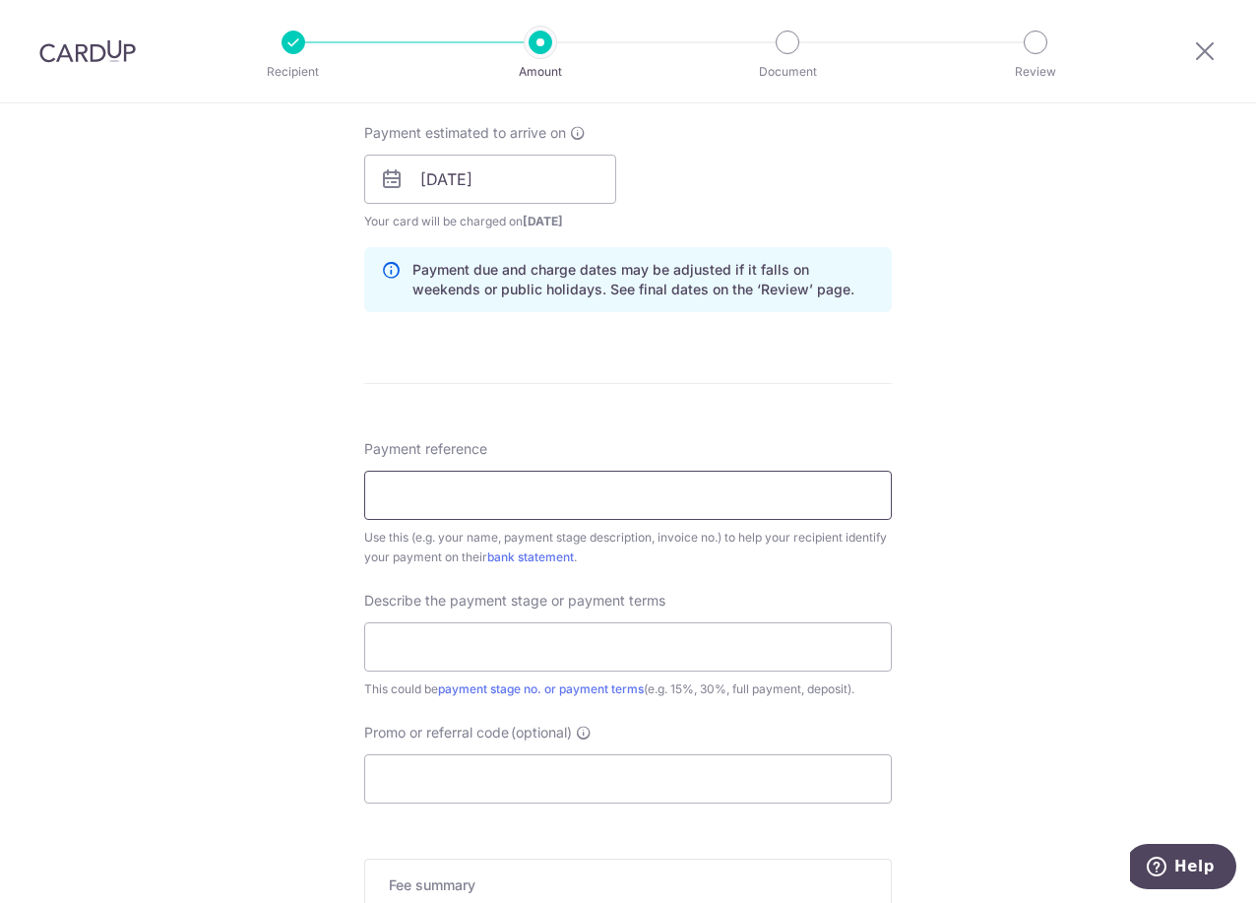
click at [494, 504] on input "Payment reference" at bounding box center [628, 495] width 528 height 49
type input "JT and [PERSON_NAME] 3rd payment (45%)"
click at [447, 666] on input "text" at bounding box center [628, 646] width 528 height 49
type input "45%"
click at [418, 784] on input "Promo or referral code (optional)" at bounding box center [628, 778] width 528 height 49
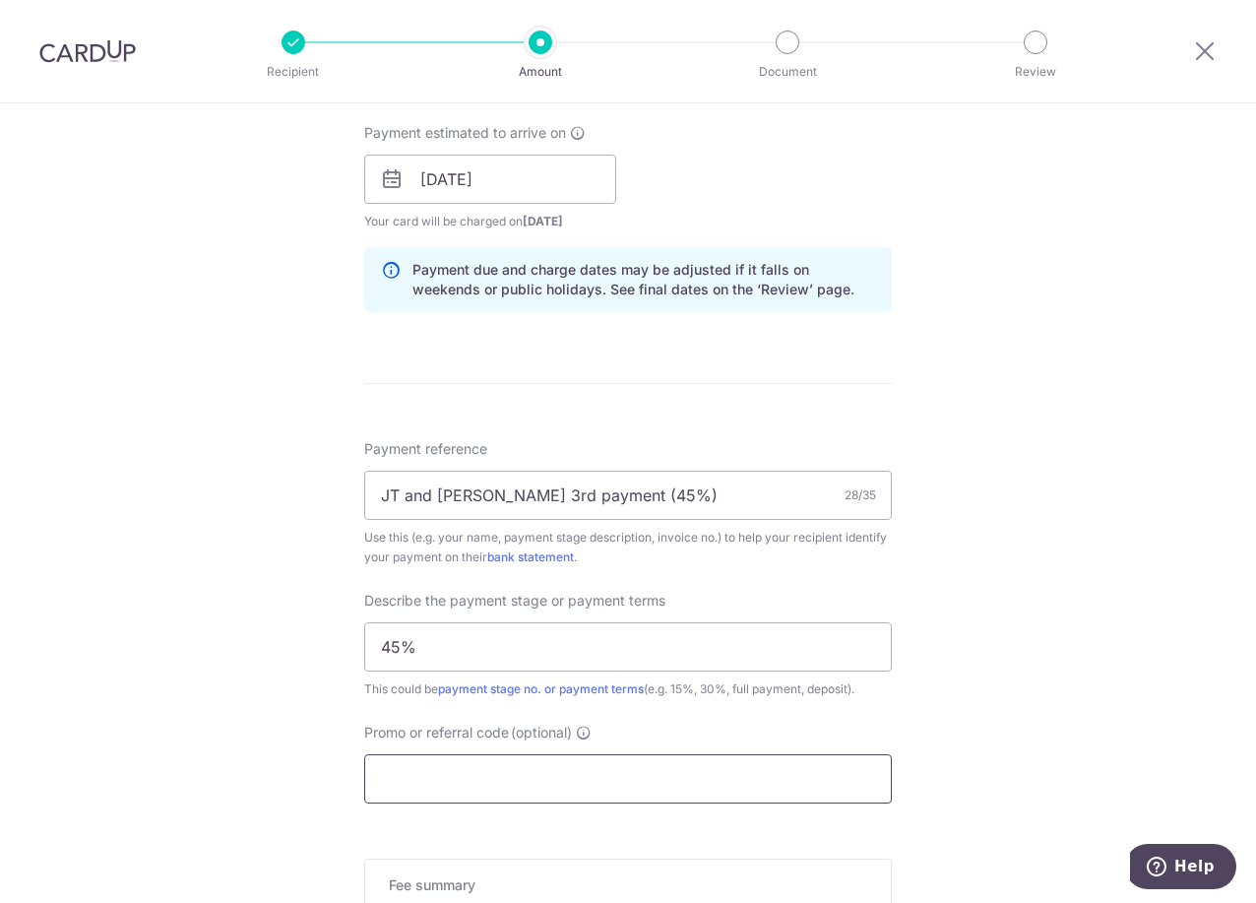
scroll to position [1181, 0]
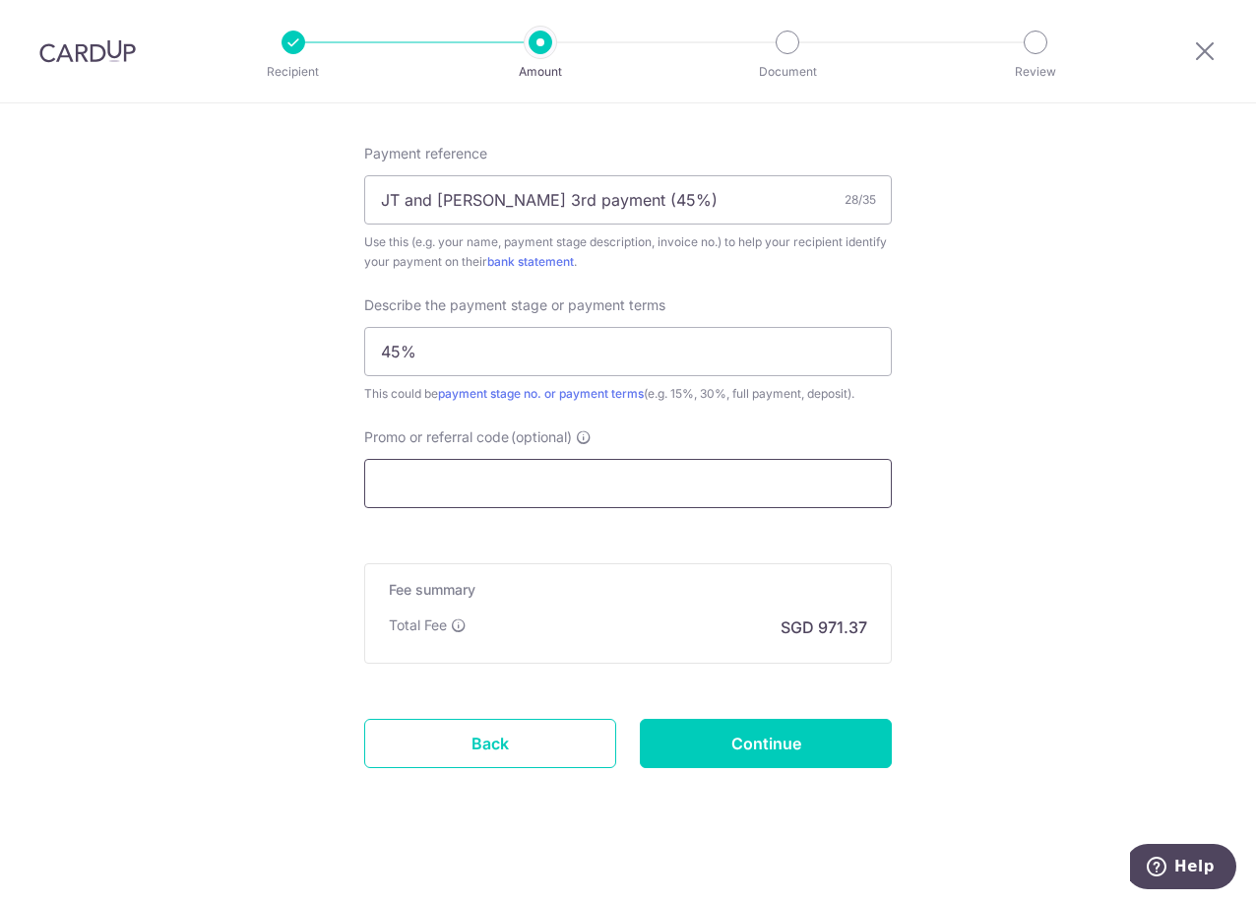
click at [436, 494] on input "Promo or referral code (optional)" at bounding box center [628, 483] width 528 height 49
paste input "RENO25ONE"
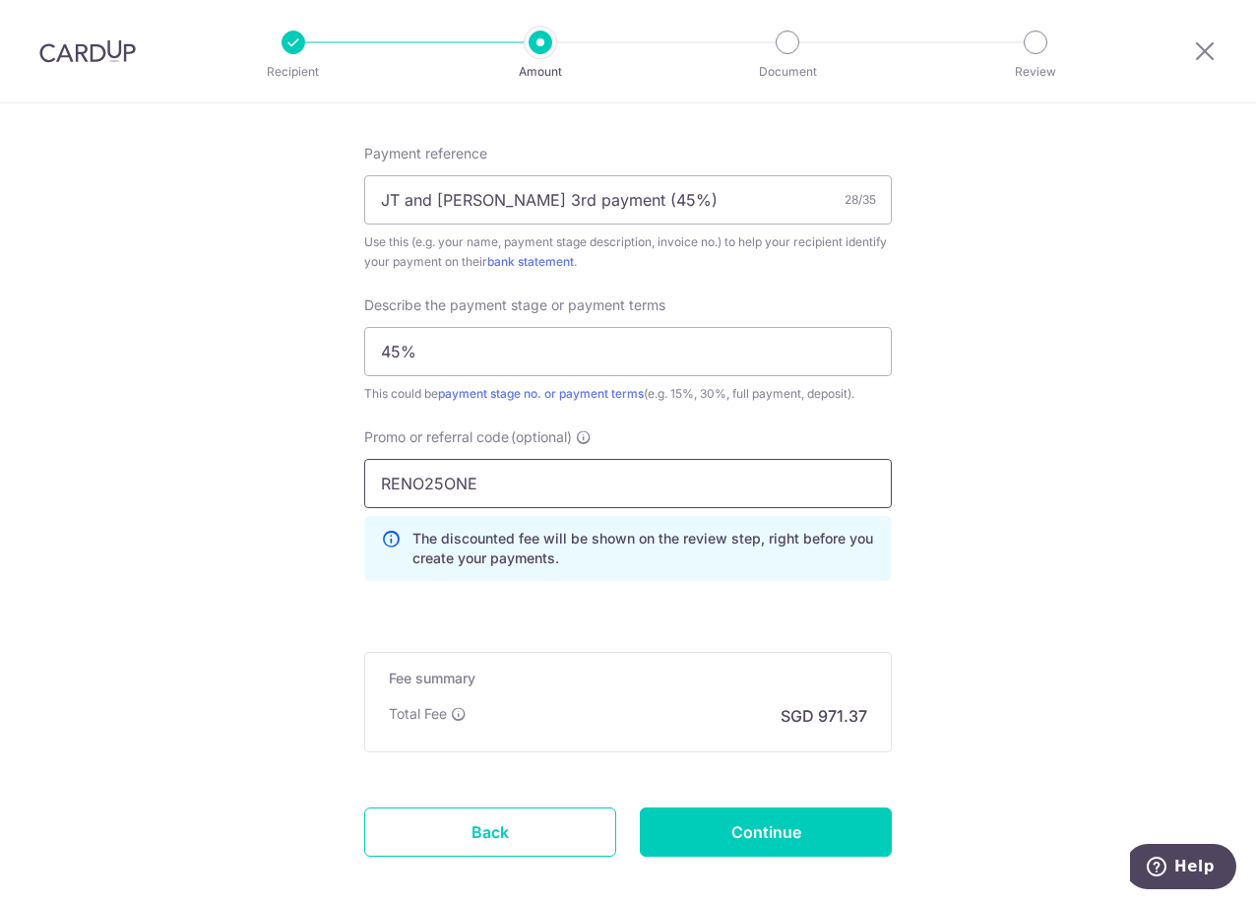
type input "RENO25ONE"
click at [729, 842] on input "Continue" at bounding box center [766, 831] width 252 height 49
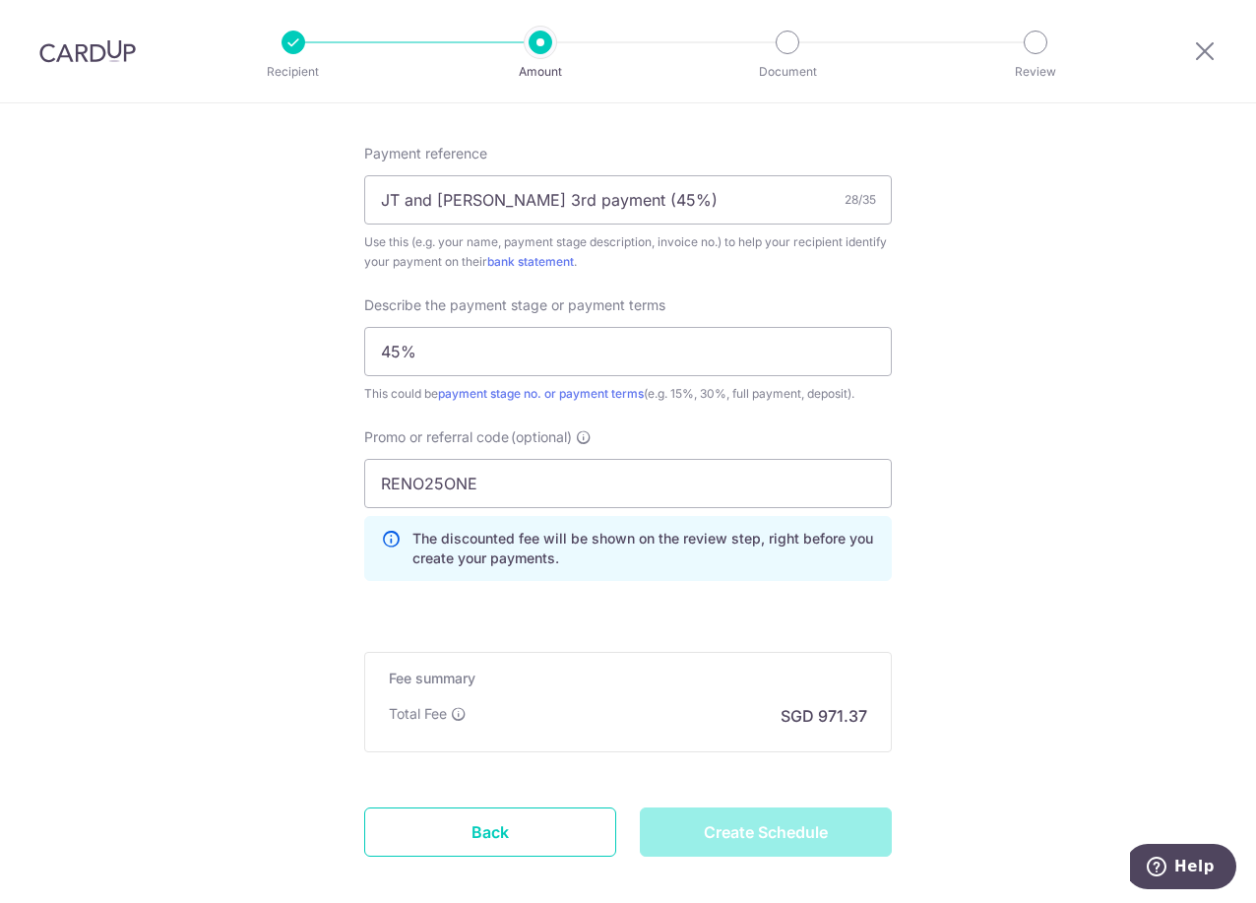
type input "Create Schedule"
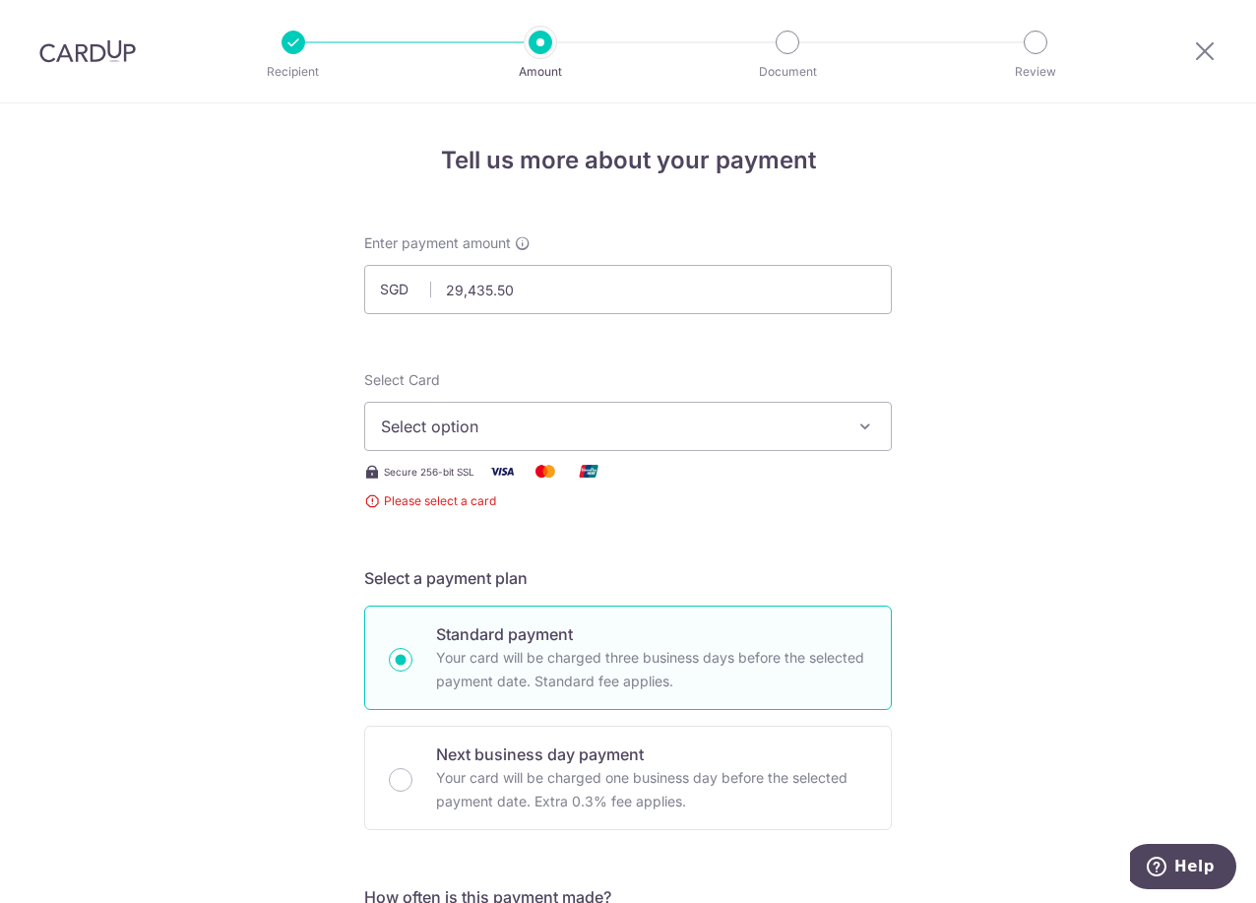
click at [587, 426] on span "Select option" at bounding box center [610, 426] width 459 height 24
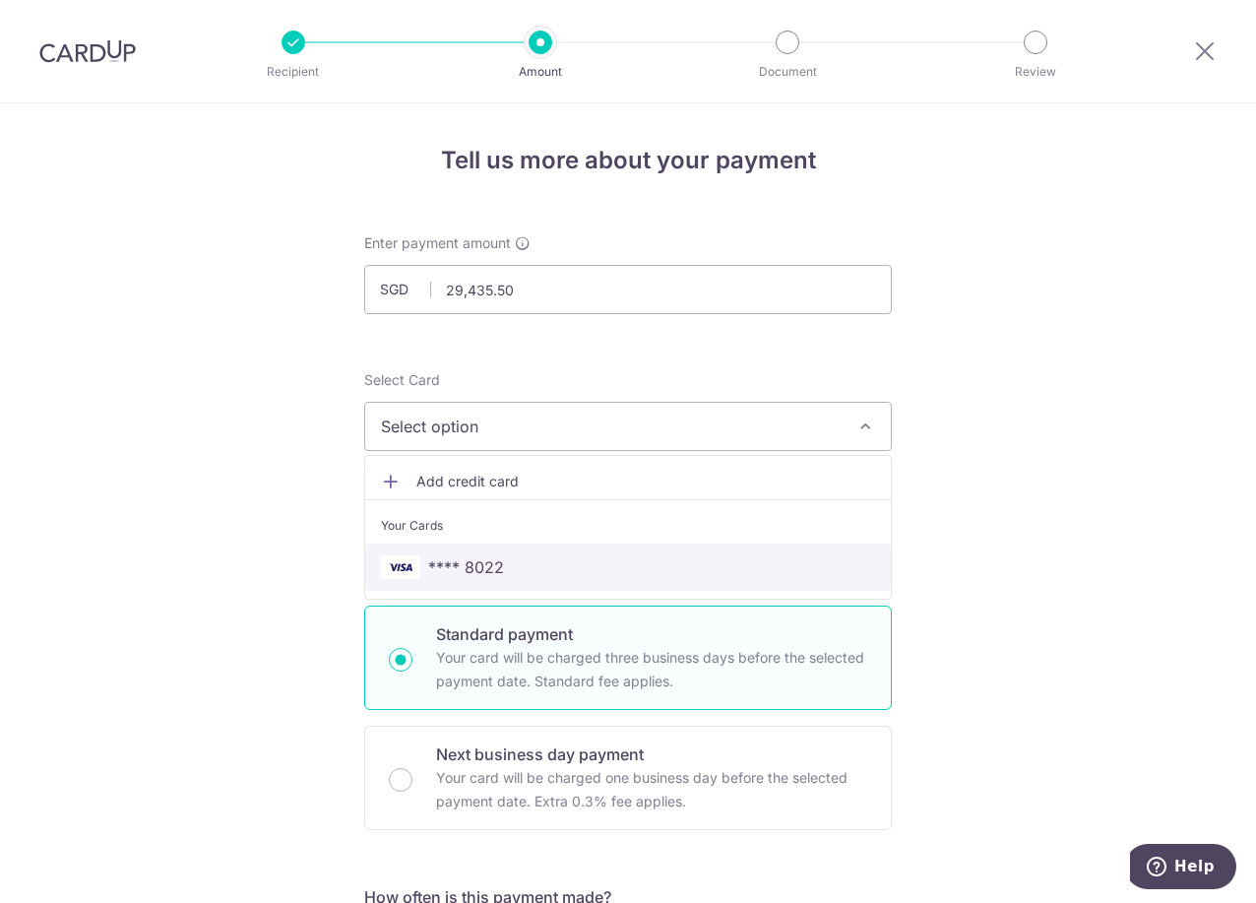
click at [533, 556] on span "**** 8022" at bounding box center [628, 567] width 494 height 24
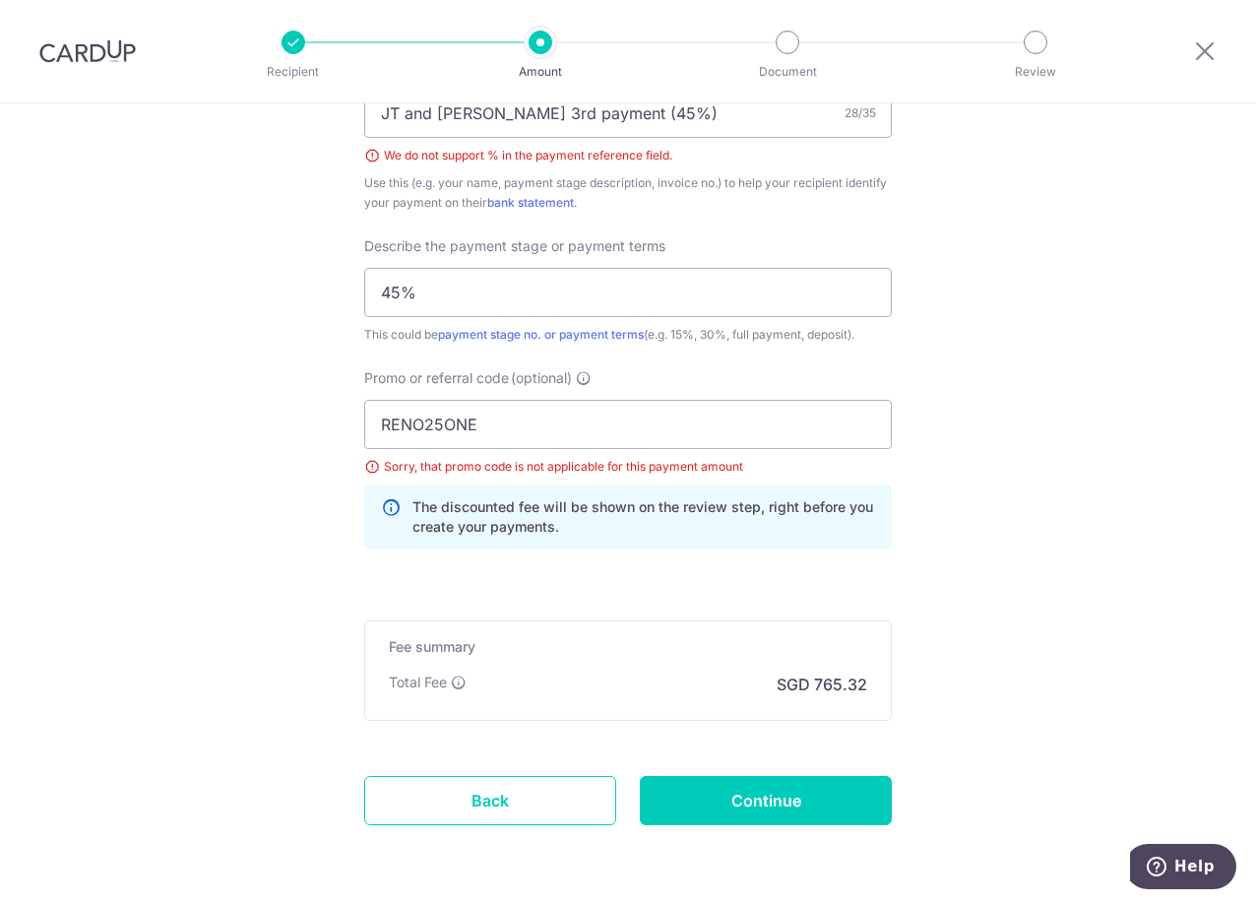
scroll to position [1338, 0]
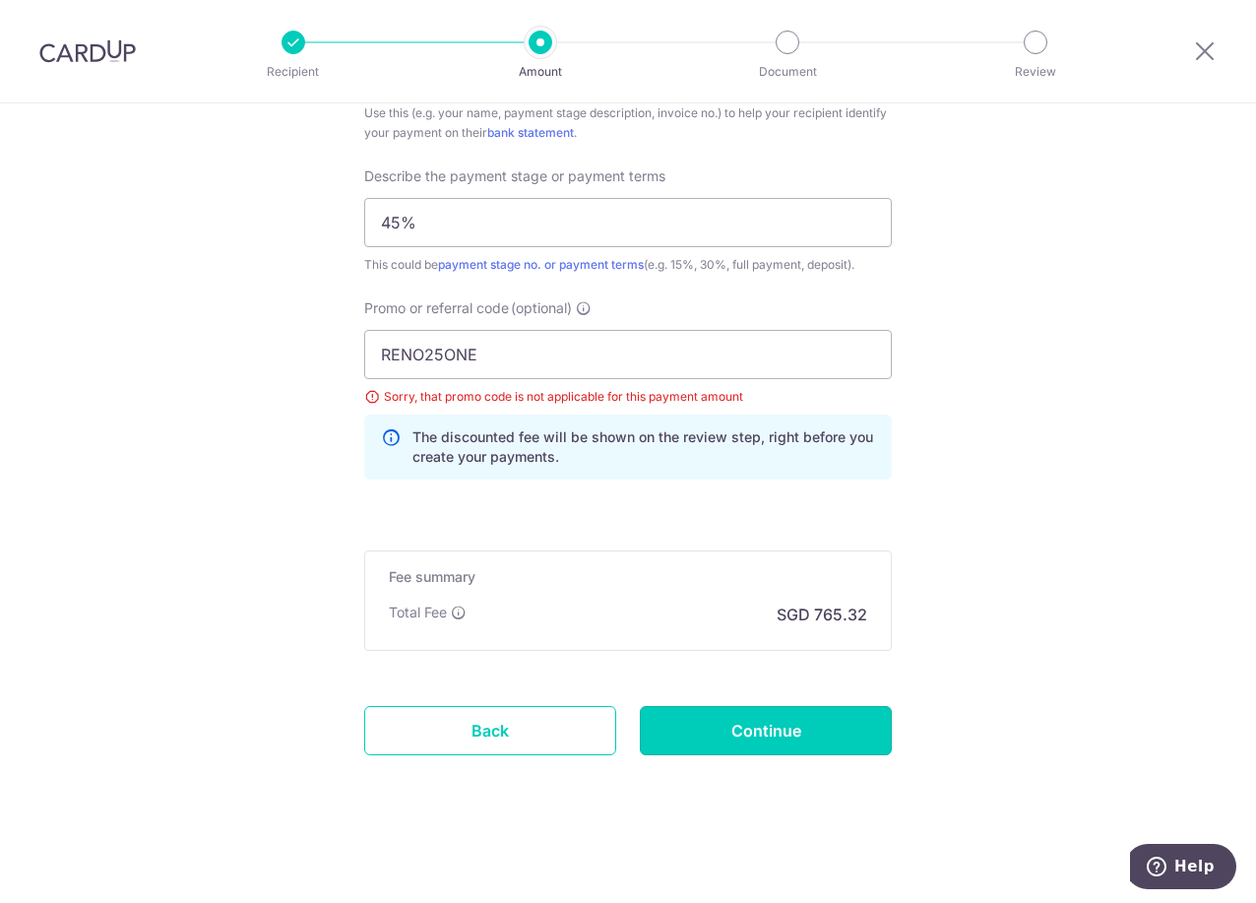
click at [721, 734] on input "Continue" at bounding box center [766, 730] width 252 height 49
type input "Create Schedule"
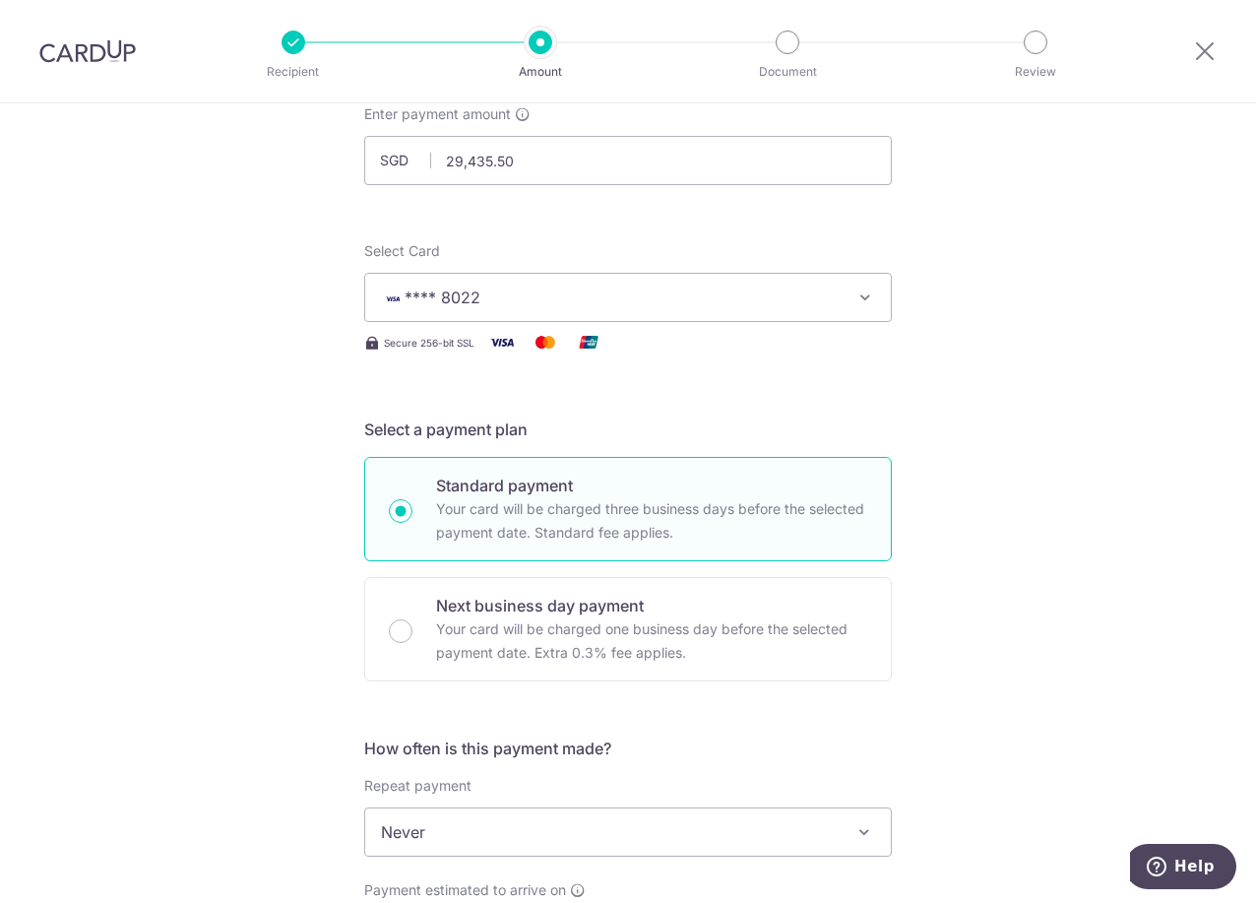
scroll to position [95, 0]
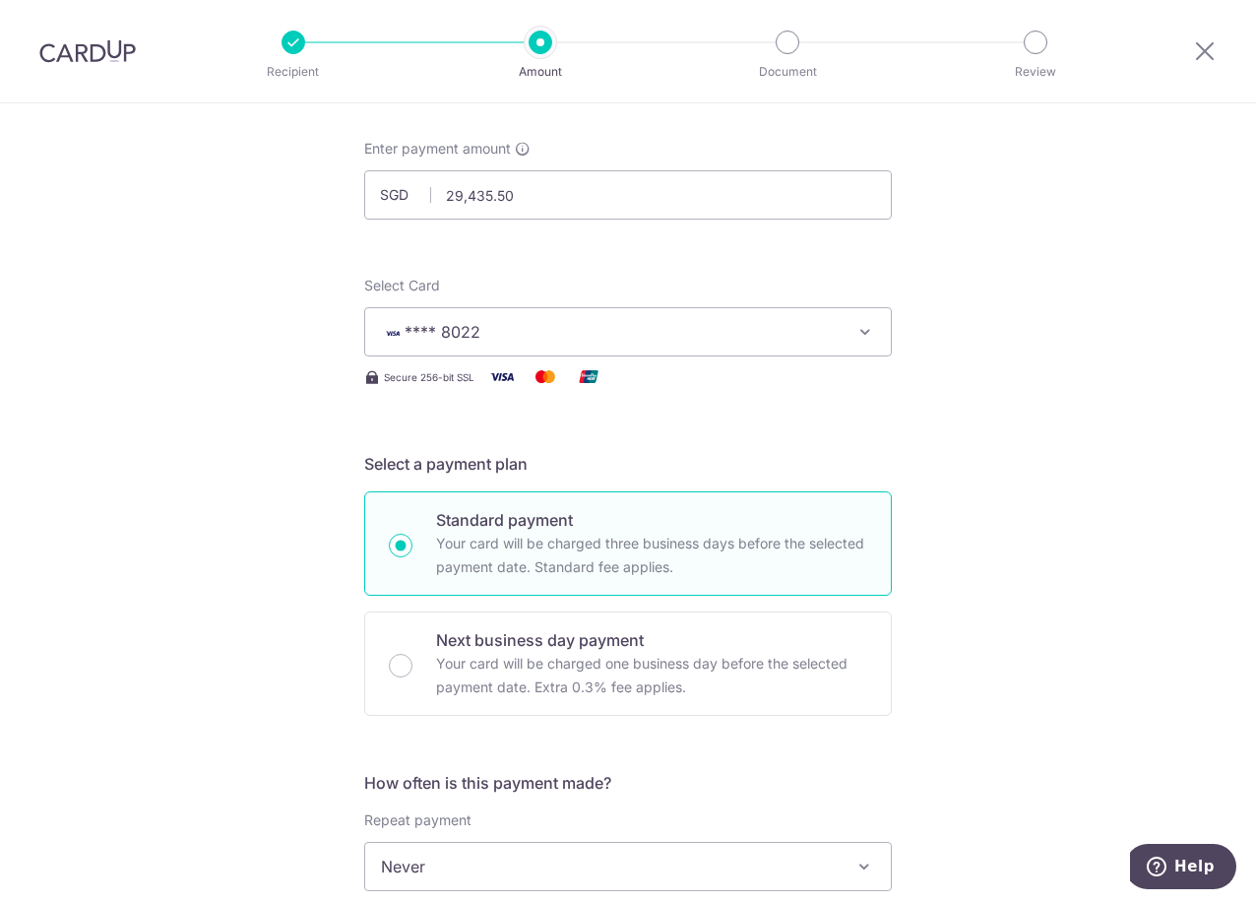
click at [519, 166] on div "Enter payment amount SGD 29,435.50 29435.50" at bounding box center [628, 179] width 528 height 81
click at [455, 164] on div "Enter payment amount SGD 29,435.50 29435.50" at bounding box center [628, 179] width 528 height 81
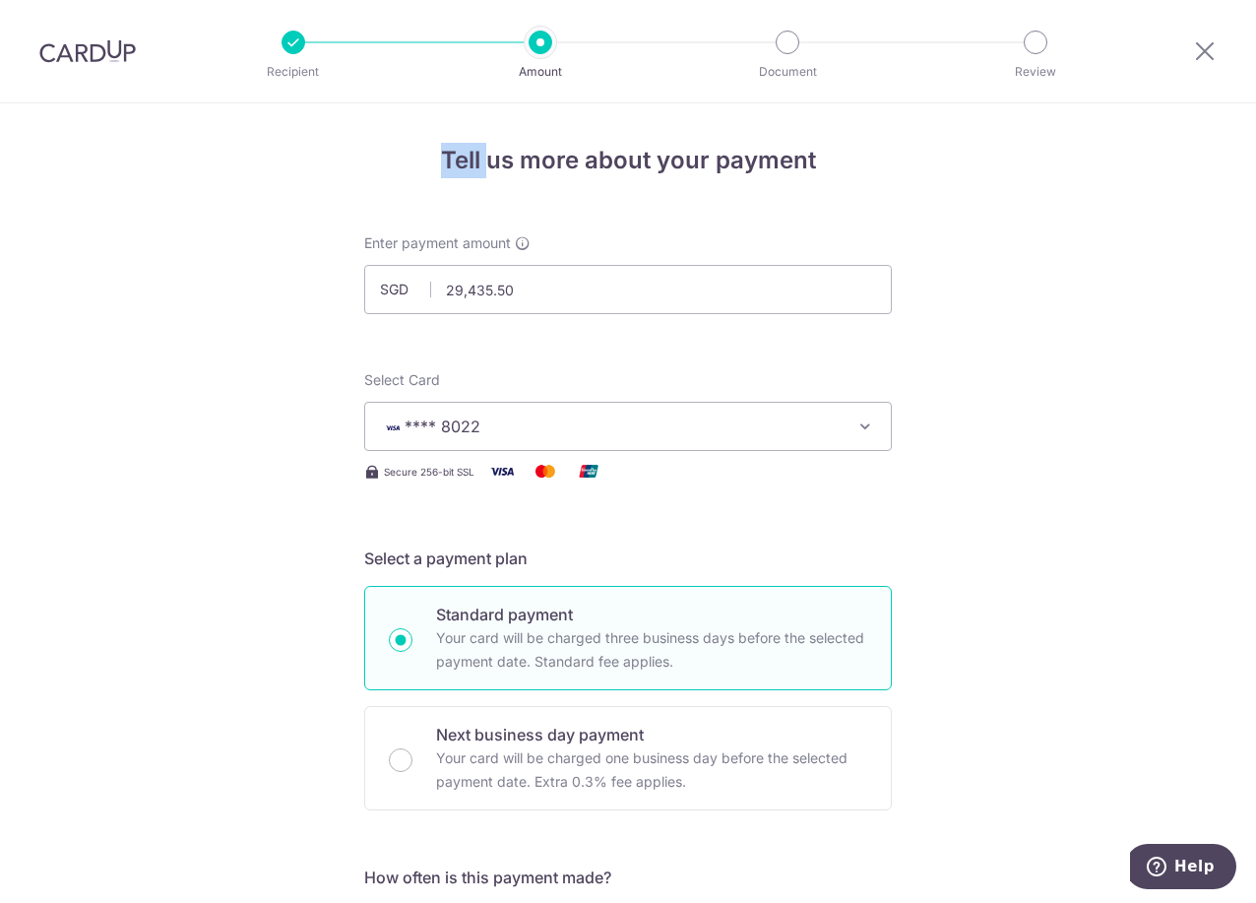
click at [455, 164] on h4 "Tell us more about your payment" at bounding box center [628, 160] width 528 height 35
click at [465, 286] on input "29,435.50" at bounding box center [628, 289] width 528 height 49
type input "20000"
type input "20,000.00"
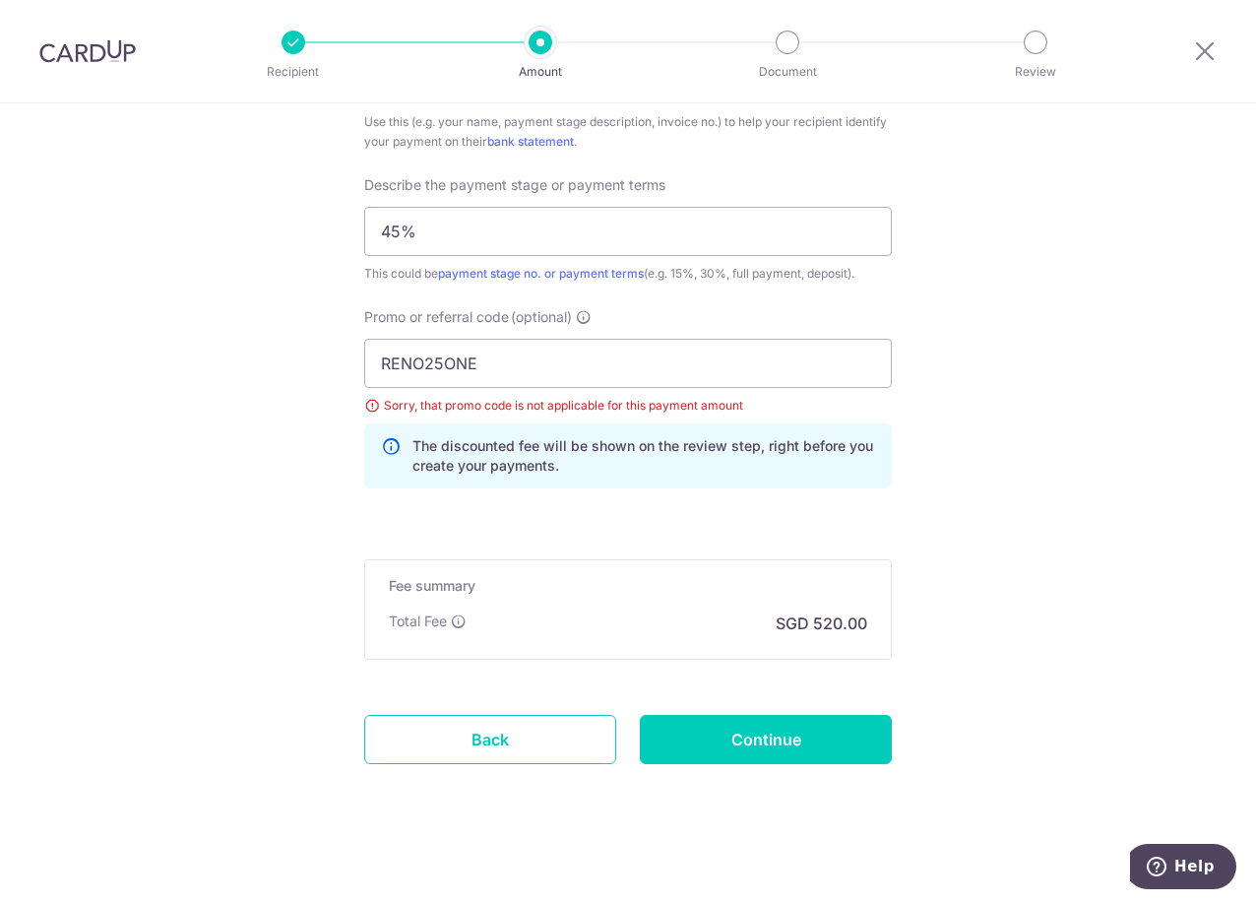
scroll to position [1338, 0]
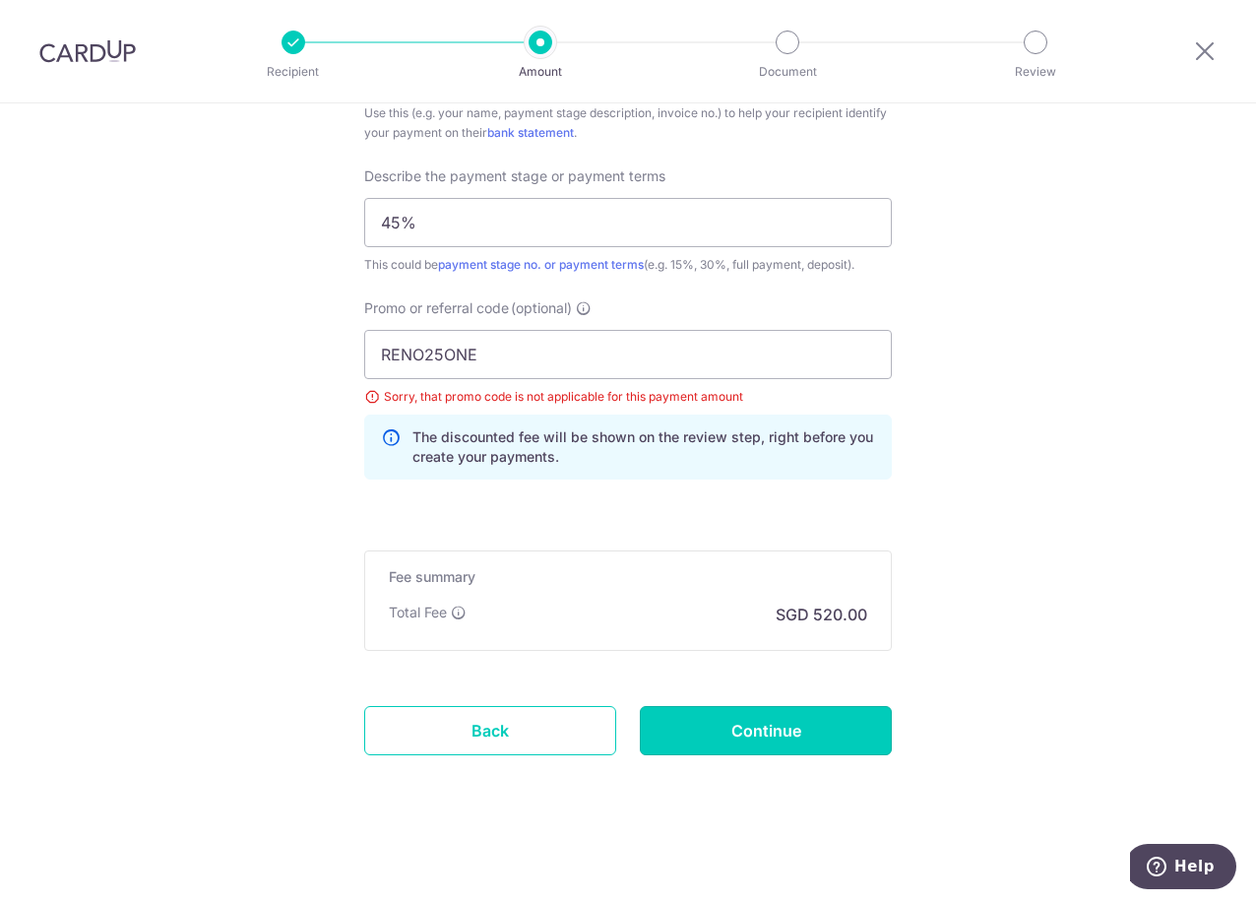
click at [743, 738] on input "Continue" at bounding box center [766, 730] width 252 height 49
type input "Create Schedule"
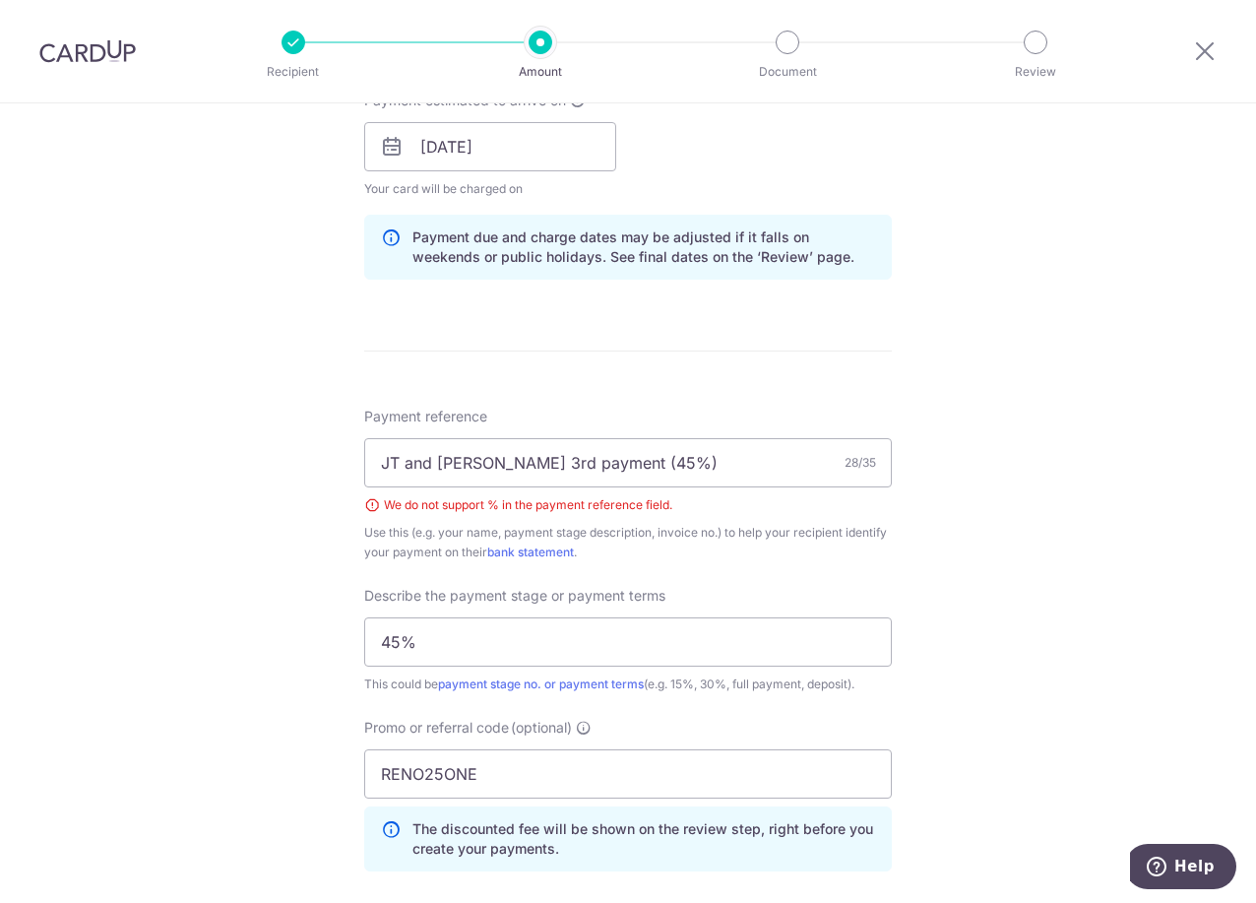
scroll to position [916, 0]
drag, startPoint x: 575, startPoint y: 465, endPoint x: 639, endPoint y: 474, distance: 64.7
click at [639, 474] on input "JT and Mel 3rd payment (45%)" at bounding box center [628, 464] width 528 height 49
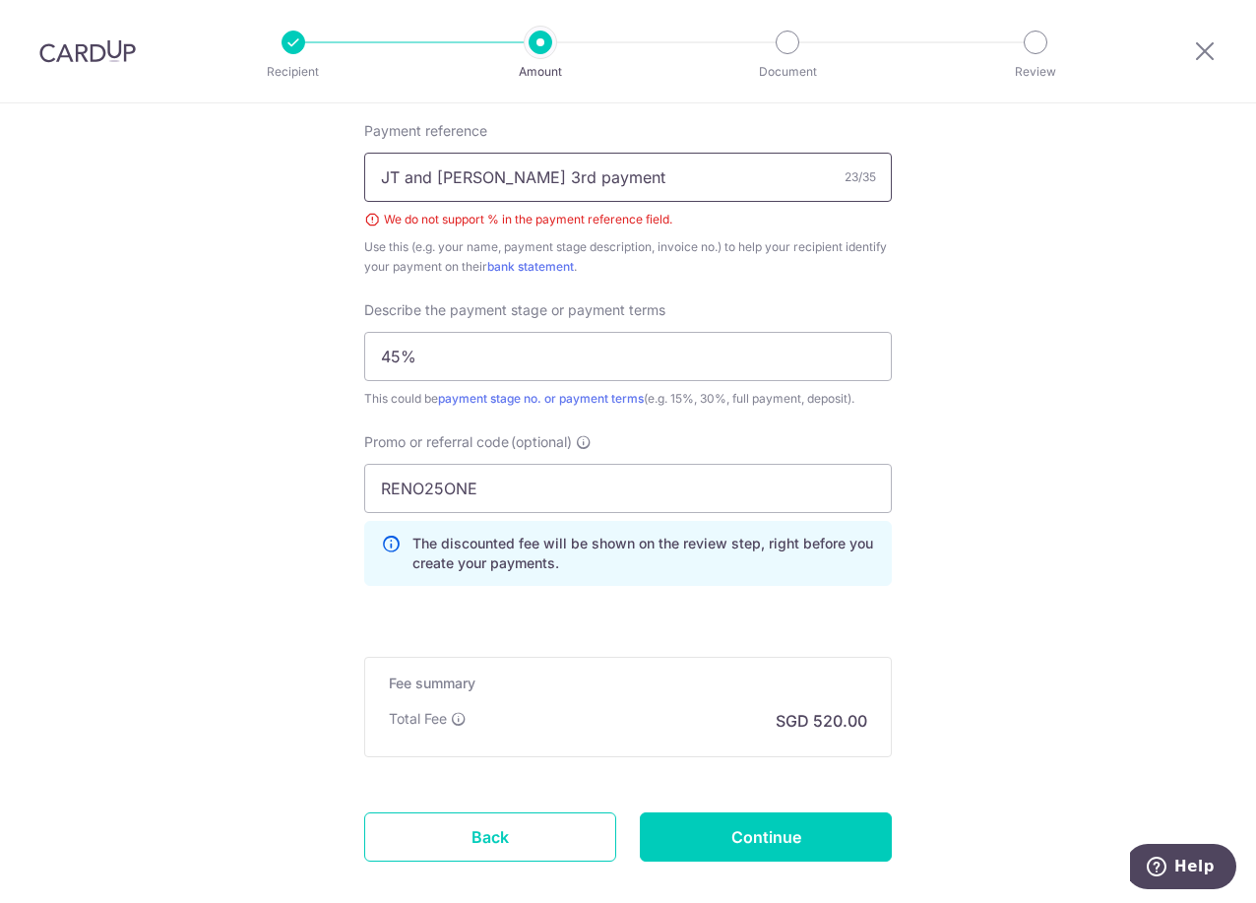
scroll to position [1310, 0]
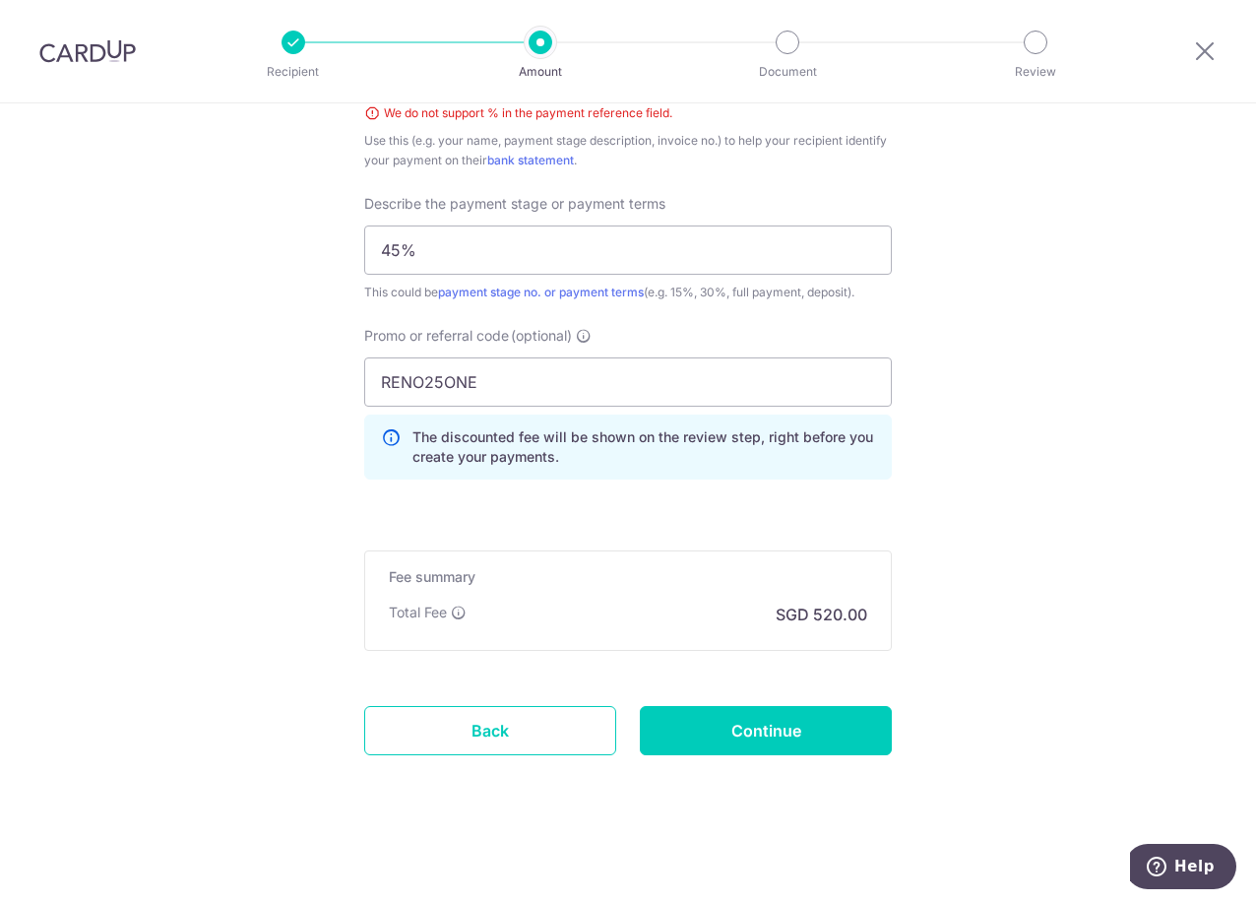
type input "JT and Mel 3rd payment"
click at [774, 735] on input "Continue" at bounding box center [766, 730] width 252 height 49
type input "Create Schedule"
